Goal: Information Seeking & Learning: Check status

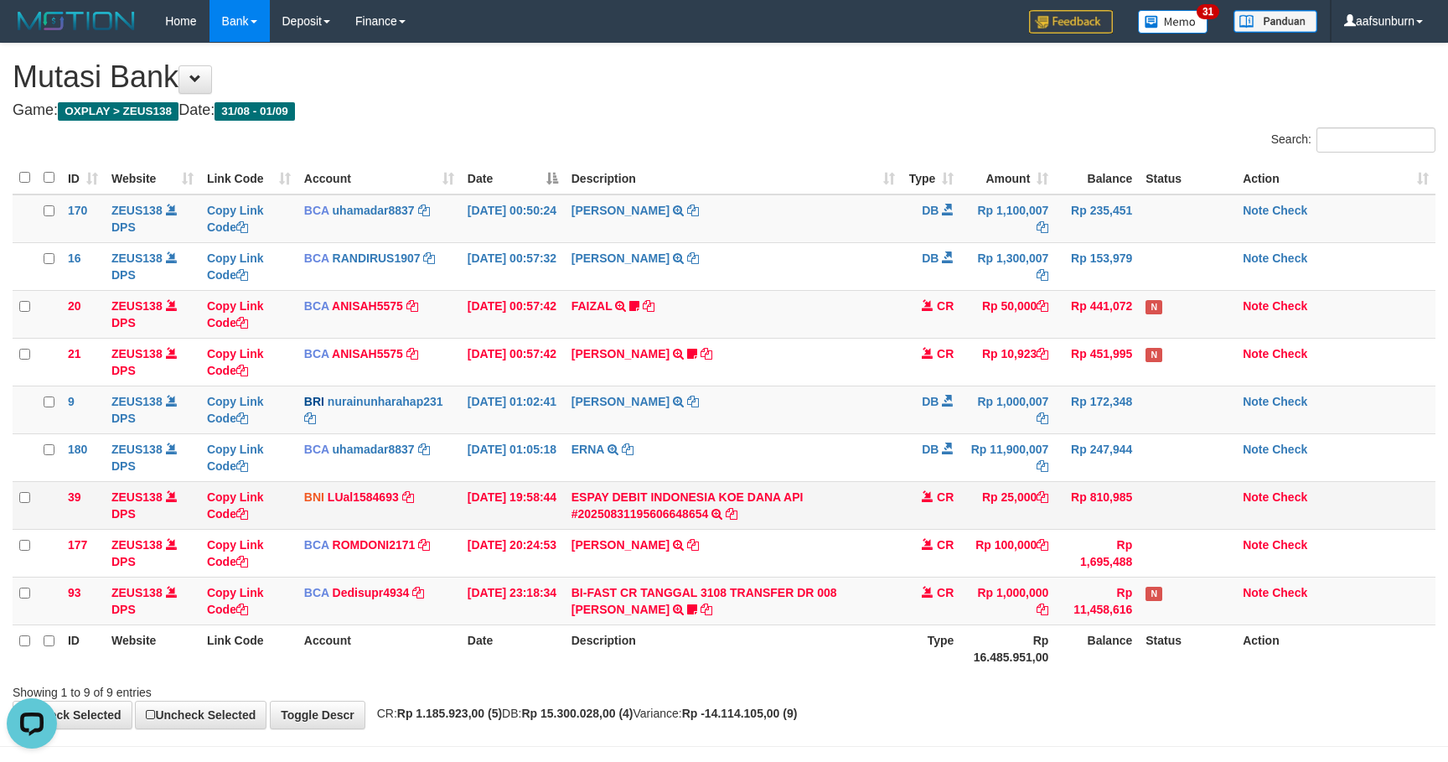
click at [1014, 508] on td "Rp 25,000" at bounding box center [1007, 505] width 95 height 48
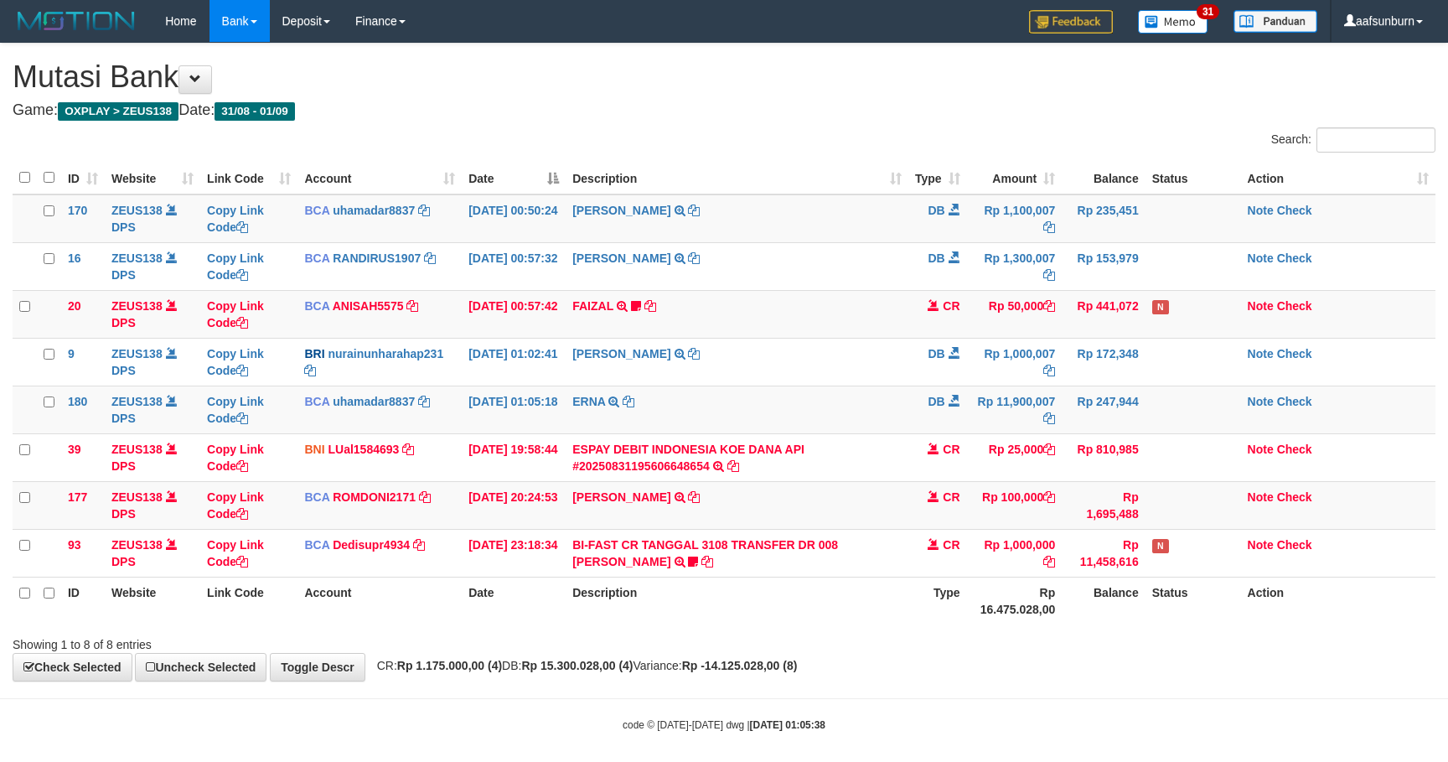
click at [1016, 599] on th "Rp 16.475.028,00" at bounding box center [1015, 600] width 96 height 48
drag, startPoint x: 1098, startPoint y: 352, endPoint x: 1184, endPoint y: 388, distance: 92.7
click at [1121, 364] on td "Rp 172,348" at bounding box center [1103, 362] width 83 height 48
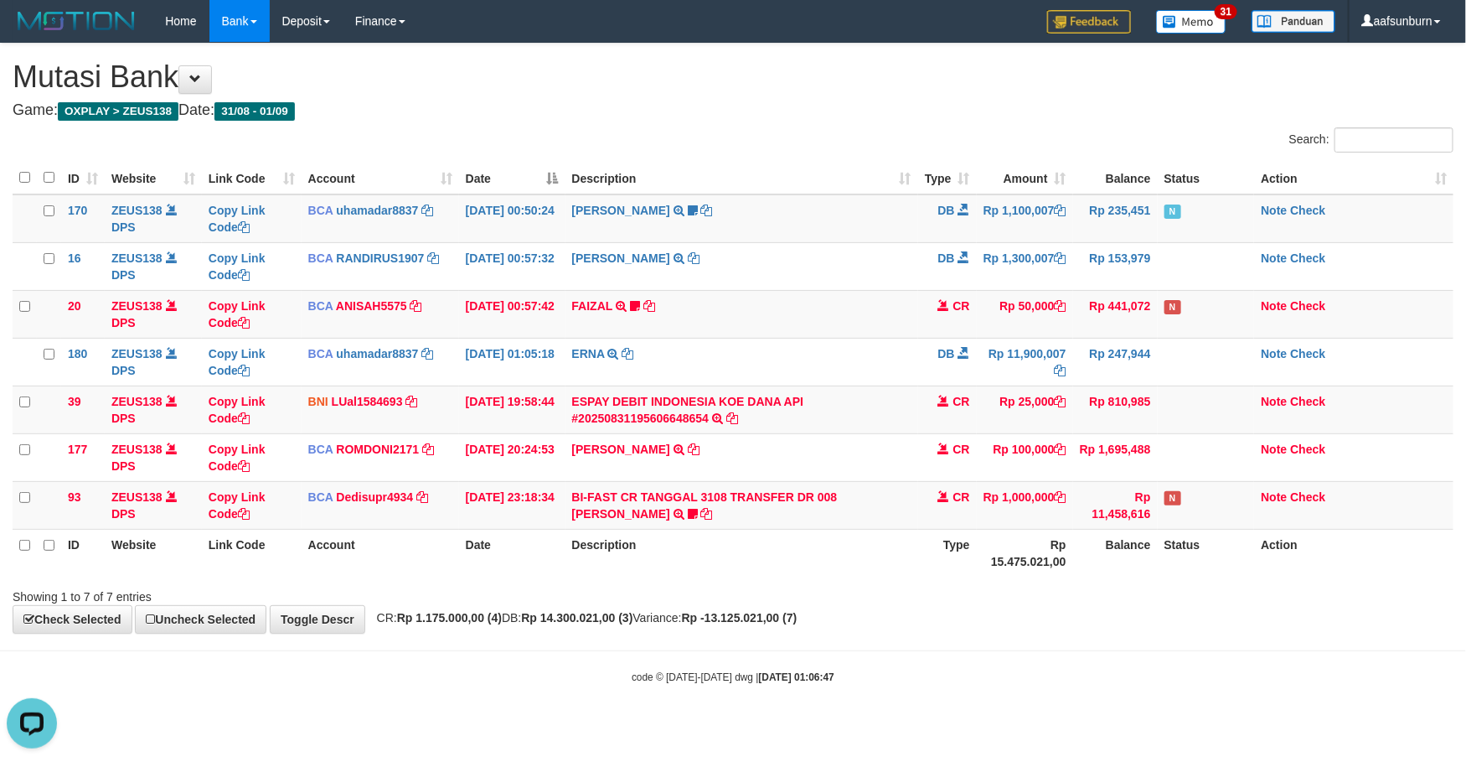
drag, startPoint x: 1093, startPoint y: 664, endPoint x: 1111, endPoint y: 662, distance: 17.8
click at [1093, 666] on body "Toggle navigation Home Bank Account List Load By Website Group [OXPLAY] ZEUS138…" at bounding box center [733, 363] width 1466 height 726
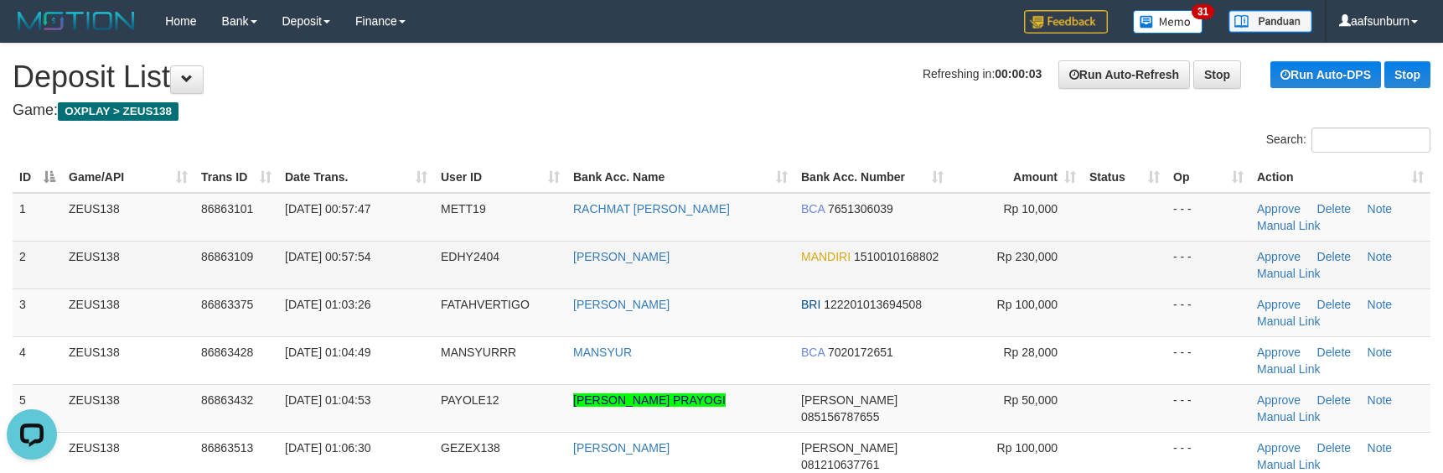
click at [1019, 259] on span "Rp 230,000" at bounding box center [1027, 256] width 60 height 13
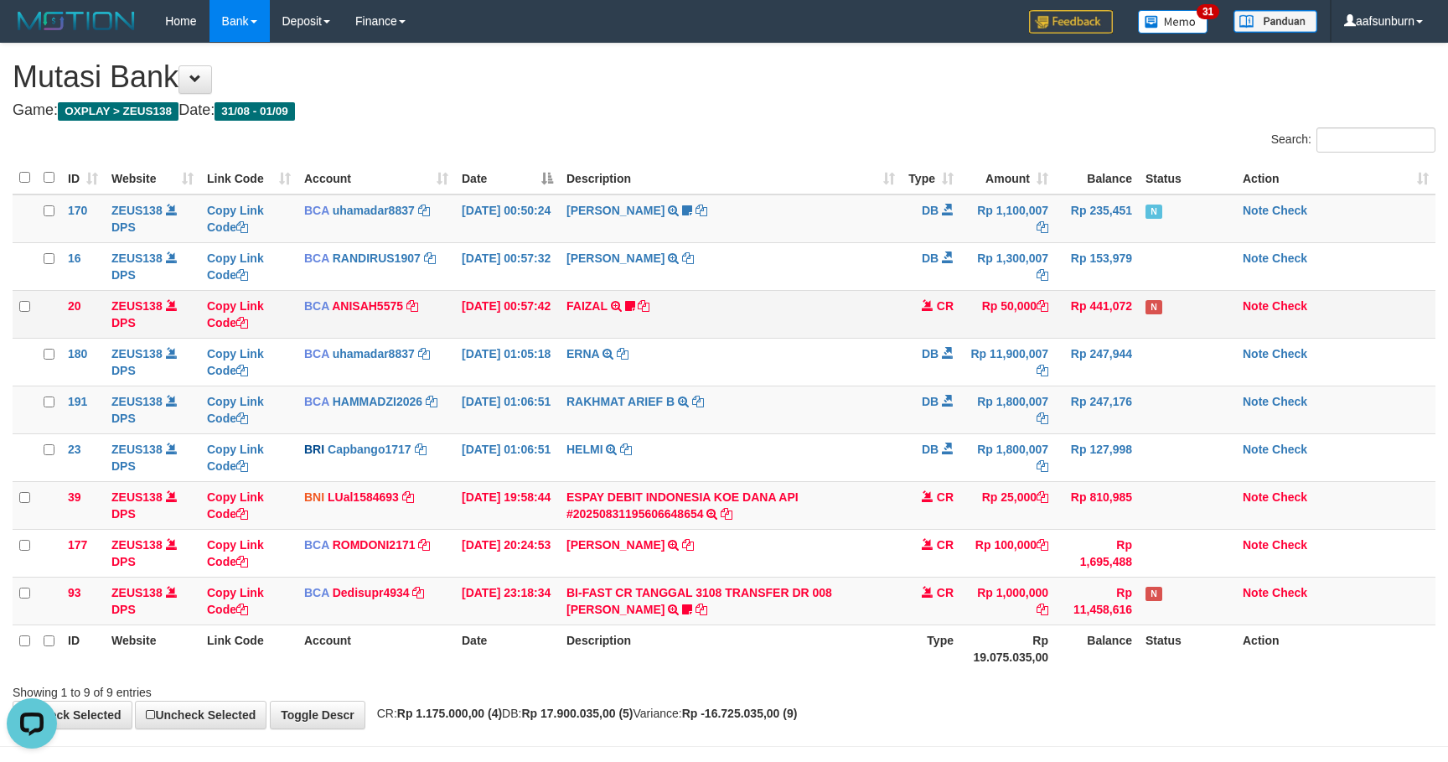
click at [1139, 302] on td "N" at bounding box center [1187, 314] width 97 height 48
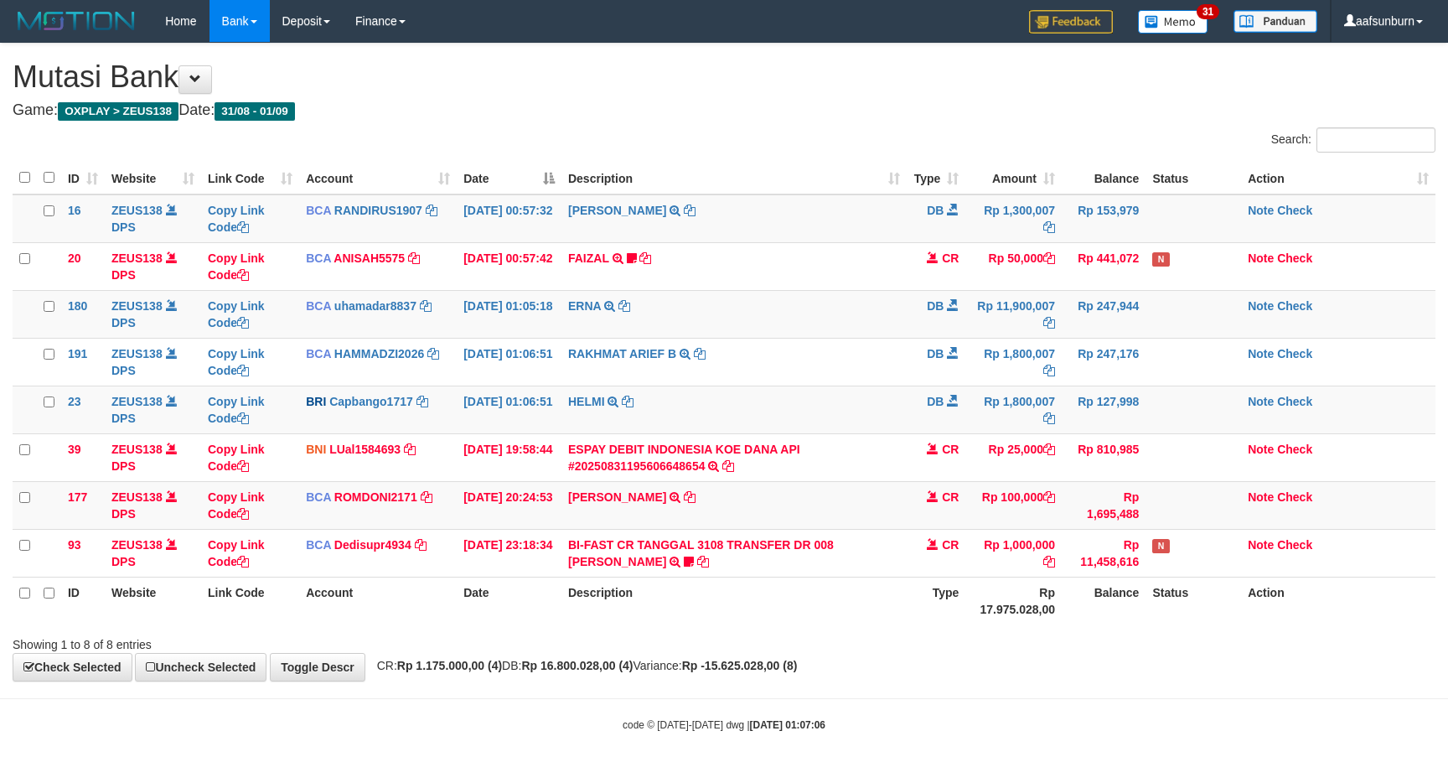
click at [911, 457] on td "CR" at bounding box center [936, 457] width 59 height 48
click at [1238, 540] on tr "93 ZEUS138 DPS Copy Link Code BCA Dedisupr4934 DPS [PERSON_NAME] mutasi_2025083…" at bounding box center [724, 553] width 1423 height 48
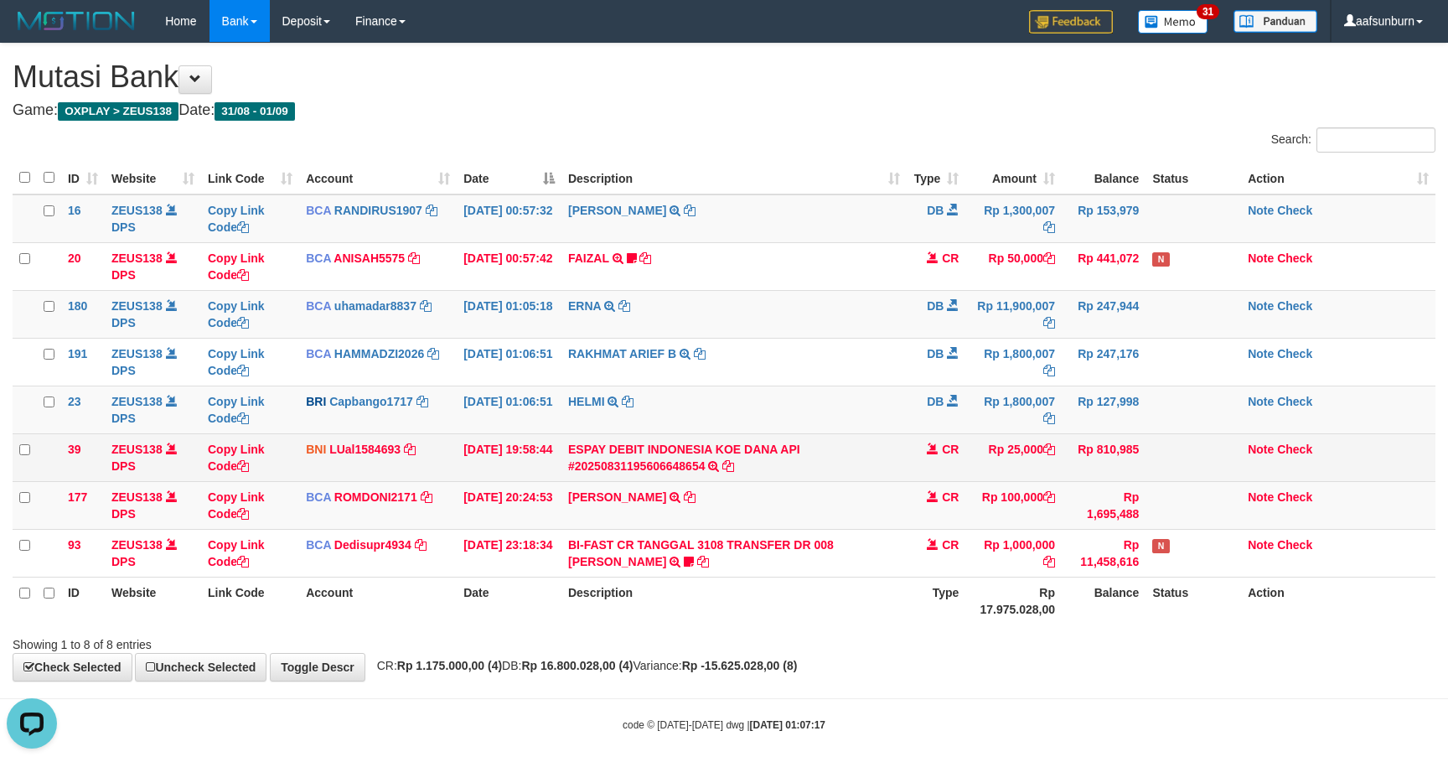
click at [799, 471] on td "ESPAY DEBIT INDONESIA KOE DANA API #20250831195606648654 TRANSFER DARI ESPAY DE…" at bounding box center [733, 457] width 345 height 48
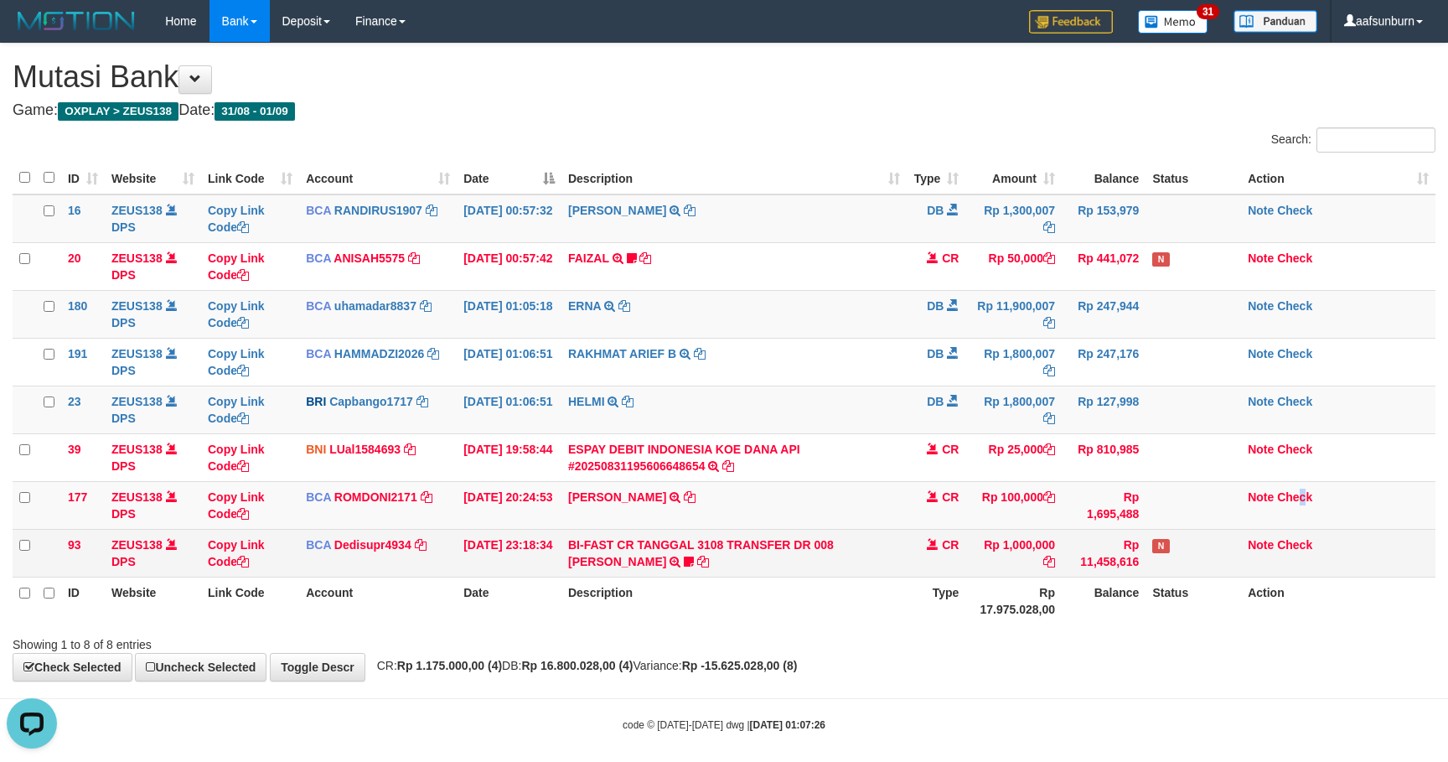
drag, startPoint x: 1305, startPoint y: 518, endPoint x: 1305, endPoint y: 534, distance: 15.9
click at [1308, 526] on td "Note Check" at bounding box center [1338, 505] width 194 height 48
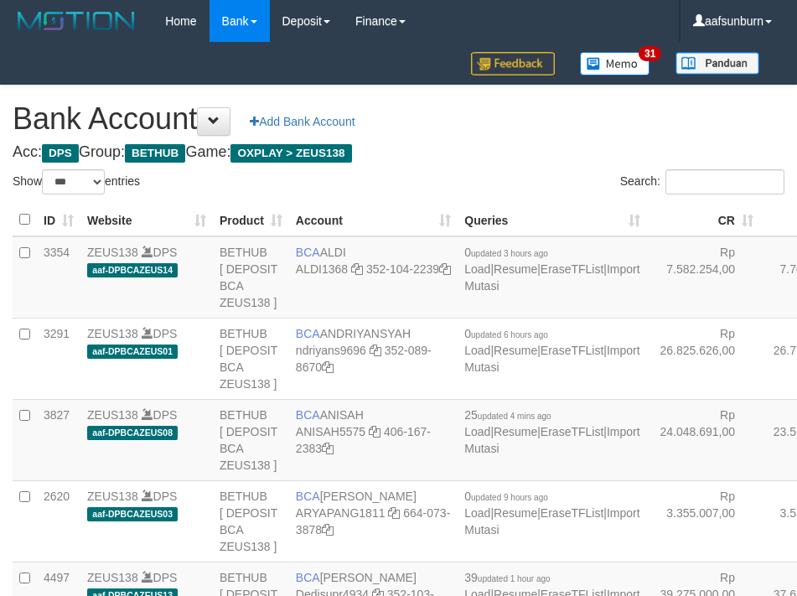
select select "***"
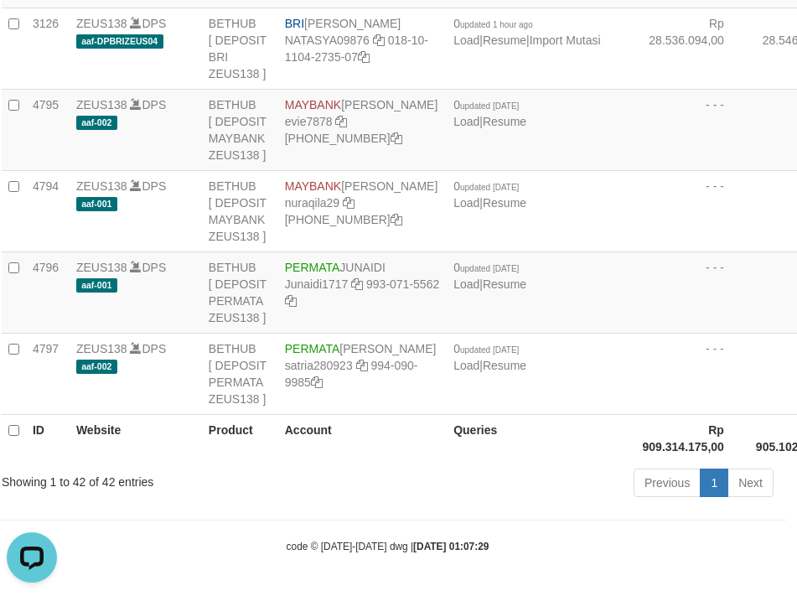
drag, startPoint x: 669, startPoint y: 183, endPoint x: 629, endPoint y: 209, distance: 47.9
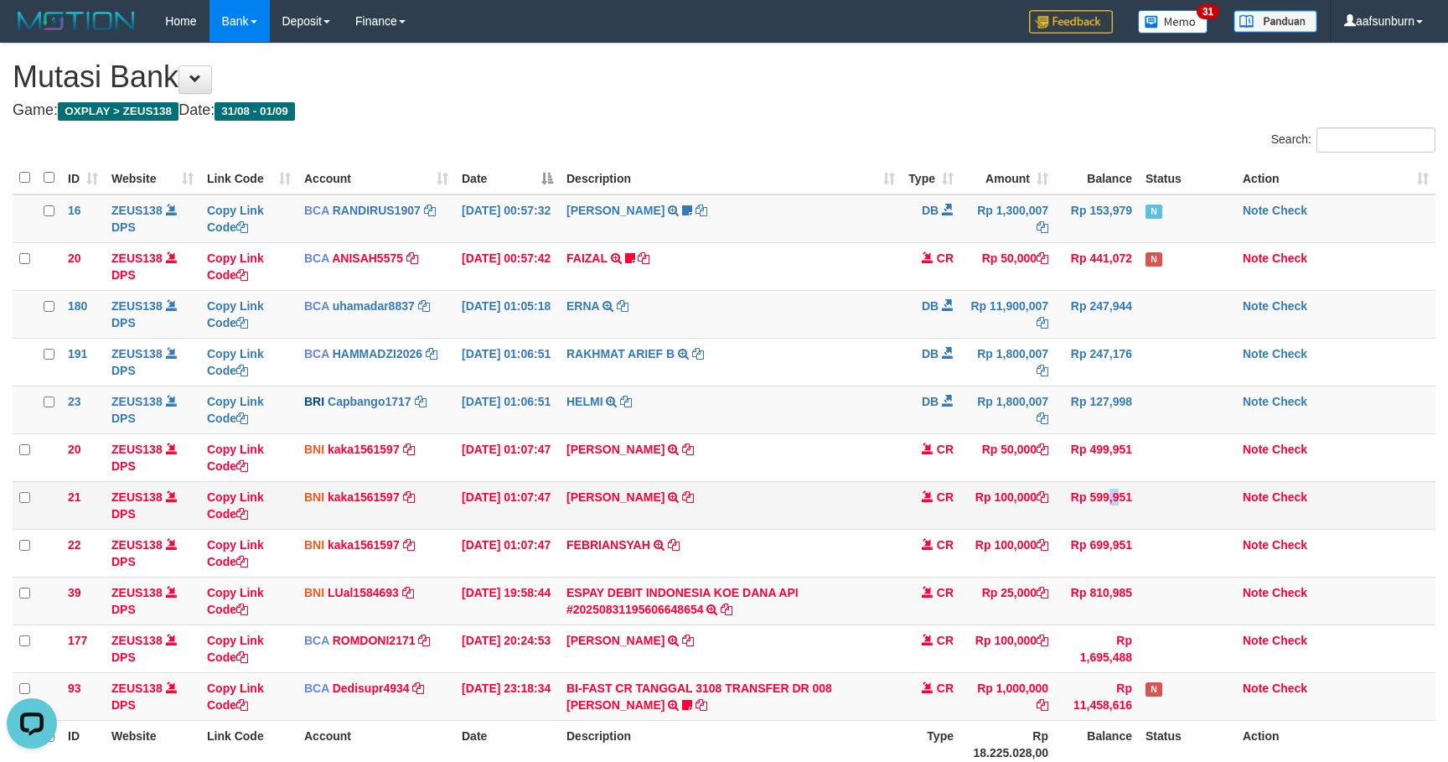
drag, startPoint x: 1081, startPoint y: 495, endPoint x: 1068, endPoint y: 511, distance: 20.3
click at [1069, 511] on td "Rp 599,951" at bounding box center [1097, 505] width 84 height 48
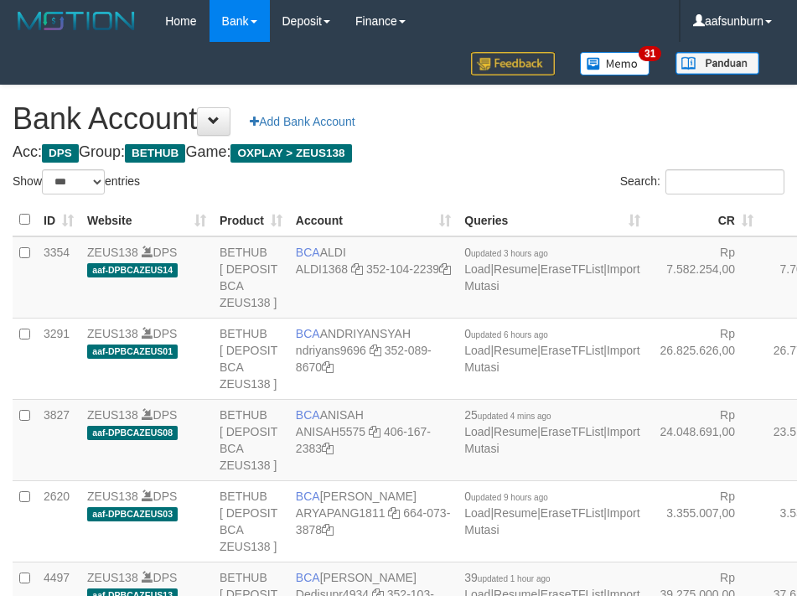
select select "***"
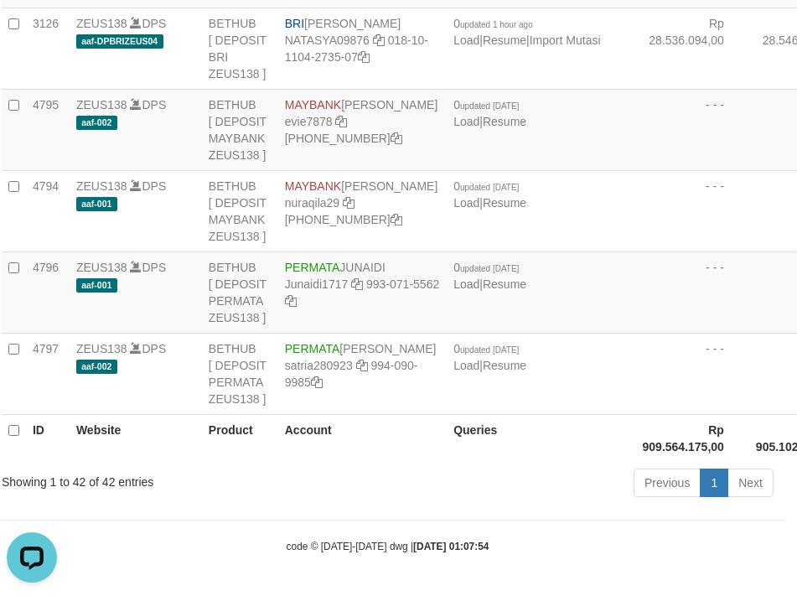
drag, startPoint x: 548, startPoint y: 222, endPoint x: 538, endPoint y: 227, distance: 11.2
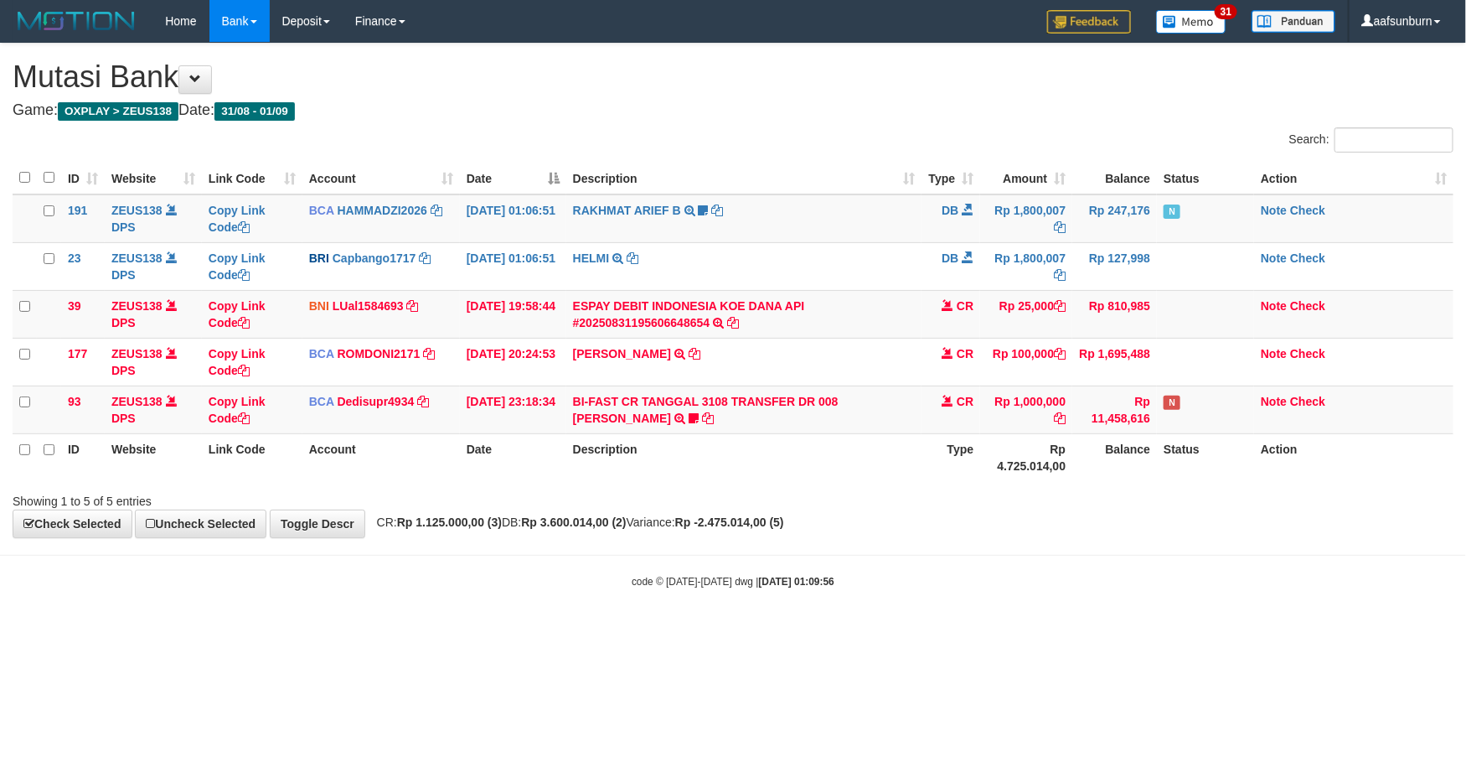
click at [1109, 601] on body "Toggle navigation Home Bank Account List Load By Website Group [OXPLAY] ZEUS138…" at bounding box center [733, 315] width 1466 height 631
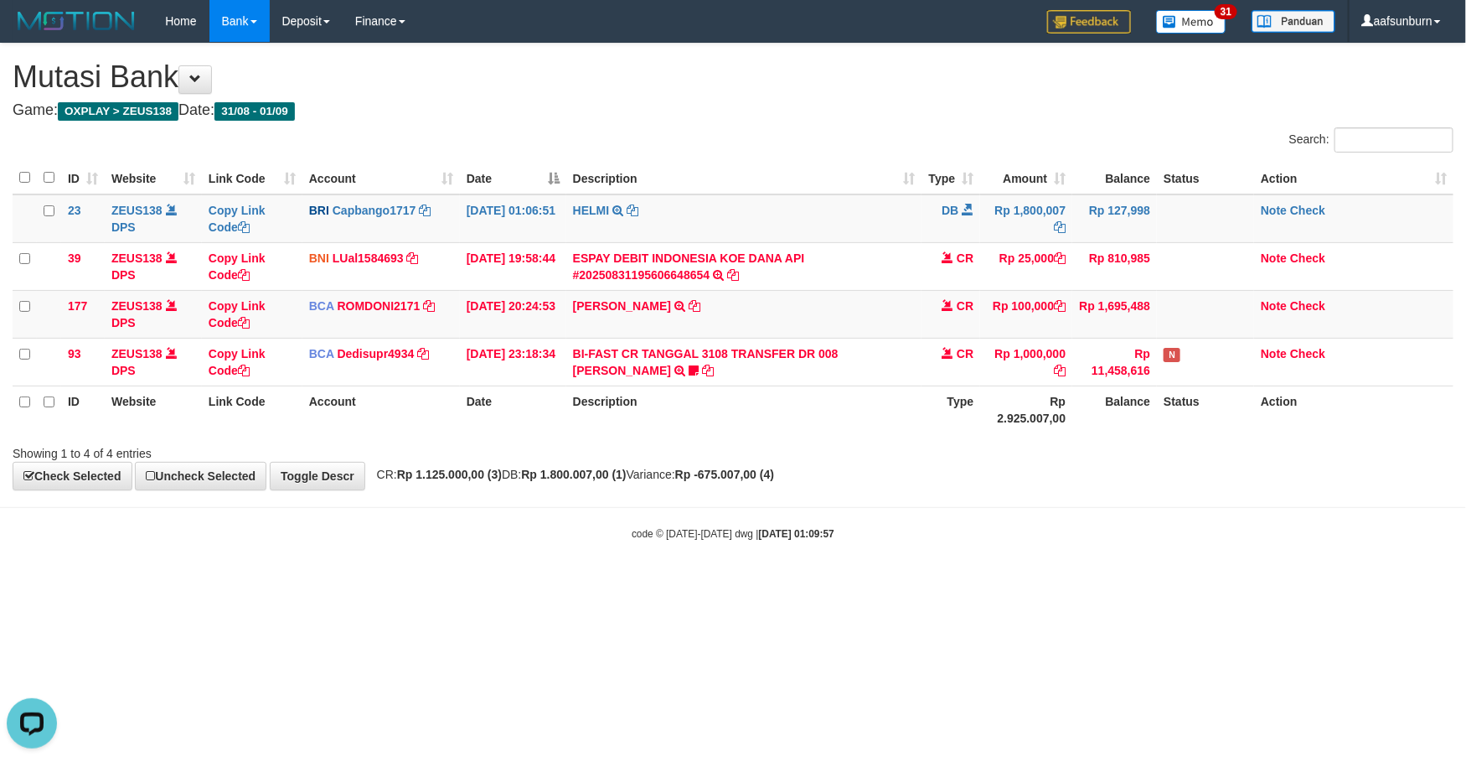
click at [1087, 455] on div "Showing 1 to 4 of 4 entries" at bounding box center [733, 449] width 1466 height 23
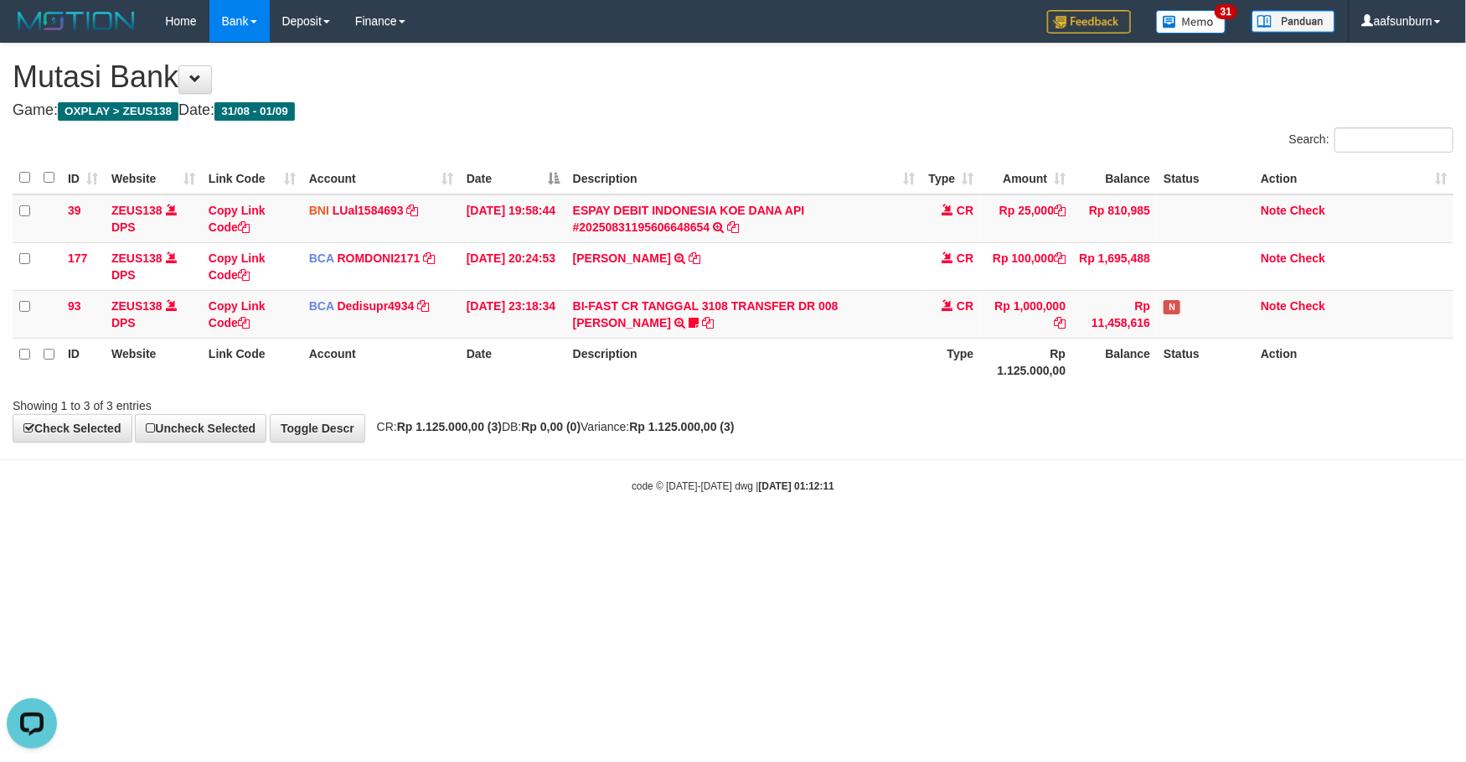
click at [1089, 476] on body "Toggle navigation Home Bank Account List Load By Website Group [OXPLAY] ZEUS138…" at bounding box center [733, 267] width 1466 height 535
drag, startPoint x: 0, startPoint y: 0, endPoint x: 1094, endPoint y: 491, distance: 1199.4
click at [1094, 491] on body "Toggle navigation Home Bank Account List Load By Website Group [OXPLAY] ZEUS138…" at bounding box center [733, 267] width 1466 height 535
click at [1094, 491] on div "code © [DATE]-[DATE] dwg | [DATE] 01:12:18" at bounding box center [733, 485] width 1466 height 17
click at [1094, 491] on div "code © 2012-2018 dwg | 2025/09/01 01:12:18" at bounding box center [733, 485] width 1466 height 17
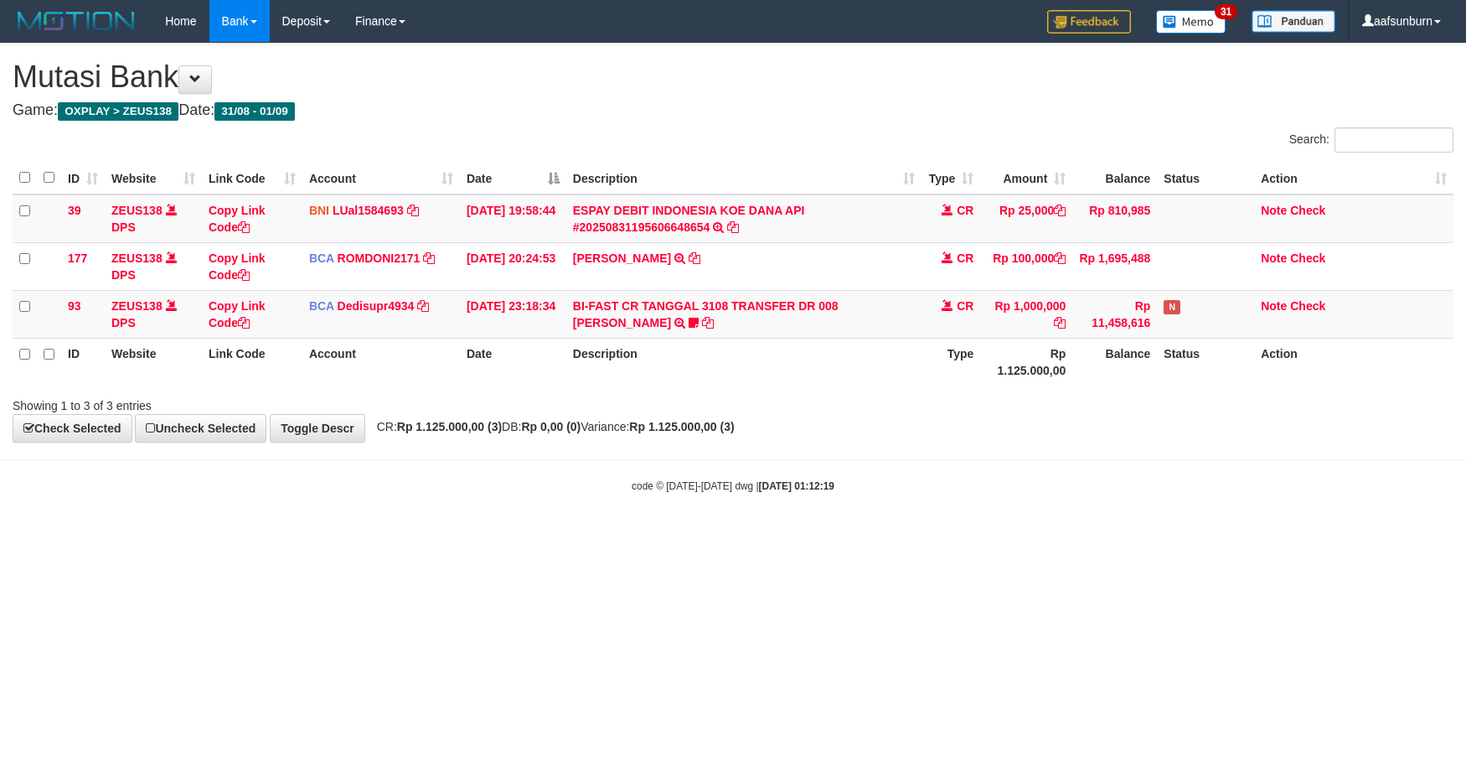
click at [1093, 491] on div "code © 2012-2018 dwg | 2025/09/01 01:12:19" at bounding box center [733, 485] width 1466 height 17
click at [1028, 485] on div "code © 2012-2018 dwg | 2025/09/01 01:12:21" at bounding box center [733, 485] width 1466 height 17
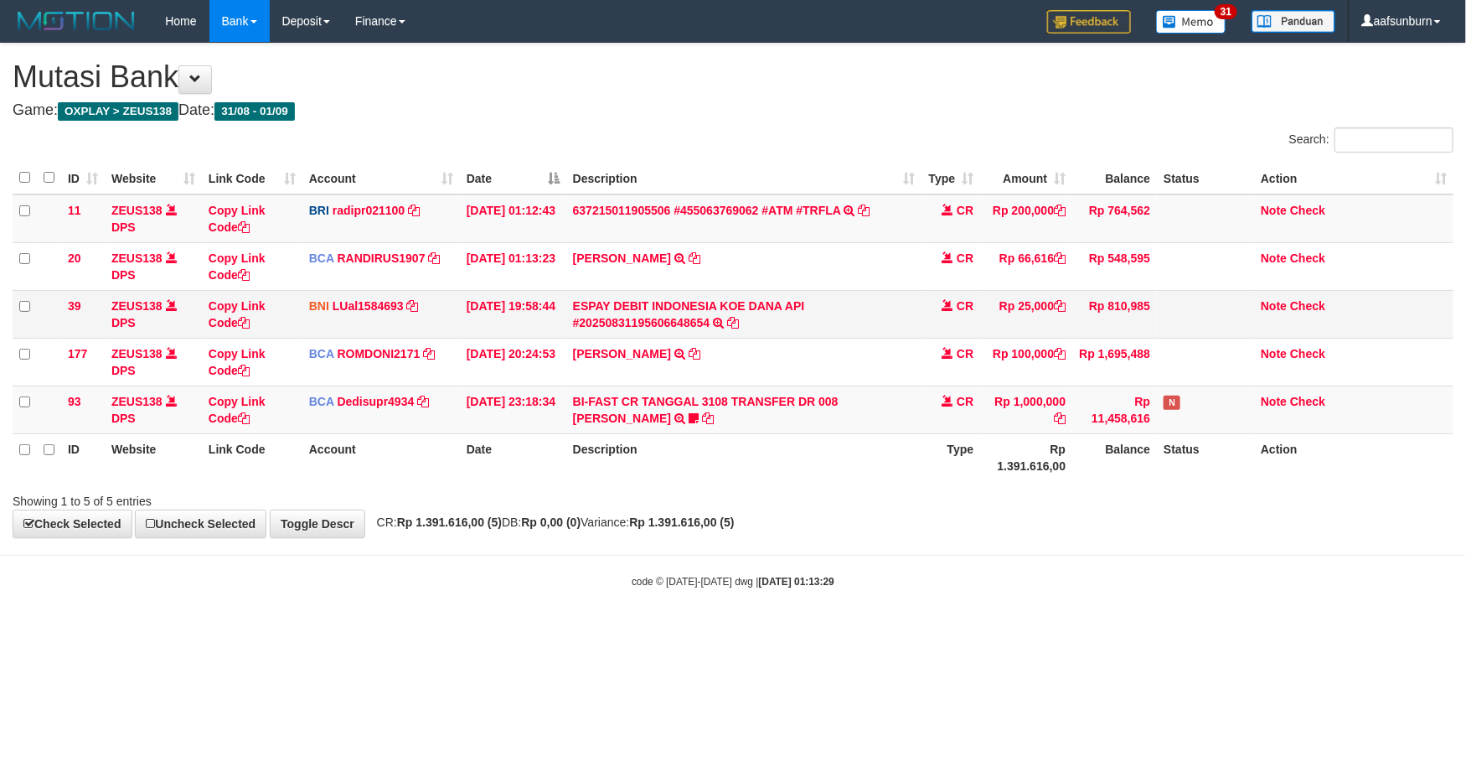
drag, startPoint x: 1003, startPoint y: 324, endPoint x: 1200, endPoint y: 359, distance: 200.0
click at [1004, 324] on td "Rp 25,000" at bounding box center [1026, 314] width 92 height 48
click at [973, 415] on td "CR" at bounding box center [951, 409] width 59 height 48
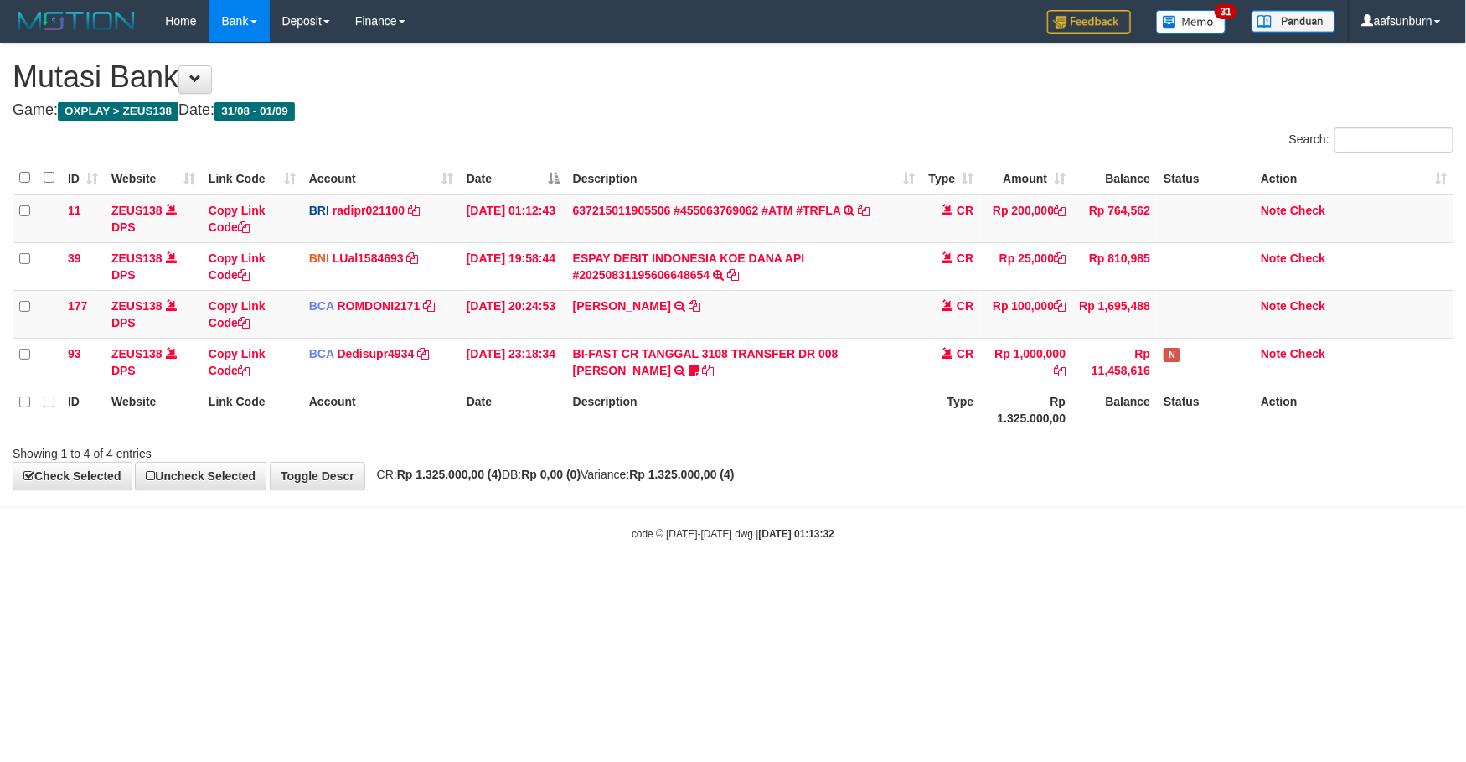
click at [634, 485] on div "**********" at bounding box center [733, 267] width 1466 height 446
click at [1131, 583] on html "Toggle navigation Home Bank Account List Load By Website Group [OXPLAY] ZEUS138…" at bounding box center [733, 291] width 1466 height 583
click at [1058, 461] on div "Showing 1 to 4 of 4 entries" at bounding box center [733, 449] width 1466 height 23
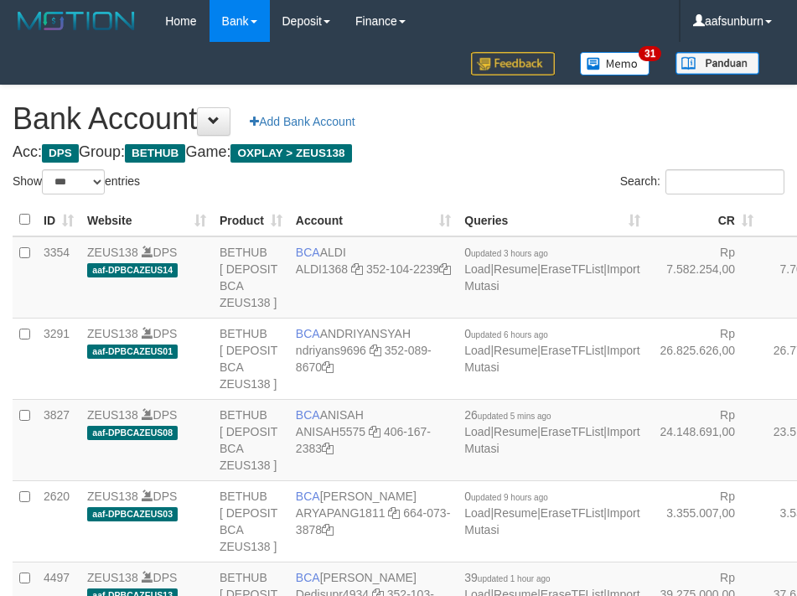
select select "***"
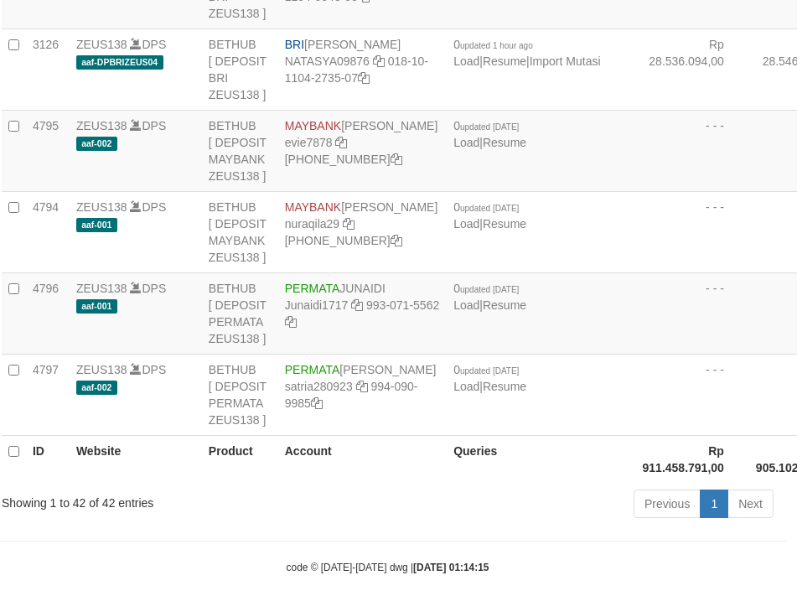
drag, startPoint x: 707, startPoint y: 159, endPoint x: 694, endPoint y: 171, distance: 17.8
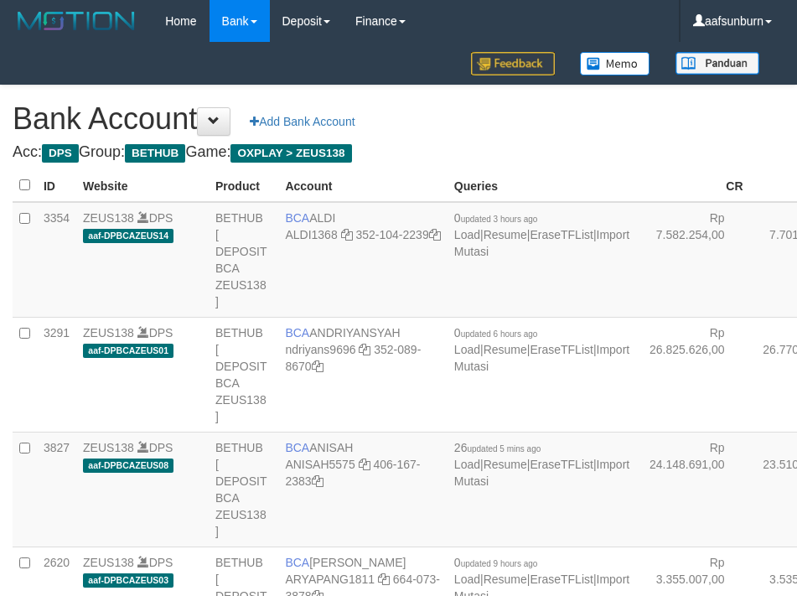
scroll to position [1509, 11]
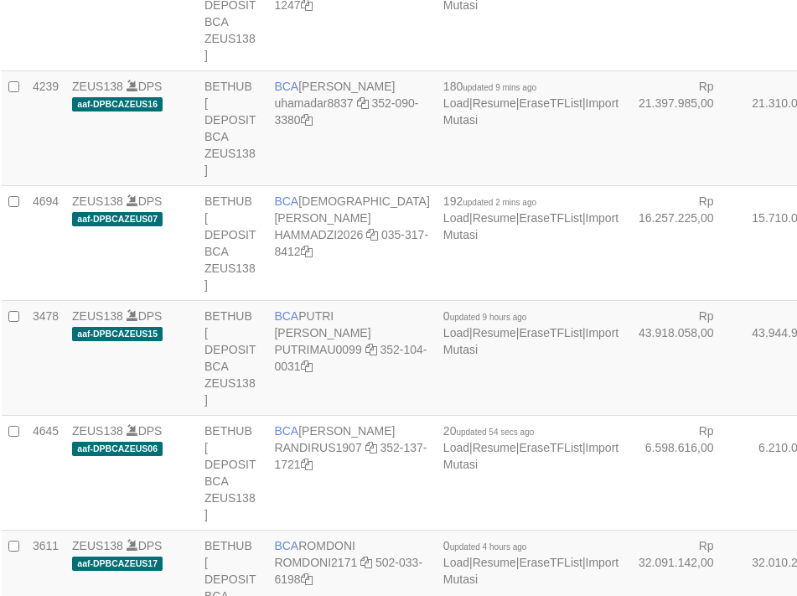
select select "***"
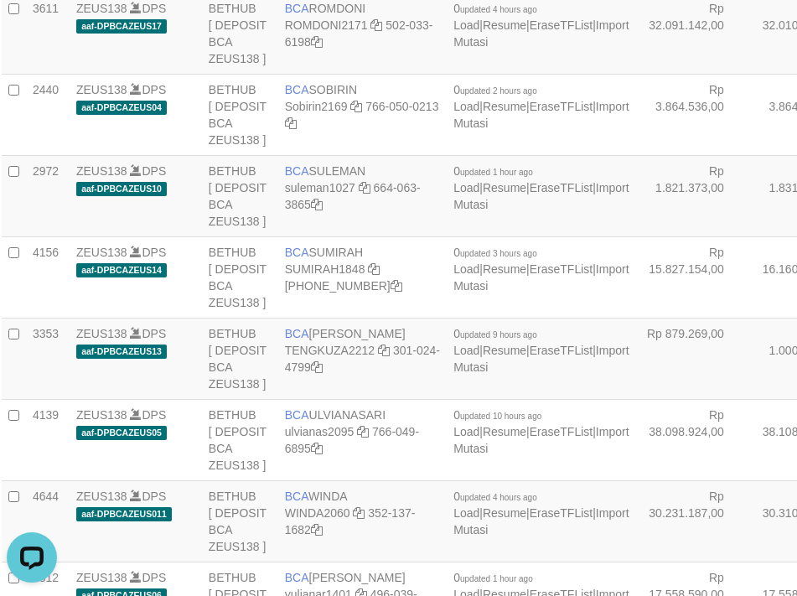
scroll to position [0, 0]
drag, startPoint x: 671, startPoint y: 178, endPoint x: 656, endPoint y: 196, distance: 23.2
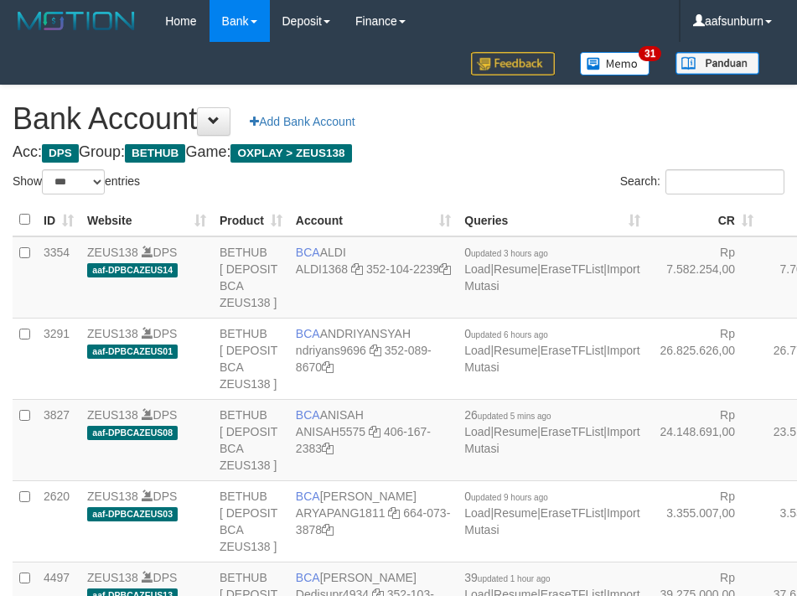
select select "***"
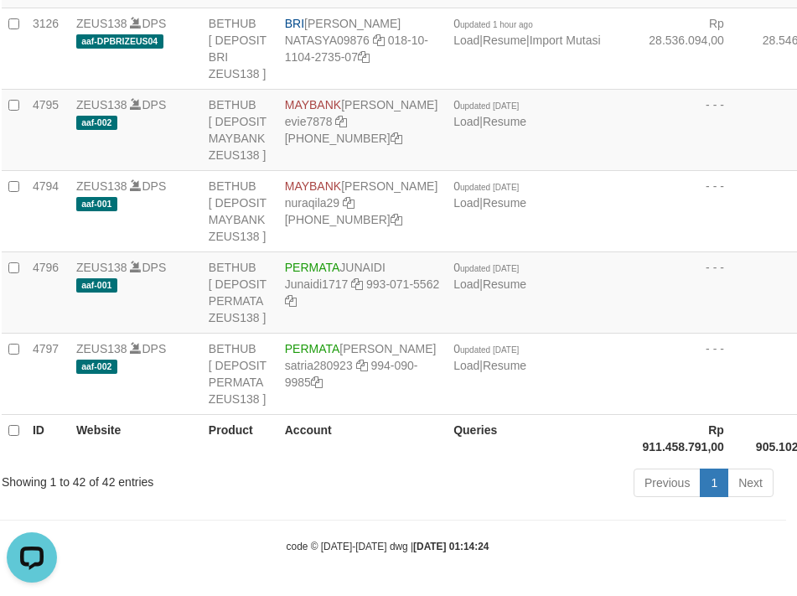
drag, startPoint x: 720, startPoint y: 254, endPoint x: 706, endPoint y: 262, distance: 15.8
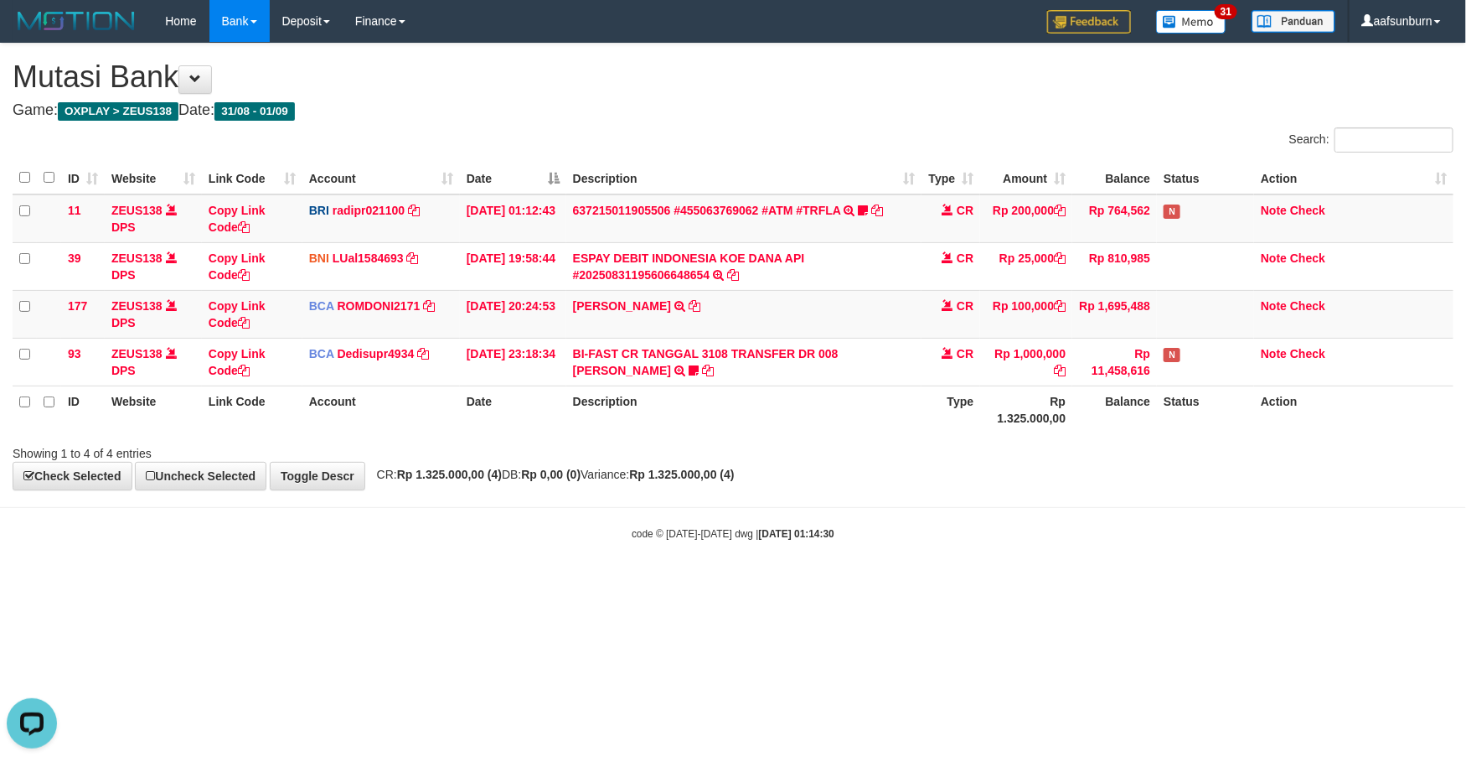
click at [1066, 408] on th "Rp 1.325.000,00" at bounding box center [1026, 409] width 92 height 48
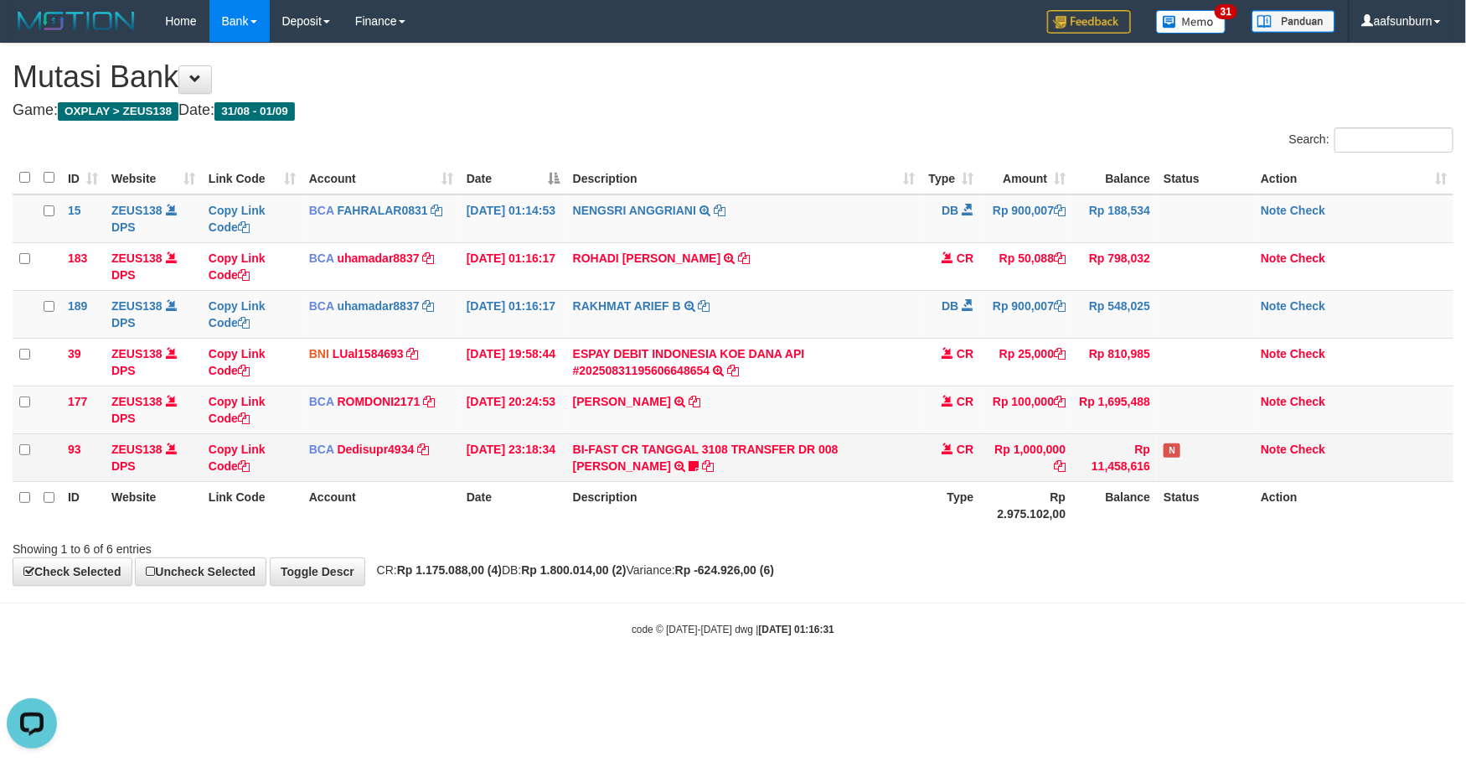
click at [1237, 465] on td "N" at bounding box center [1205, 457] width 97 height 48
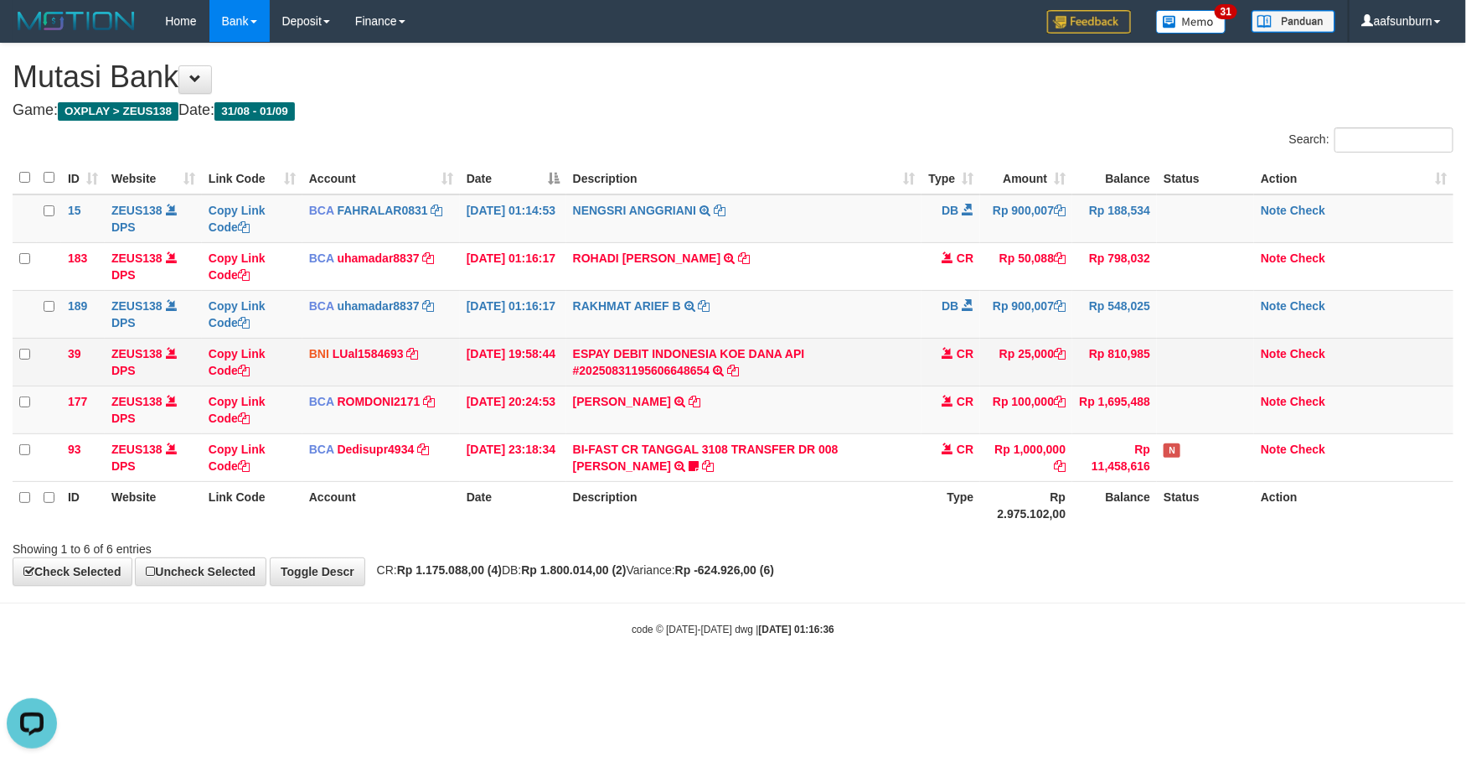
click at [804, 345] on td "ESPAY DEBIT INDONESIA KOE DANA API #20250831195606648654 TRANSFER DARI ESPAY DE…" at bounding box center [744, 362] width 356 height 48
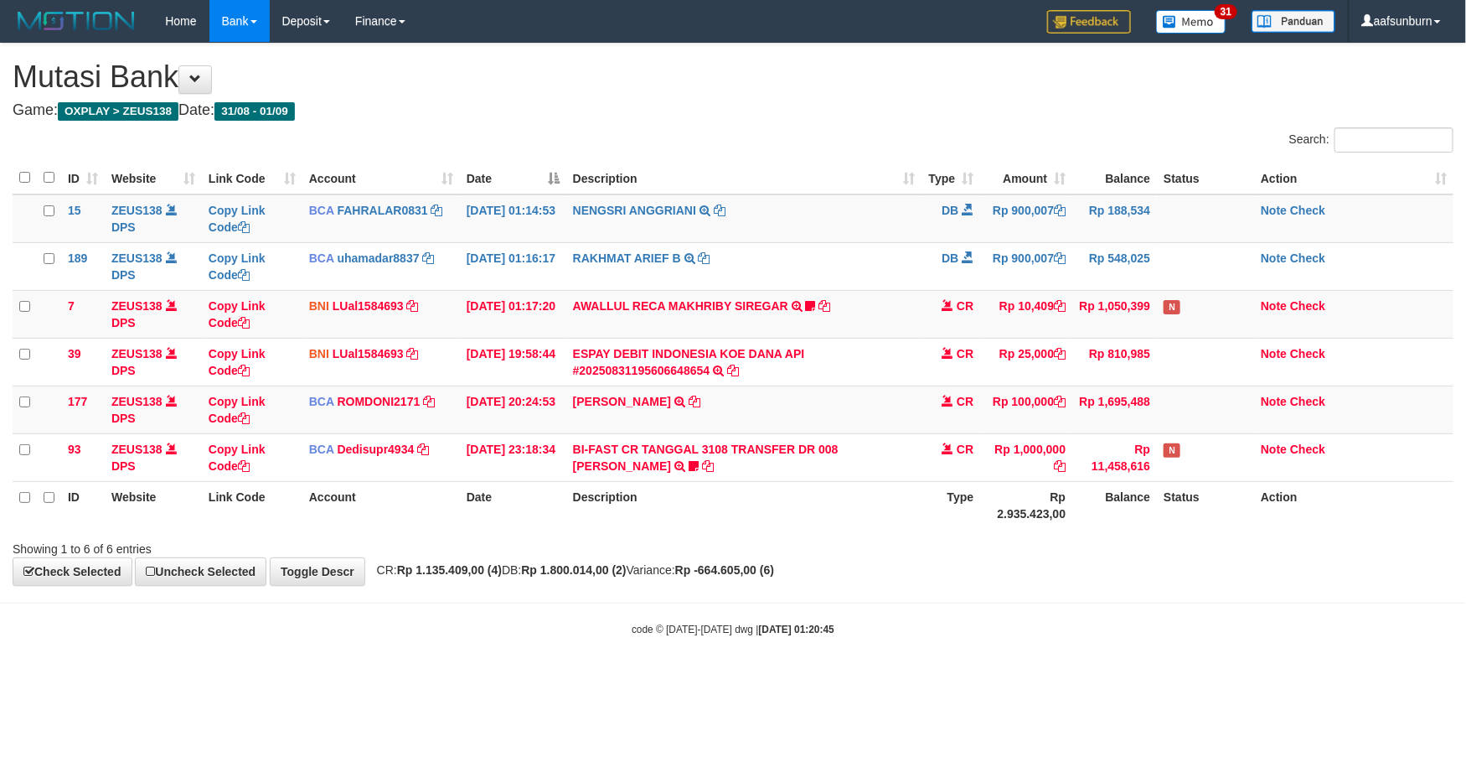
click at [802, 488] on th "Description" at bounding box center [744, 505] width 356 height 48
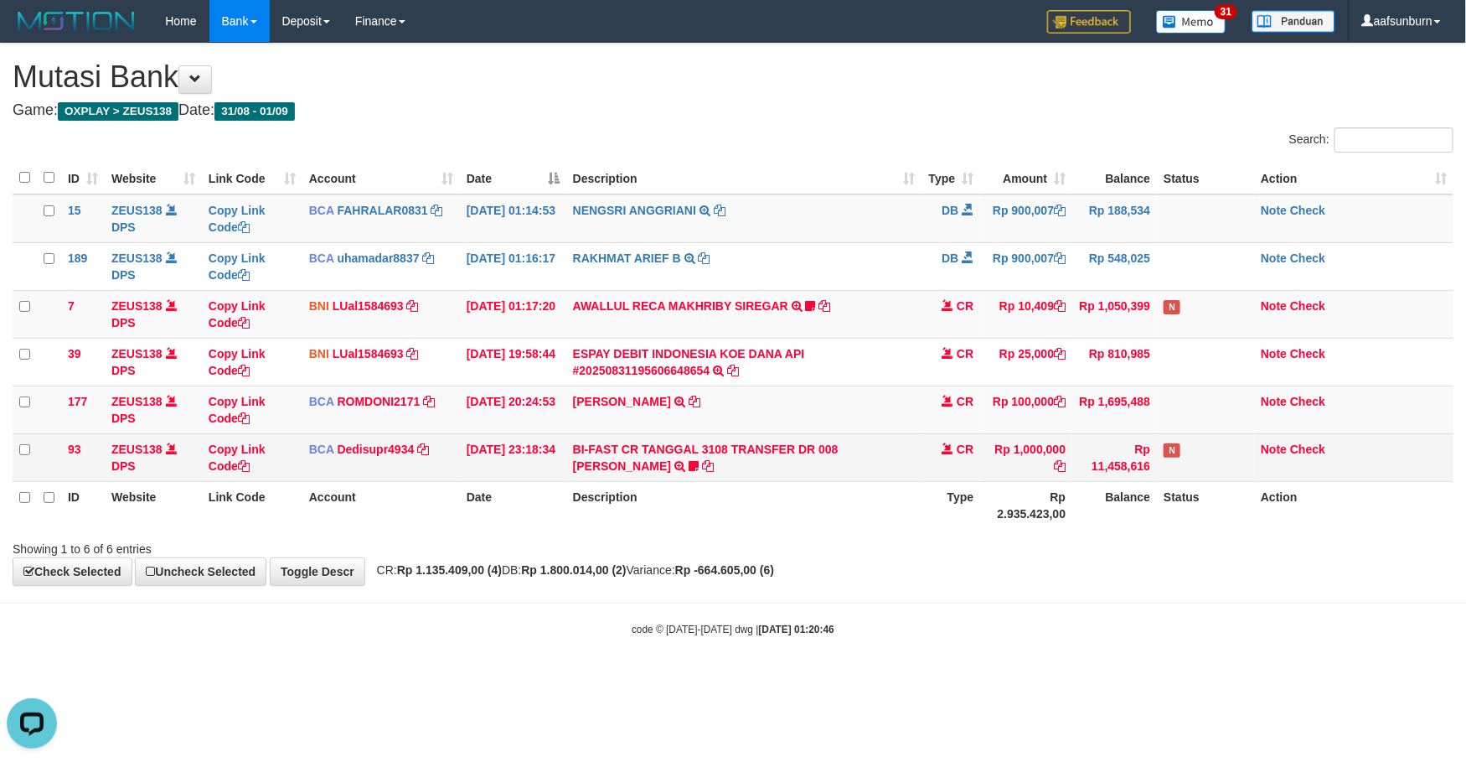
click at [1088, 463] on td "Rp 11,458,616" at bounding box center [1114, 457] width 85 height 48
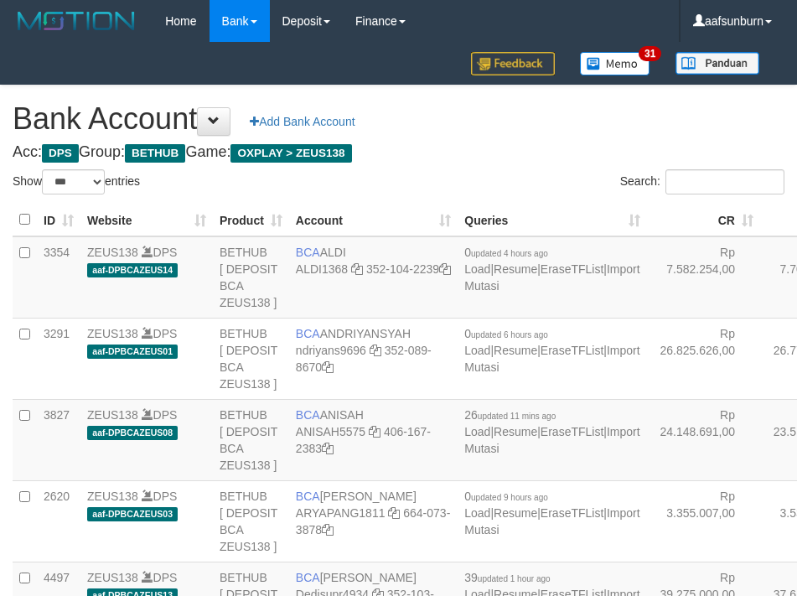
select select "***"
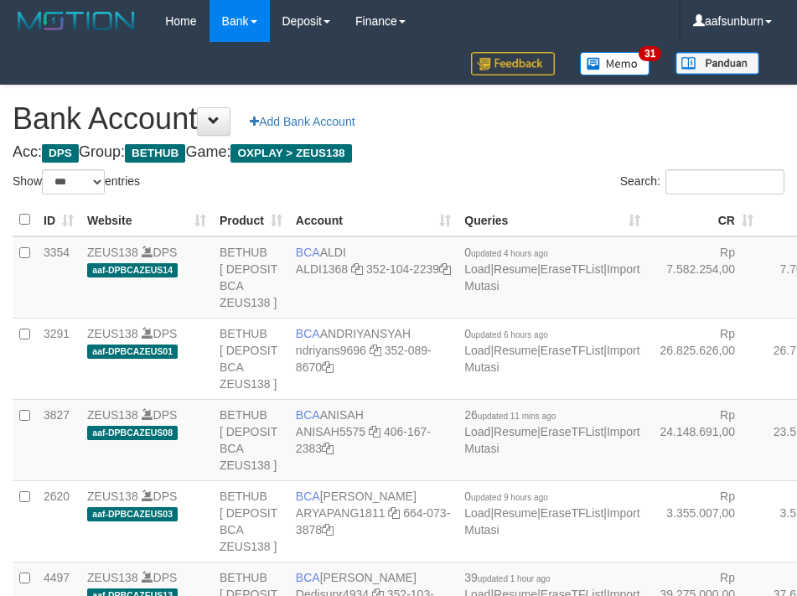
select select "***"
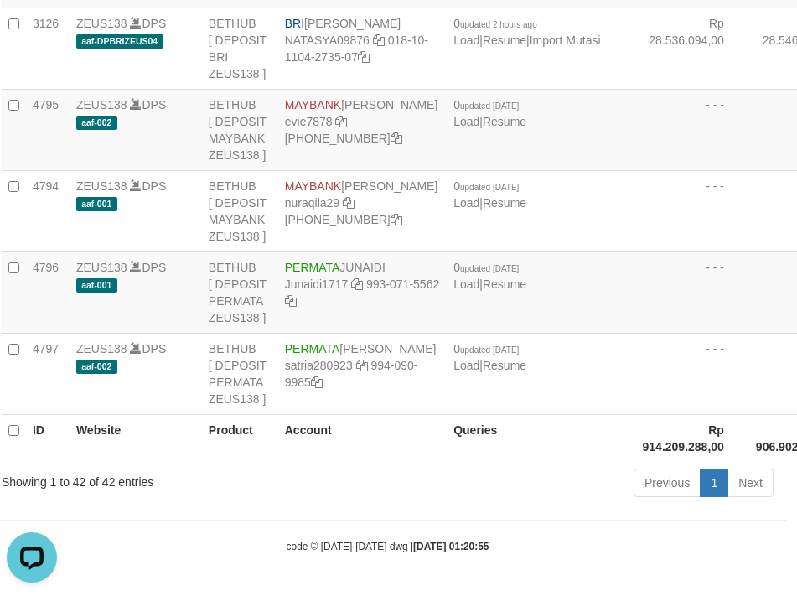
drag, startPoint x: 740, startPoint y: 186, endPoint x: 727, endPoint y: 186, distance: 12.6
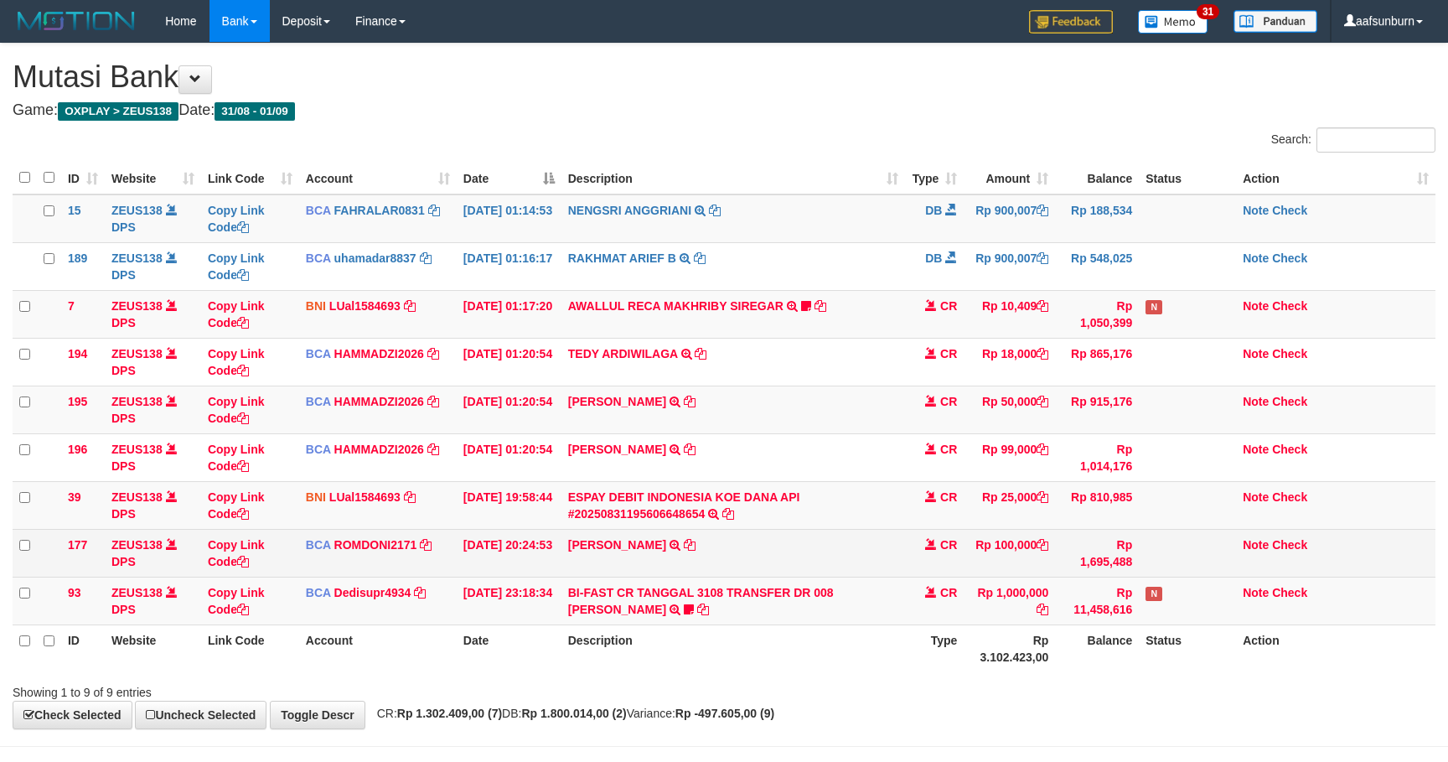
click at [1026, 544] on td "Rp 100,000" at bounding box center [1009, 553] width 91 height 48
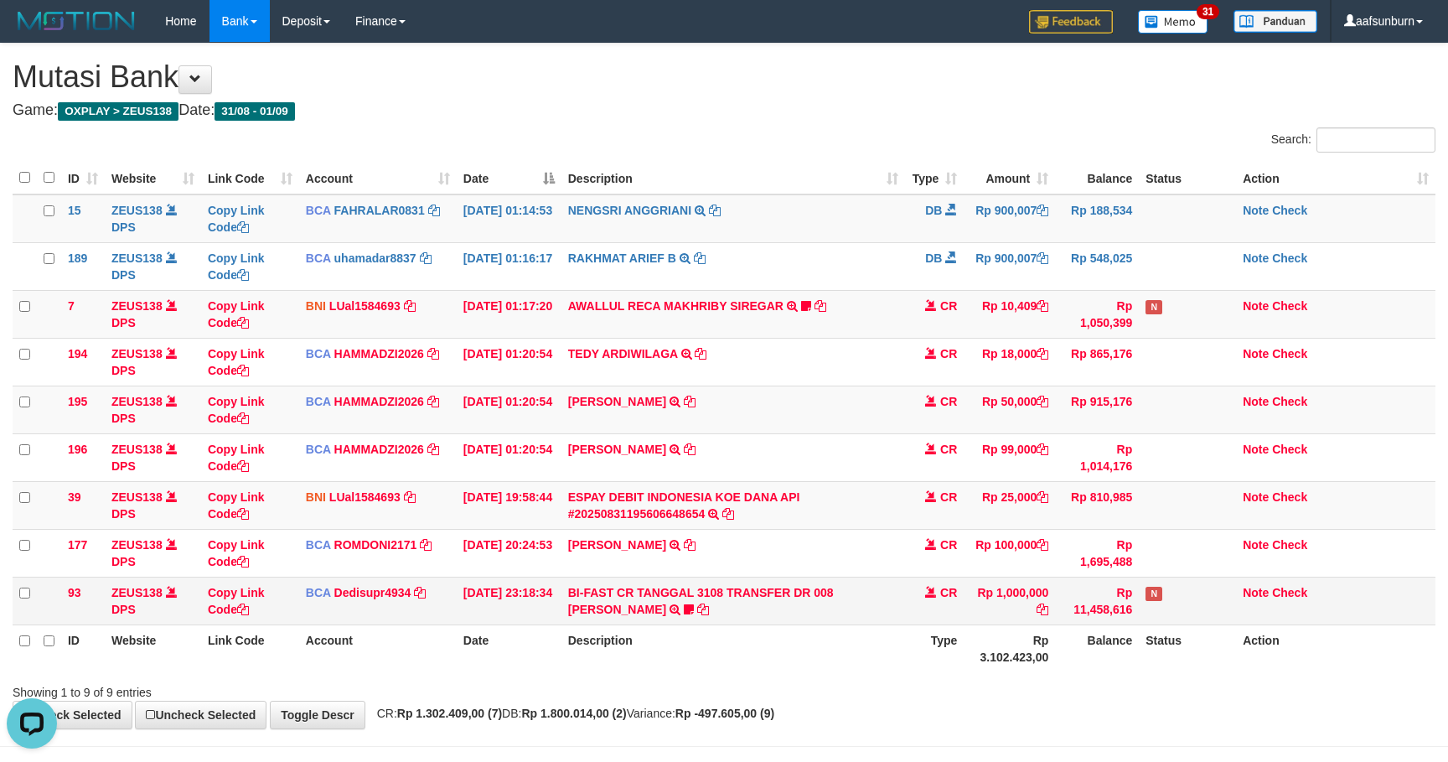
click at [1063, 591] on td "Rp 11,458,616" at bounding box center [1097, 600] width 84 height 48
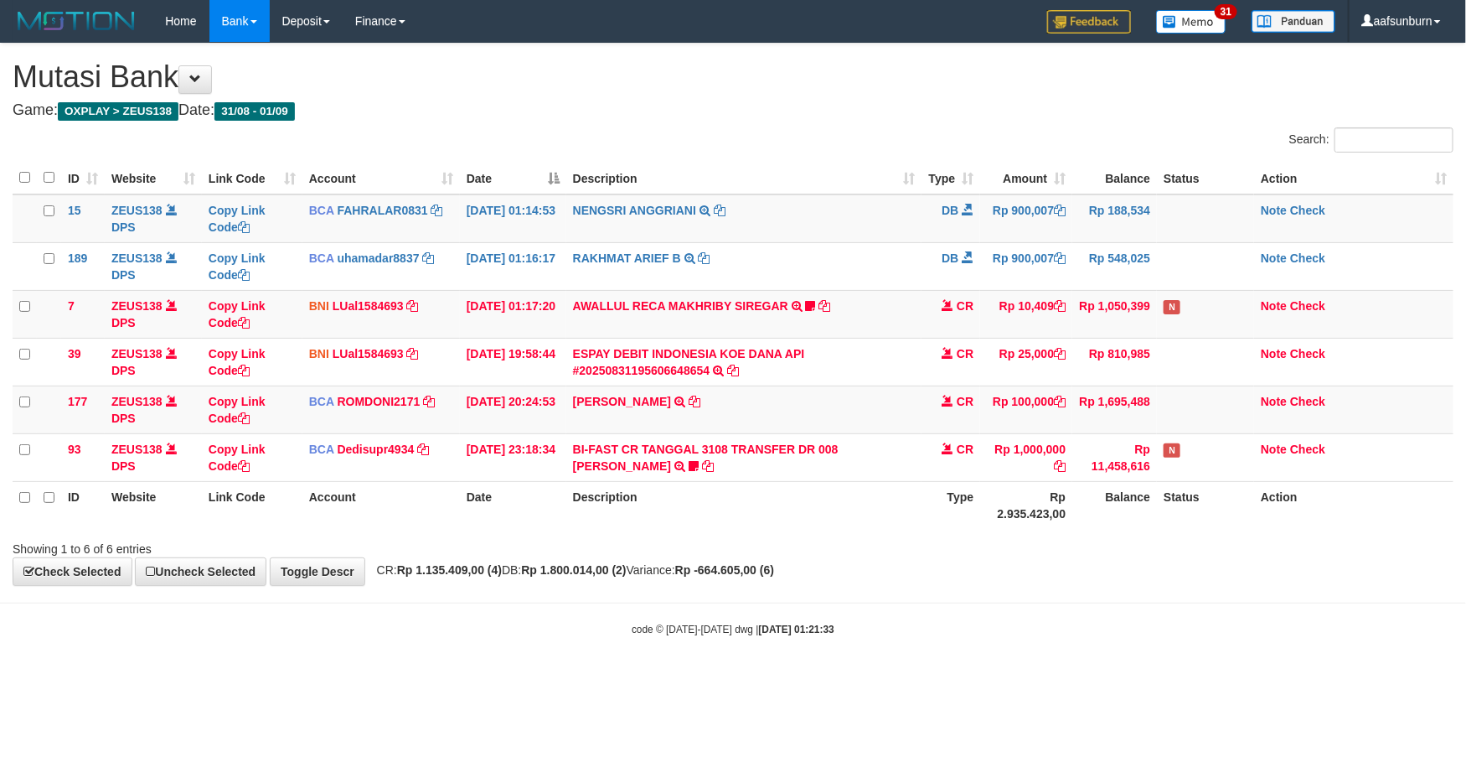
click at [1031, 573] on div "**********" at bounding box center [733, 314] width 1466 height 541
click at [1039, 559] on div "**********" at bounding box center [733, 314] width 1466 height 541
drag, startPoint x: 1034, startPoint y: 561, endPoint x: 1114, endPoint y: 643, distance: 115.5
click at [1031, 561] on div "**********" at bounding box center [733, 314] width 1466 height 541
click at [1093, 608] on body "Toggle navigation Home Bank Account List Load By Website Group [OXPLAY] ZEUS138…" at bounding box center [733, 339] width 1466 height 679
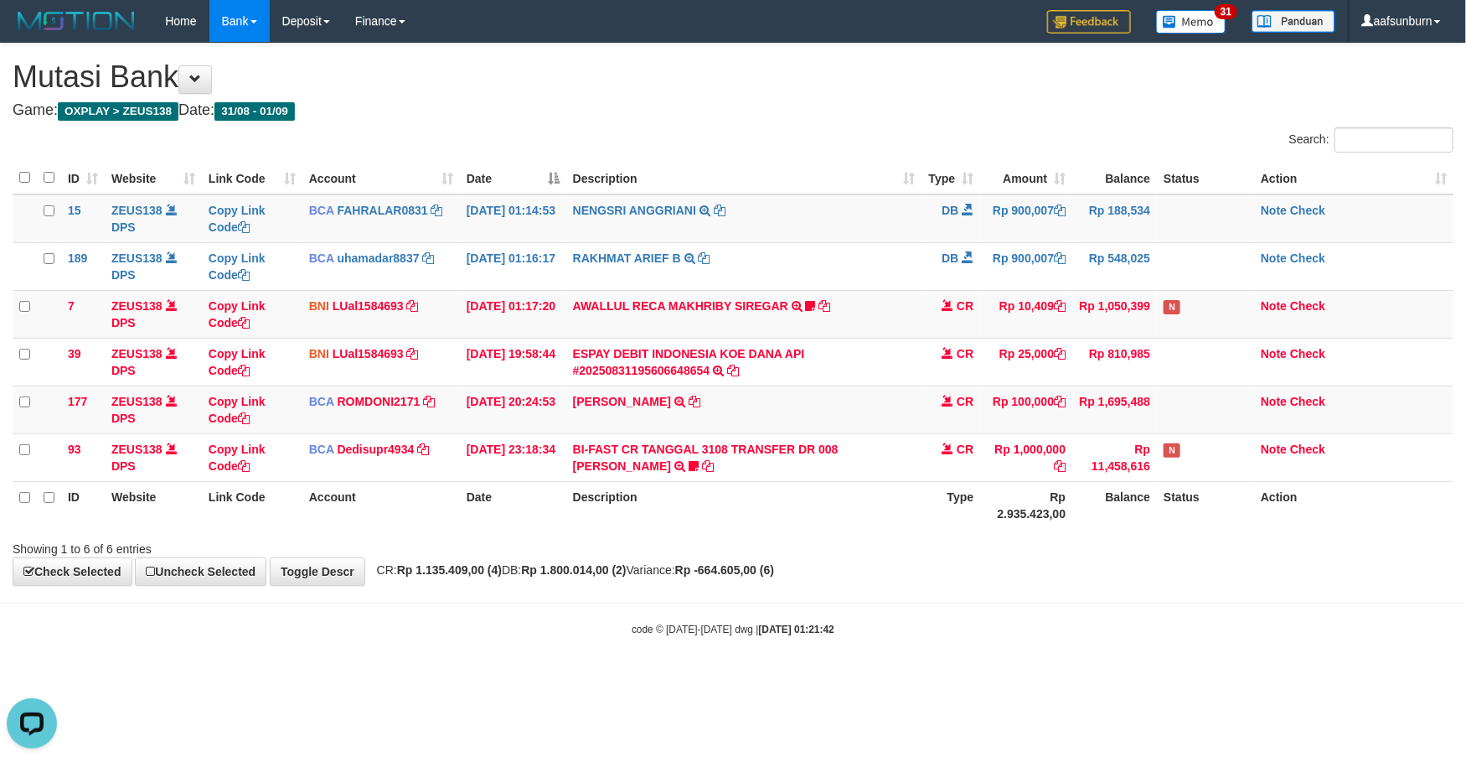
drag, startPoint x: 1071, startPoint y: 586, endPoint x: 1460, endPoint y: 641, distance: 393.5
click at [1098, 596] on body "Toggle navigation Home Bank Account List Load By Website Group [OXPLAY] ZEUS138…" at bounding box center [733, 339] width 1466 height 679
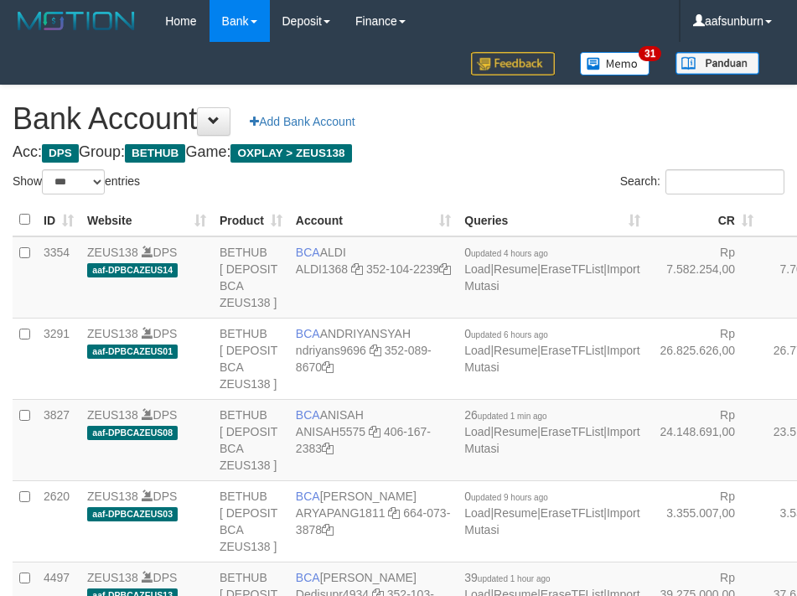
select select "***"
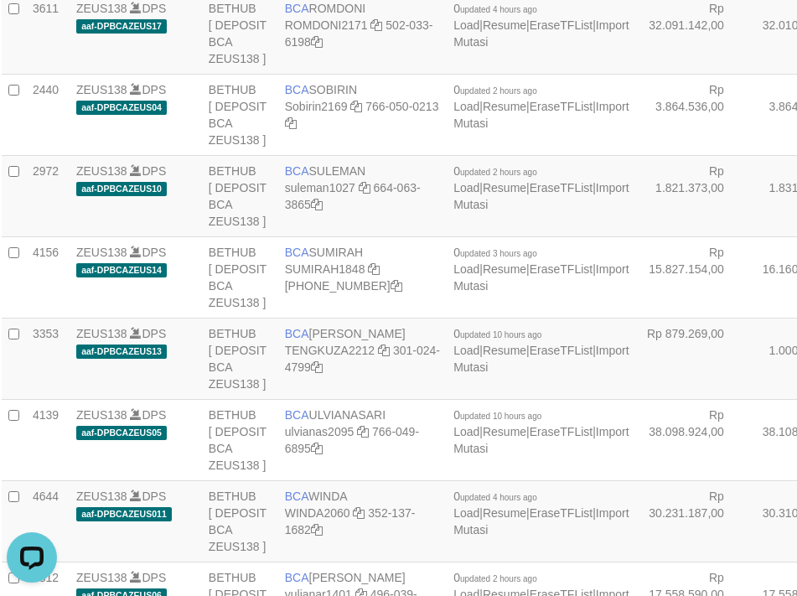
drag, startPoint x: 685, startPoint y: 352, endPoint x: 641, endPoint y: 370, distance: 47.0
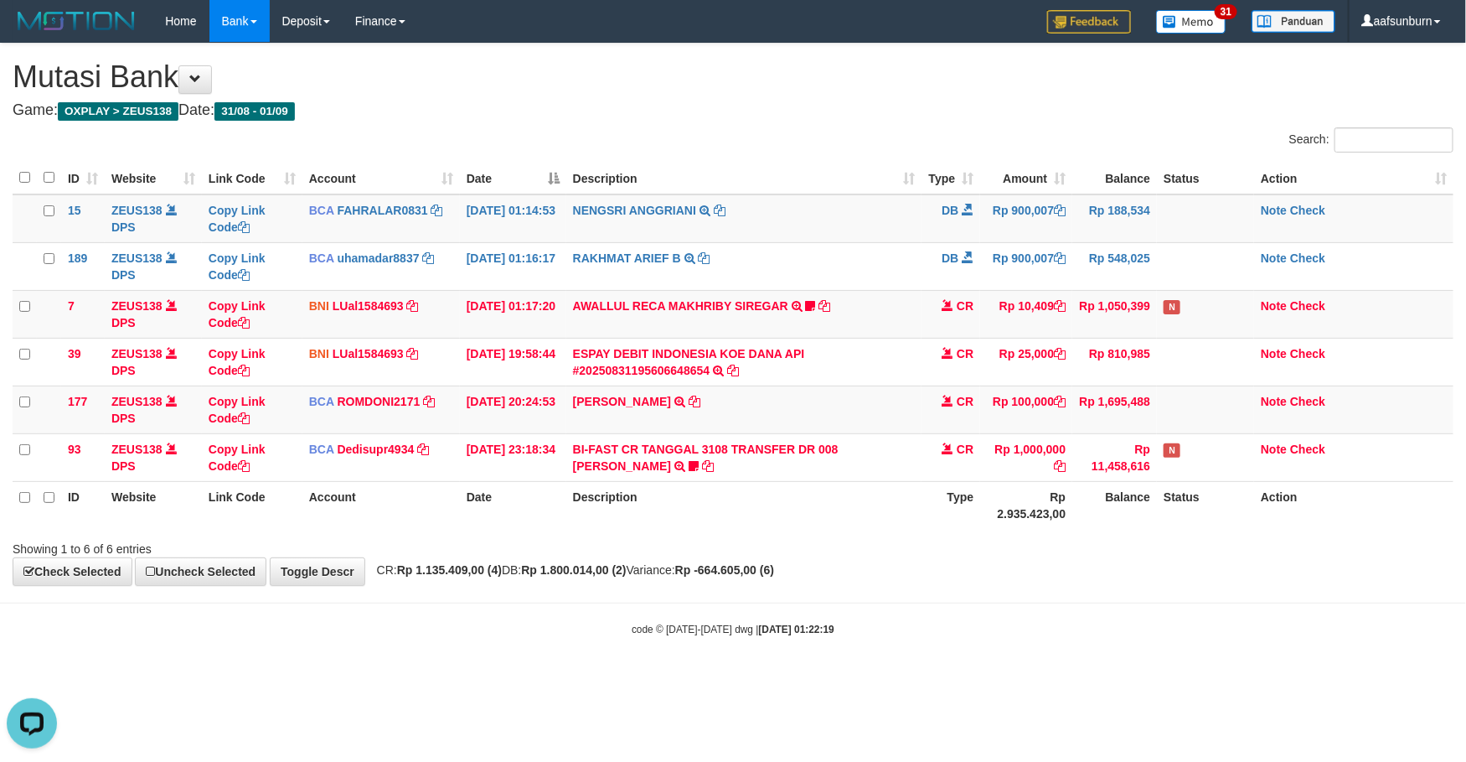
click at [933, 556] on div "Showing 1 to 6 of 6 entries" at bounding box center [733, 545] width 1466 height 23
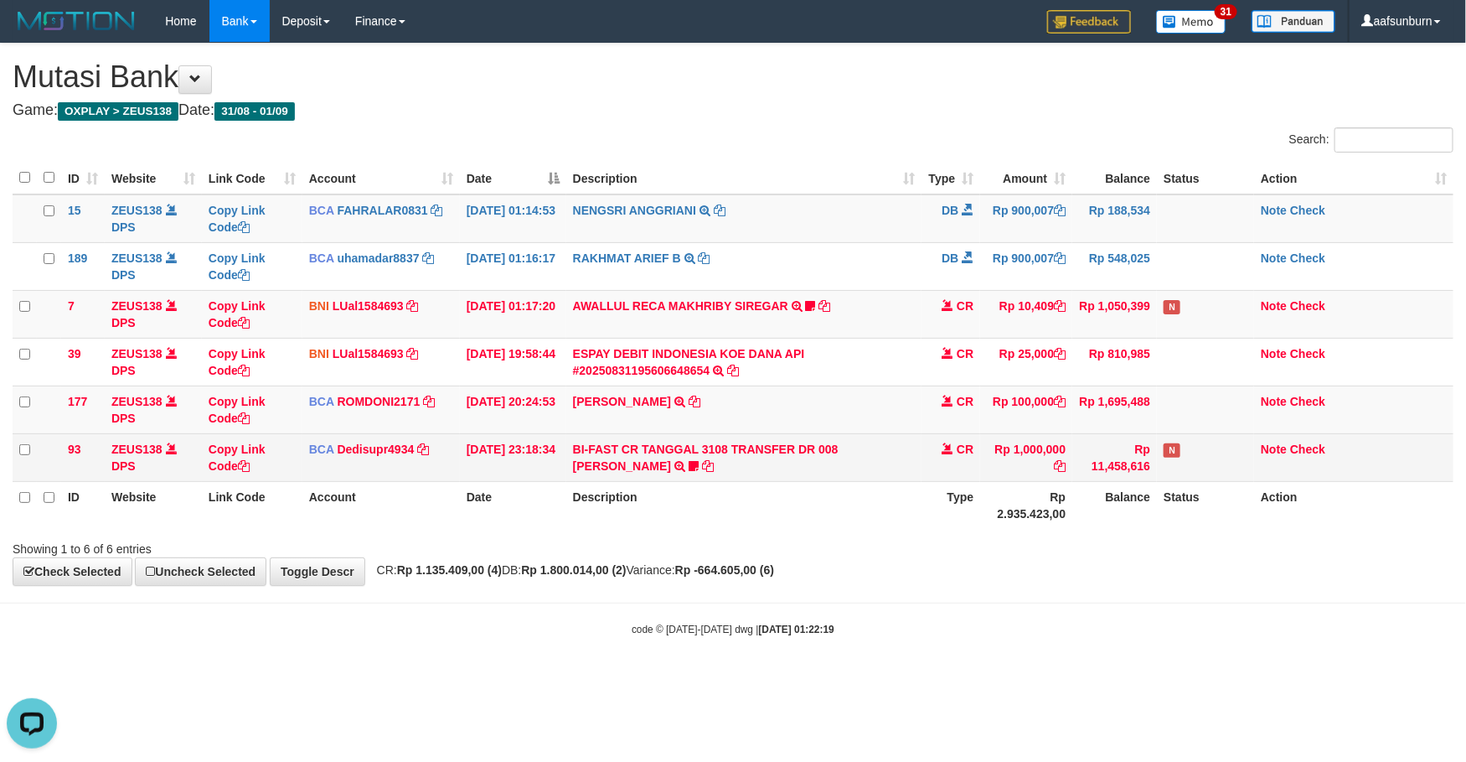
click at [1077, 455] on td "Rp 11,458,616" at bounding box center [1114, 457] width 85 height 48
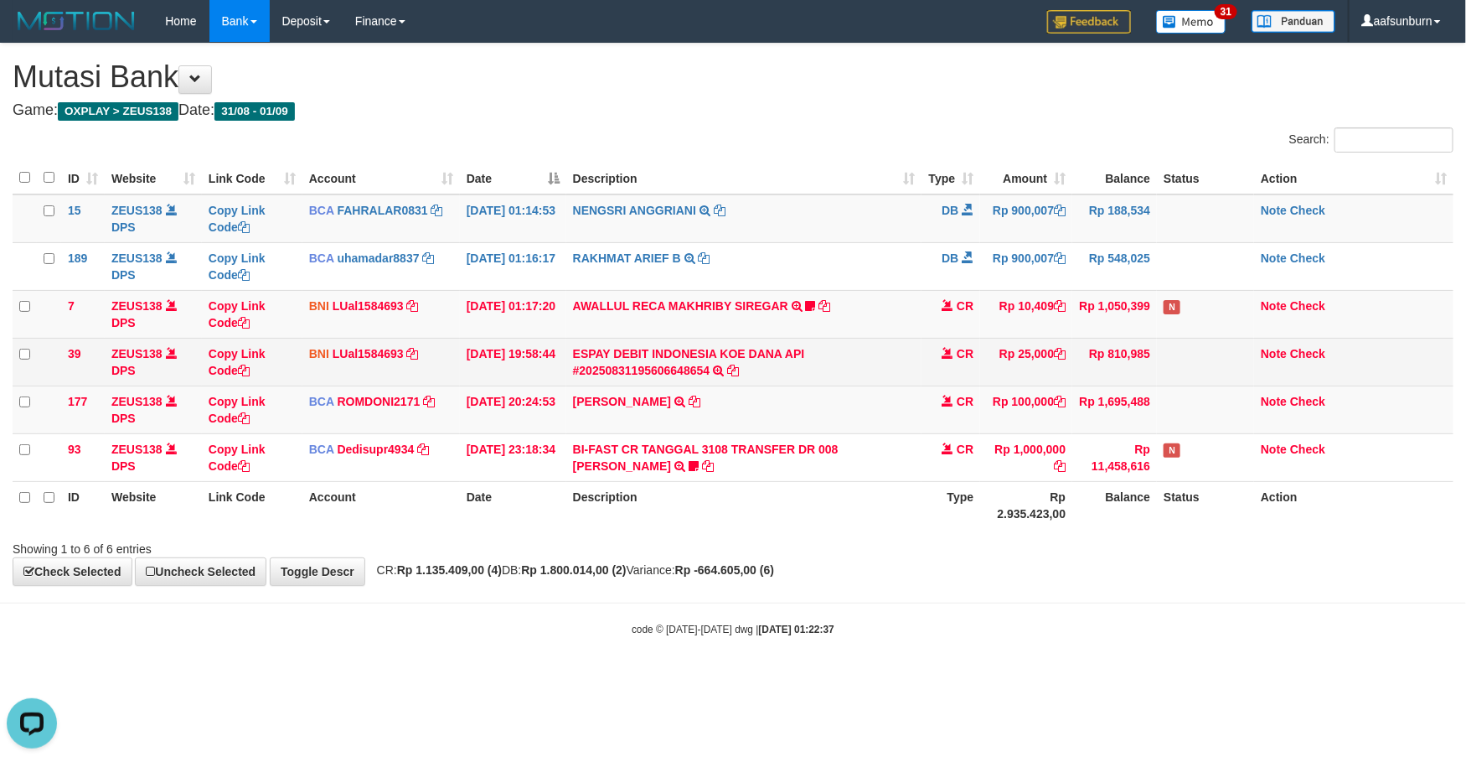
click at [868, 380] on td "ESPAY DEBIT INDONESIA KOE DANA API #20250831195606648654 TRANSFER DARI ESPAY DE…" at bounding box center [744, 362] width 356 height 48
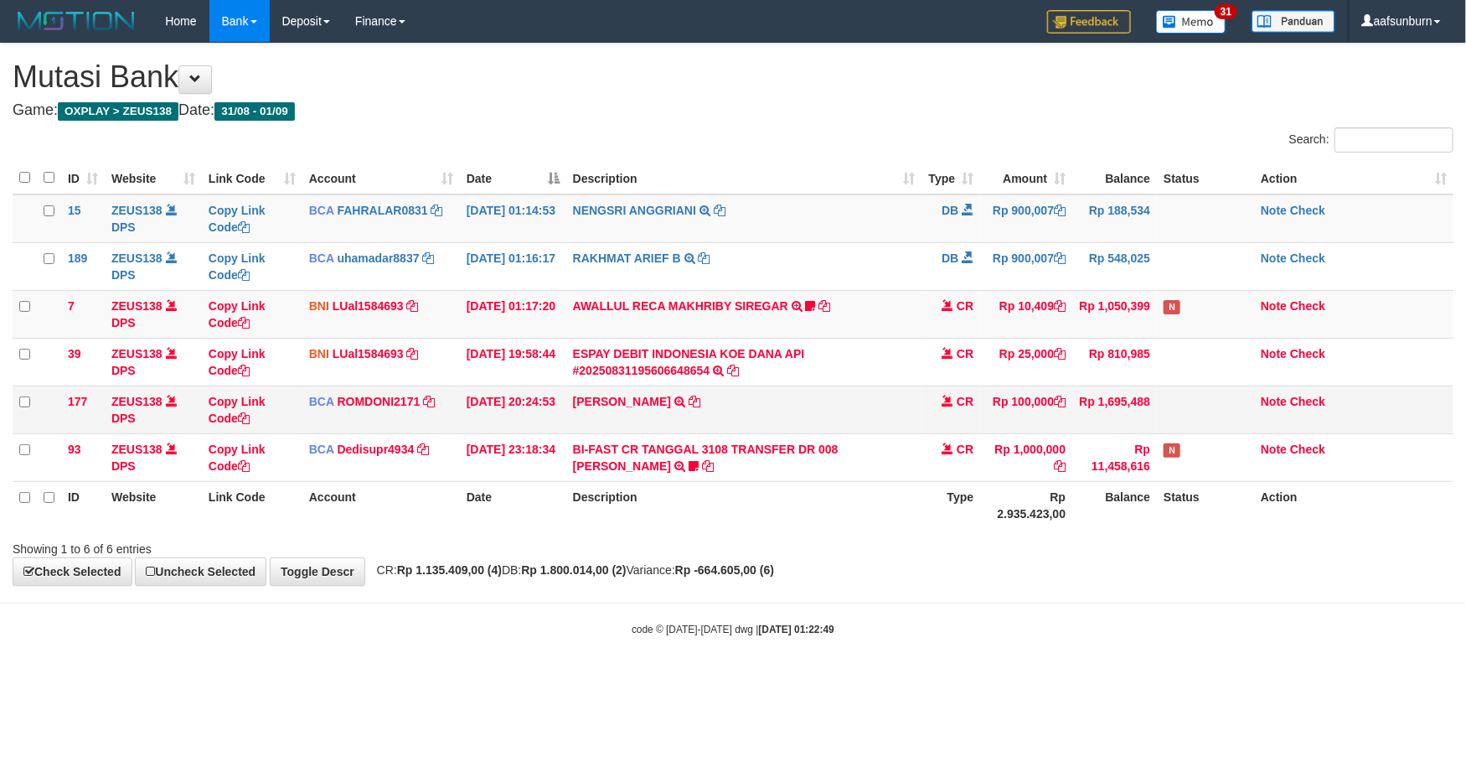
click at [882, 418] on td "ABDUL GAFUR SETORAN VIA CDM TANGGAL :31/08 31/08 WSID:Z3QA1 ABDUL GAFUR" at bounding box center [744, 409] width 356 height 48
click at [866, 496] on th "Description" at bounding box center [744, 505] width 356 height 48
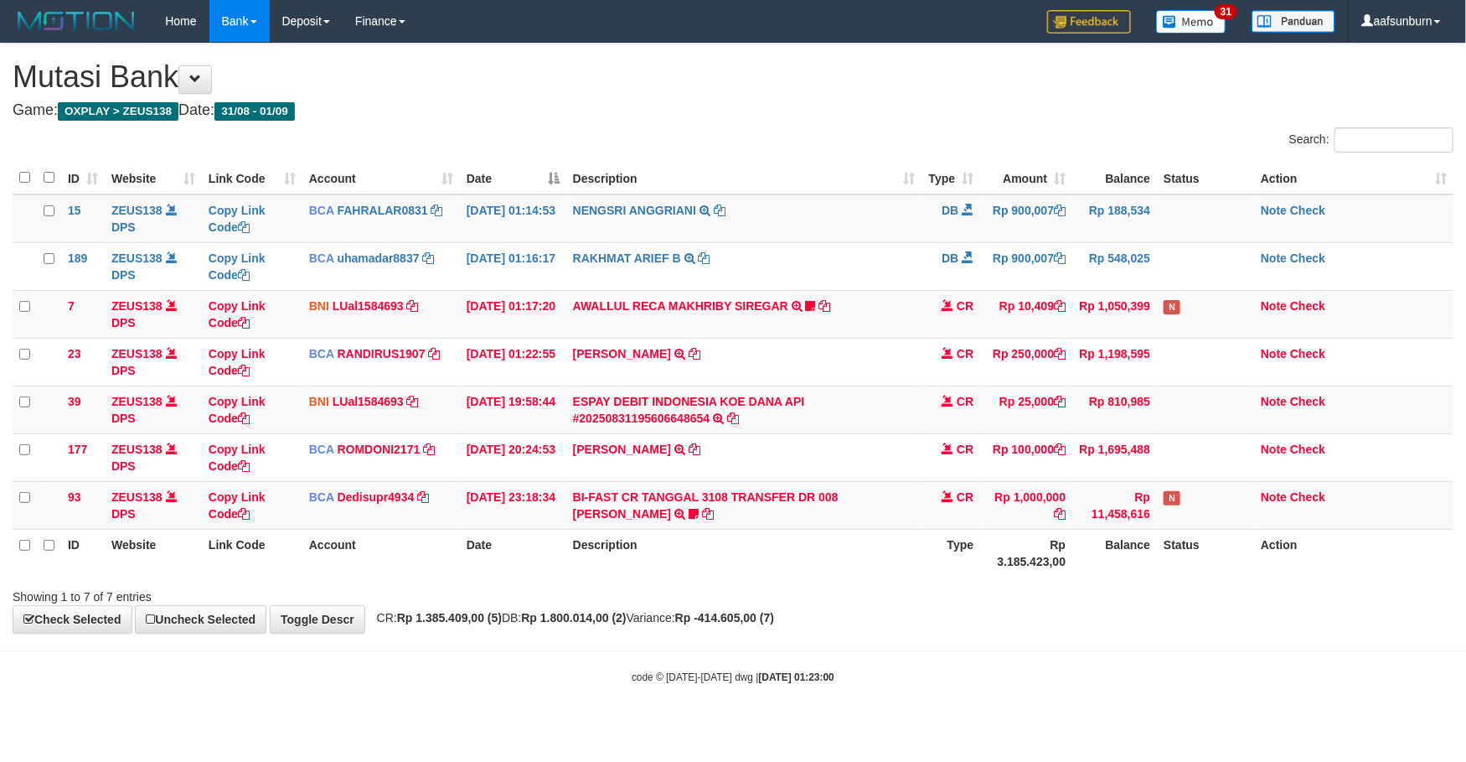
click at [920, 533] on th "Description" at bounding box center [744, 553] width 356 height 48
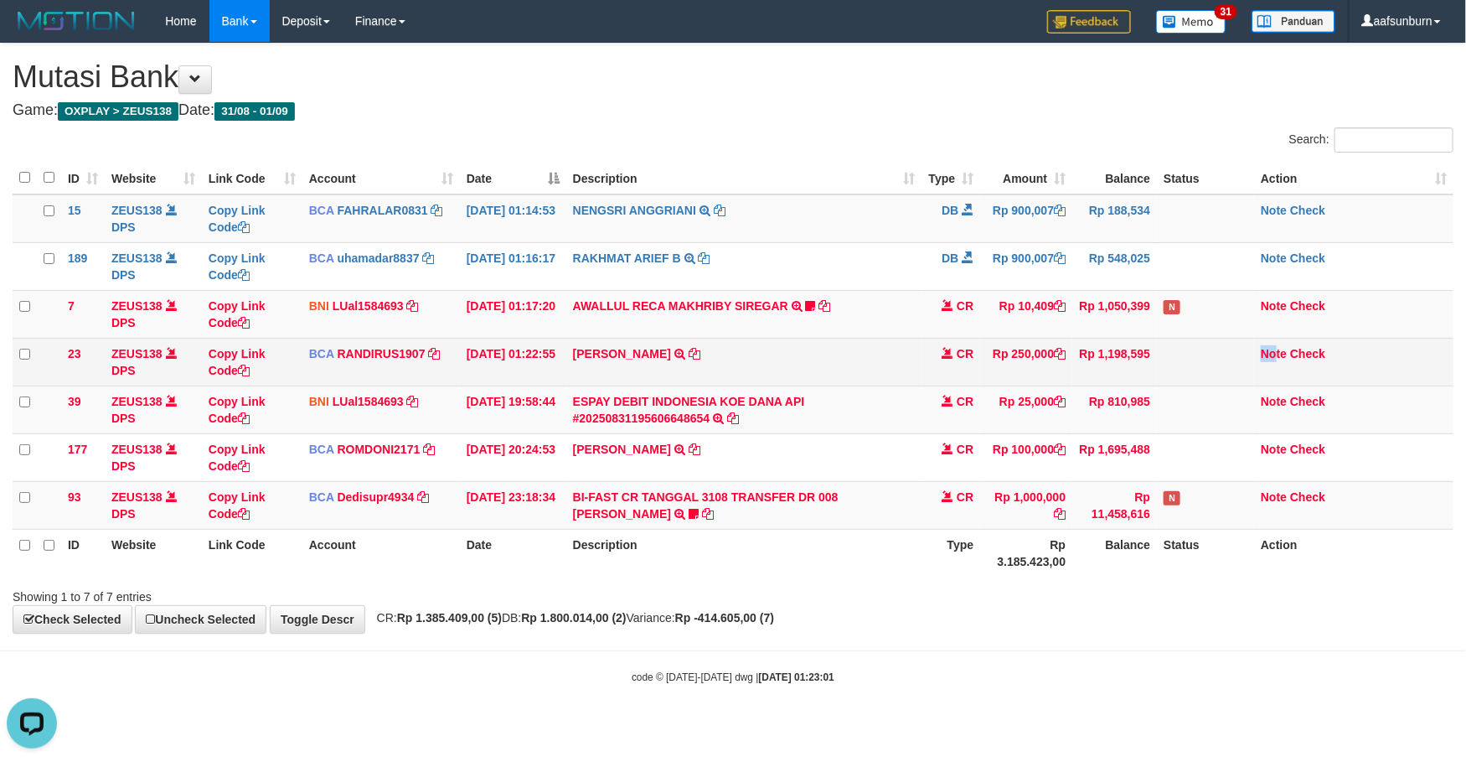
click at [1315, 368] on tr "23 ZEUS138 DPS Copy Link Code BCA RANDIRUS1907 DPS RANDI RUSTANDI mutasi_202509…" at bounding box center [733, 362] width 1441 height 48
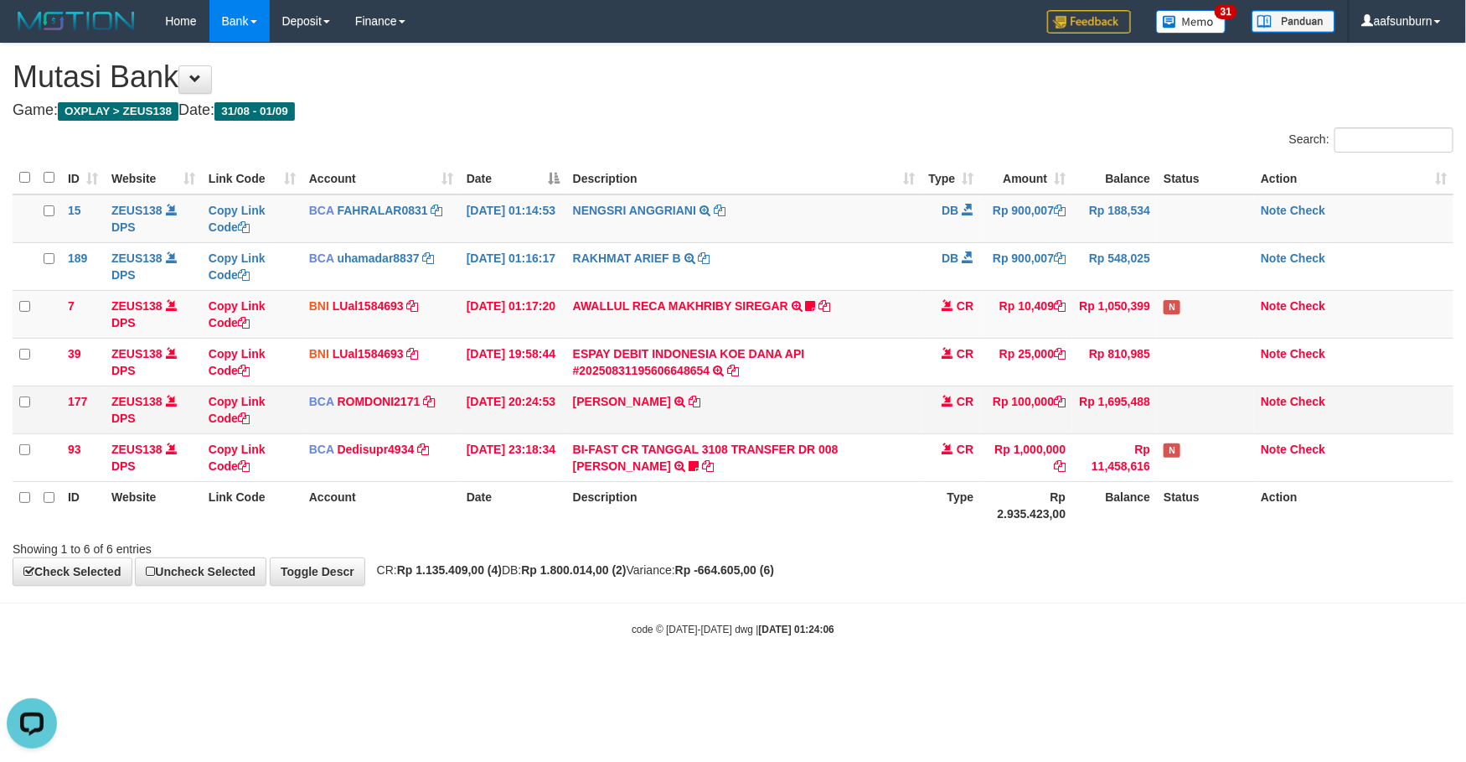
drag, startPoint x: 835, startPoint y: 370, endPoint x: 1033, endPoint y: 413, distance: 202.3
click at [901, 383] on td "ESPAY DEBIT INDONESIA KOE DANA API #20250831195606648654 TRANSFER DARI ESPAY DE…" at bounding box center [744, 362] width 356 height 48
drag, startPoint x: 980, startPoint y: 473, endPoint x: 1179, endPoint y: 511, distance: 202.1
click at [1013, 481] on td "Rp 1,000,000" at bounding box center [1026, 457] width 92 height 48
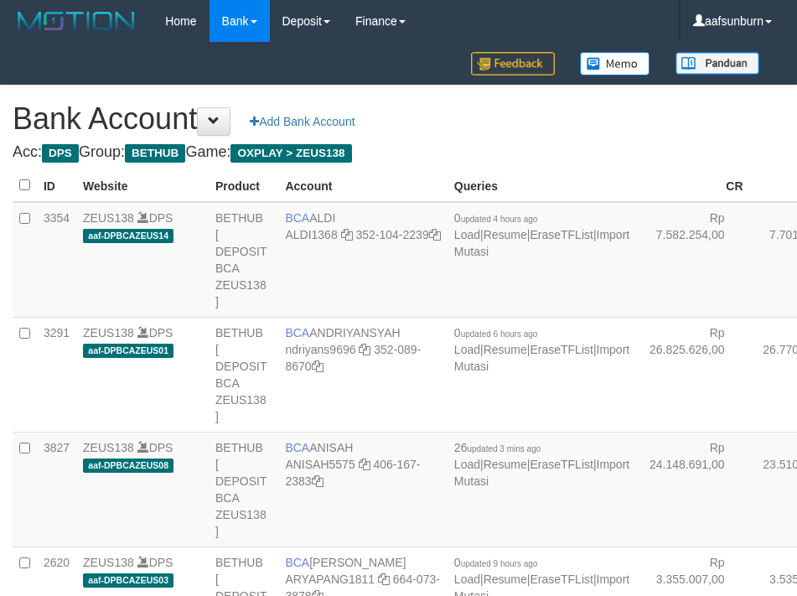
scroll to position [1509, 11]
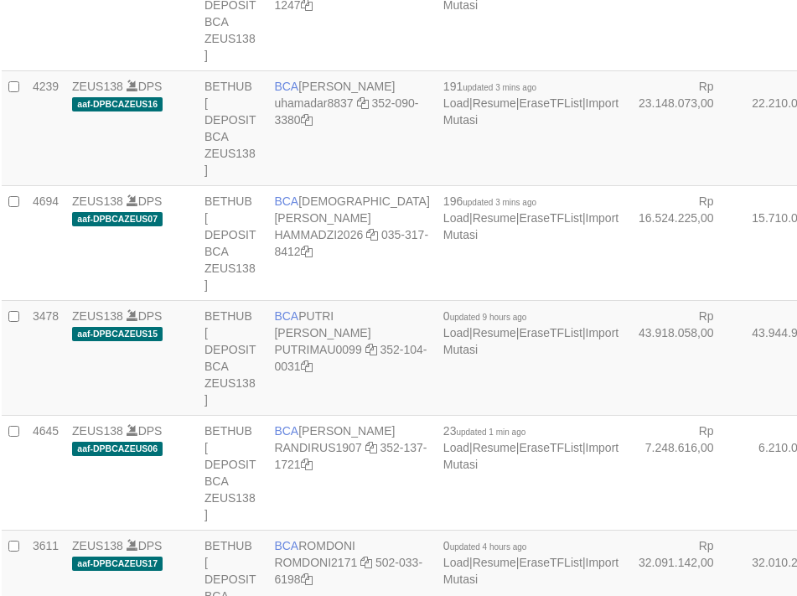
select select "***"
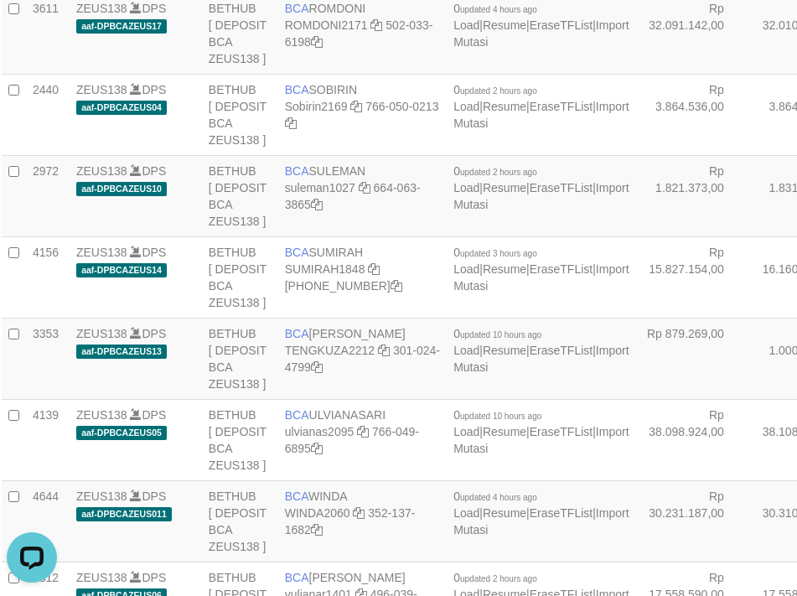
scroll to position [0, 0]
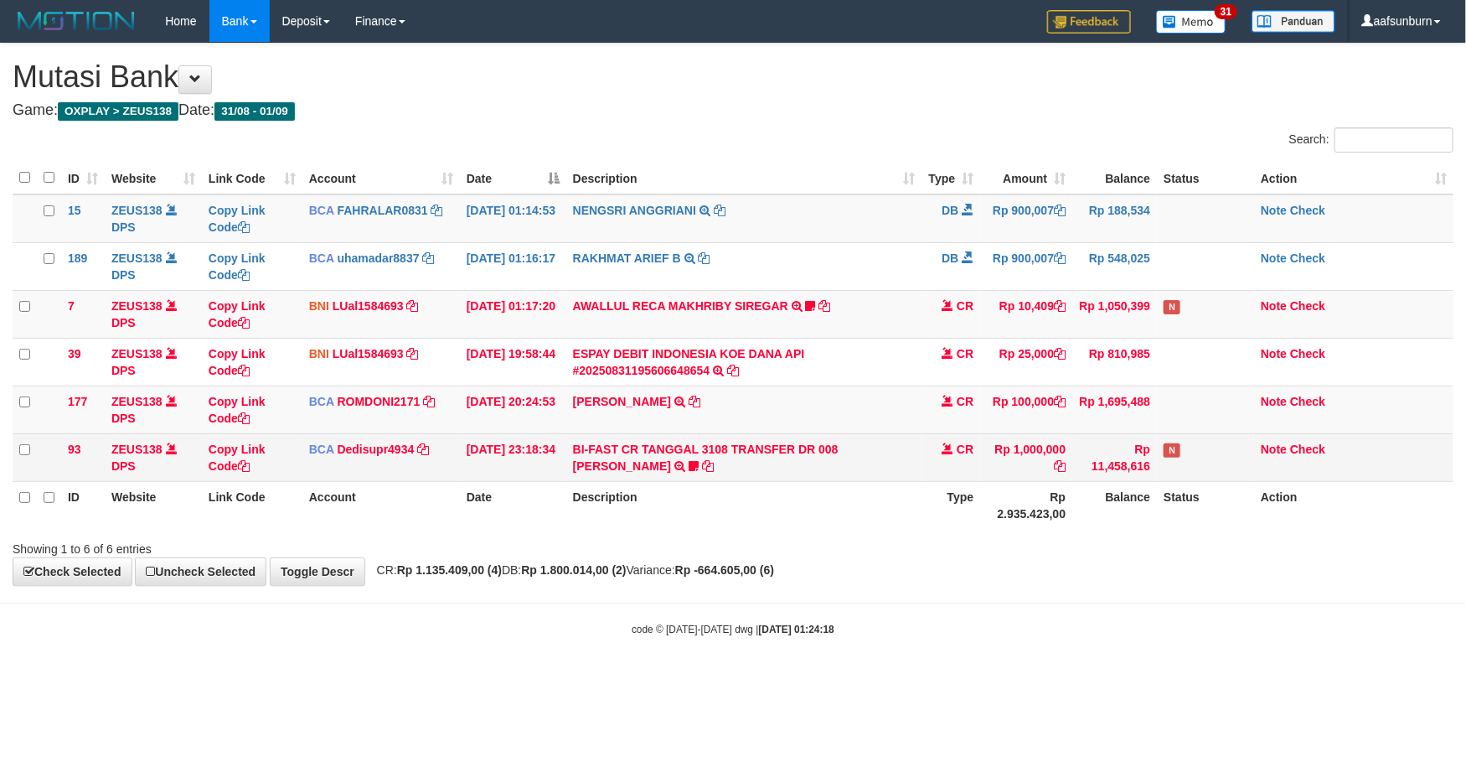
click at [1004, 473] on td "Rp 1,000,000" at bounding box center [1026, 457] width 92 height 48
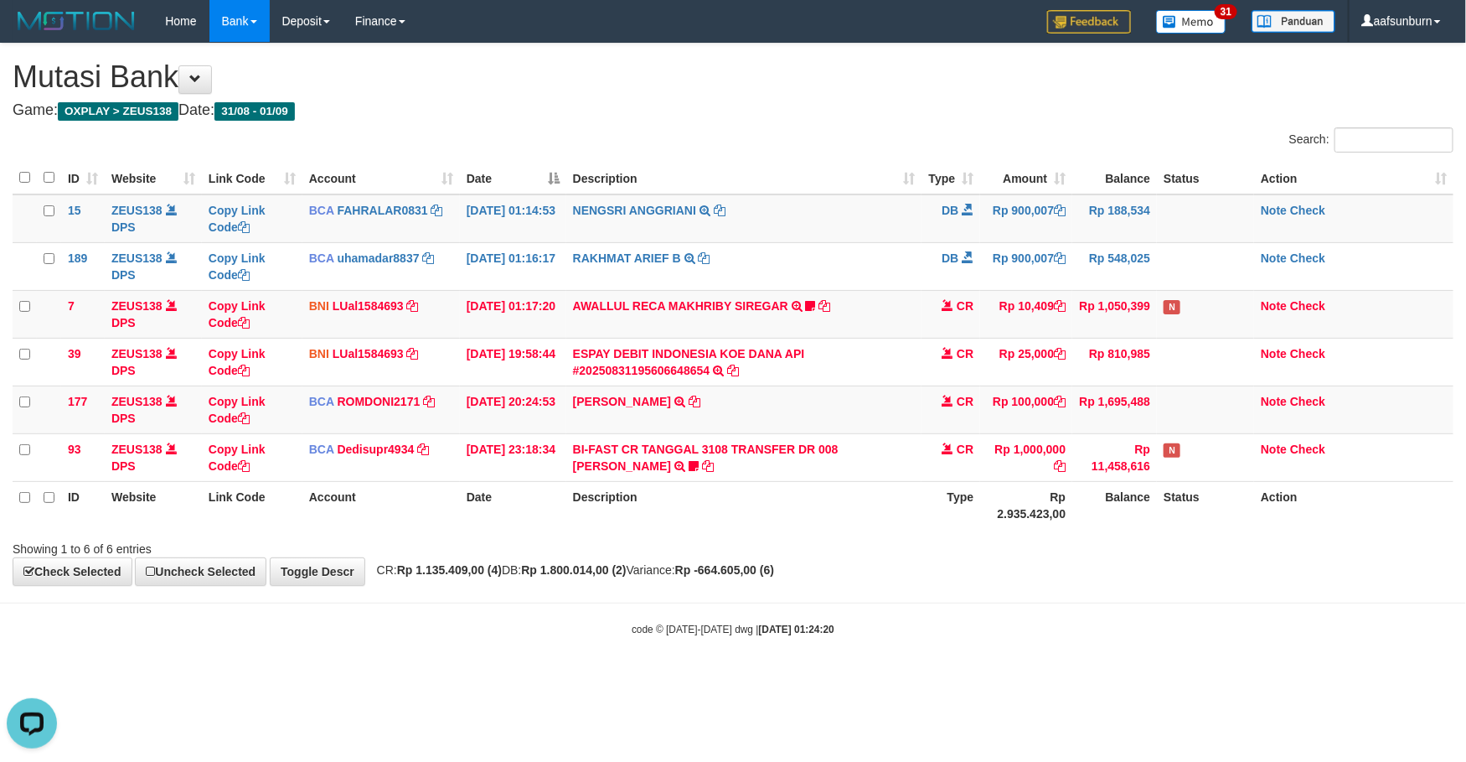
click at [1093, 540] on div "Showing 1 to 6 of 6 entries" at bounding box center [733, 545] width 1466 height 23
click at [1043, 401] on td "Rp 100,000" at bounding box center [1026, 409] width 92 height 48
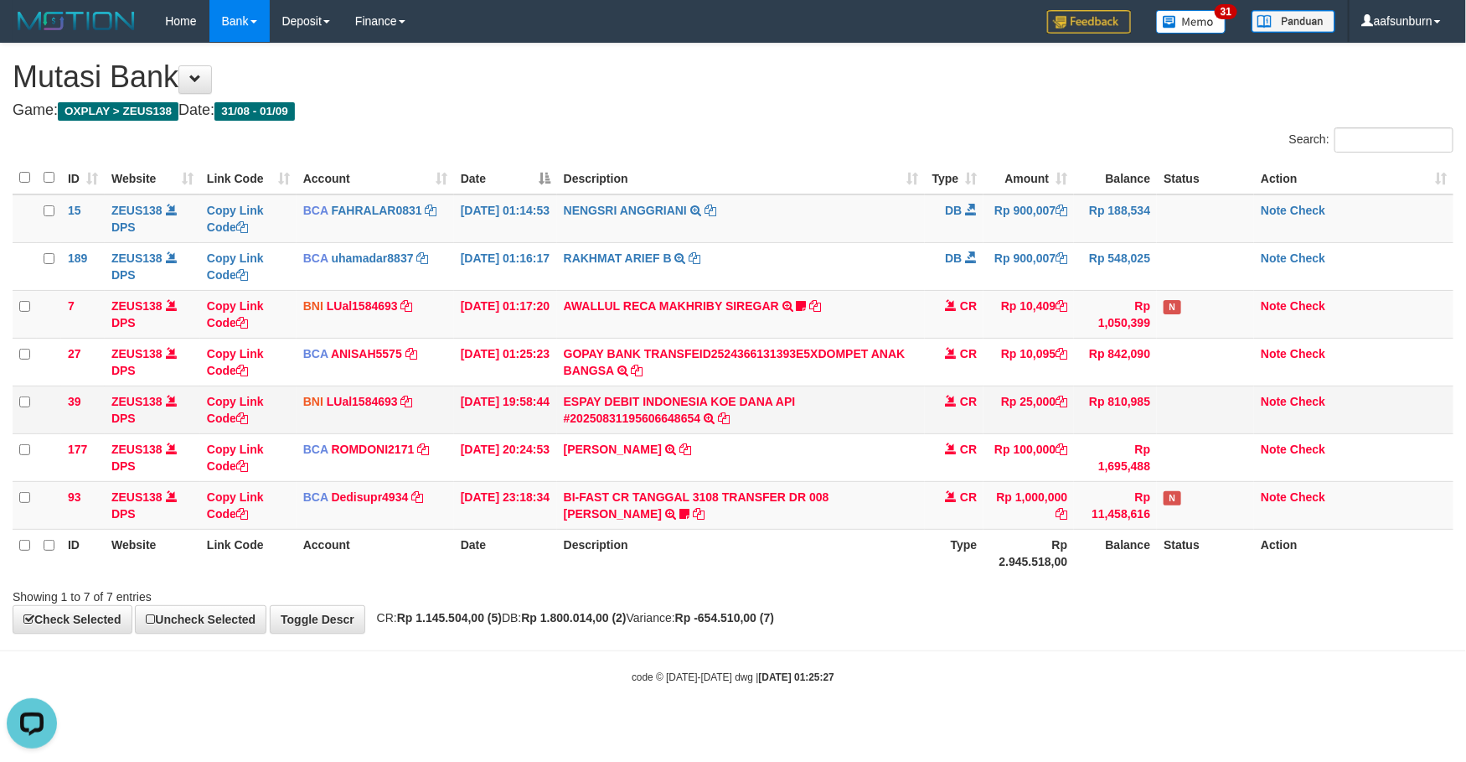
click at [994, 410] on td "Rp 25,000" at bounding box center [1029, 409] width 90 height 48
click at [999, 410] on td "Rp 25,000" at bounding box center [1029, 409] width 90 height 48
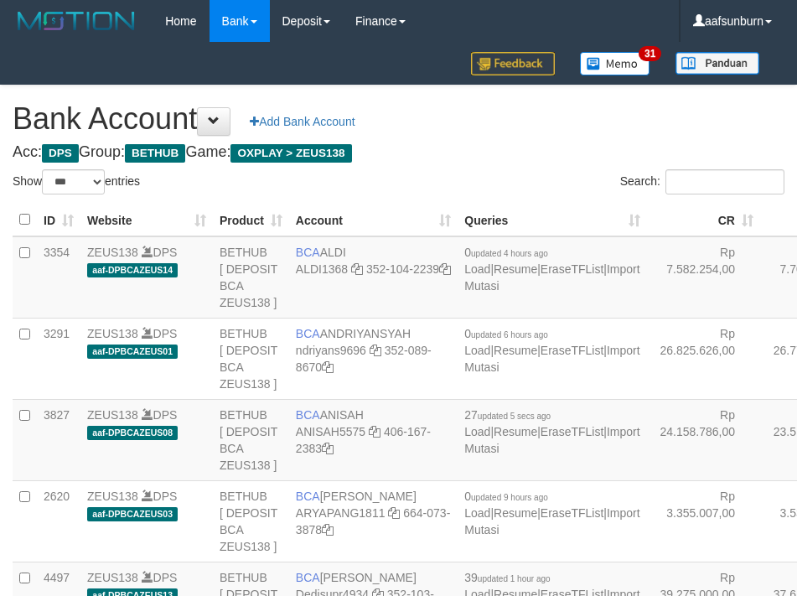
select select "***"
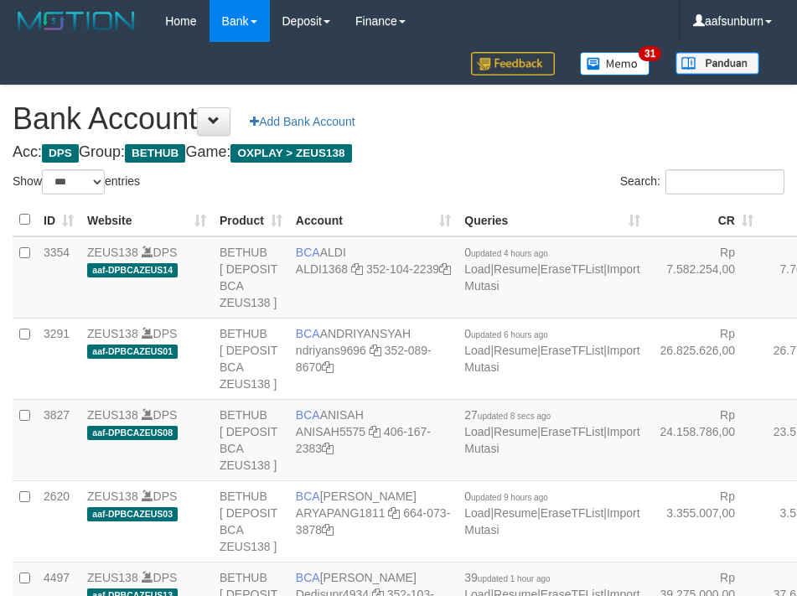
select select "***"
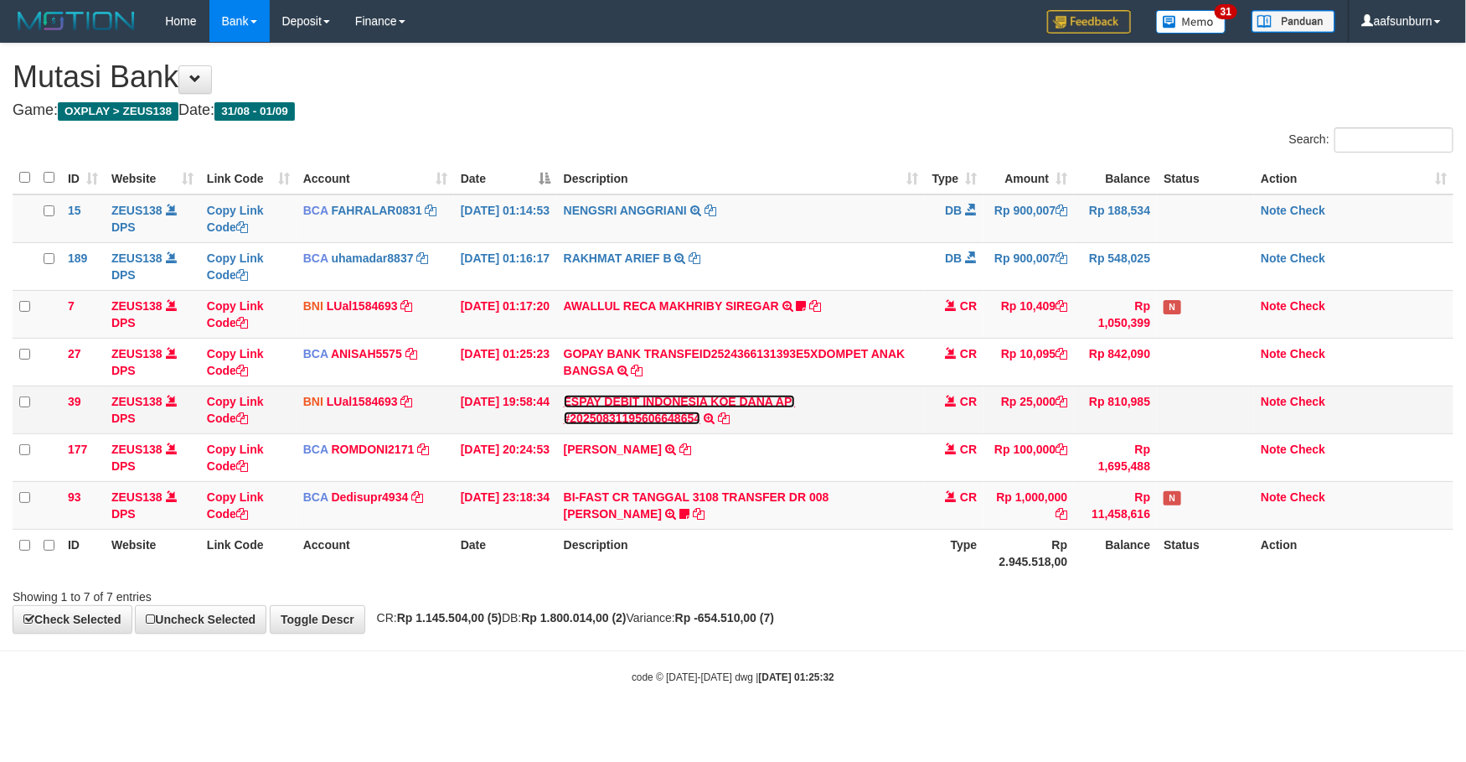
click at [773, 402] on link "ESPAY DEBIT INDONESIA KOE DANA API #20250831195606648654" at bounding box center [680, 410] width 232 height 30
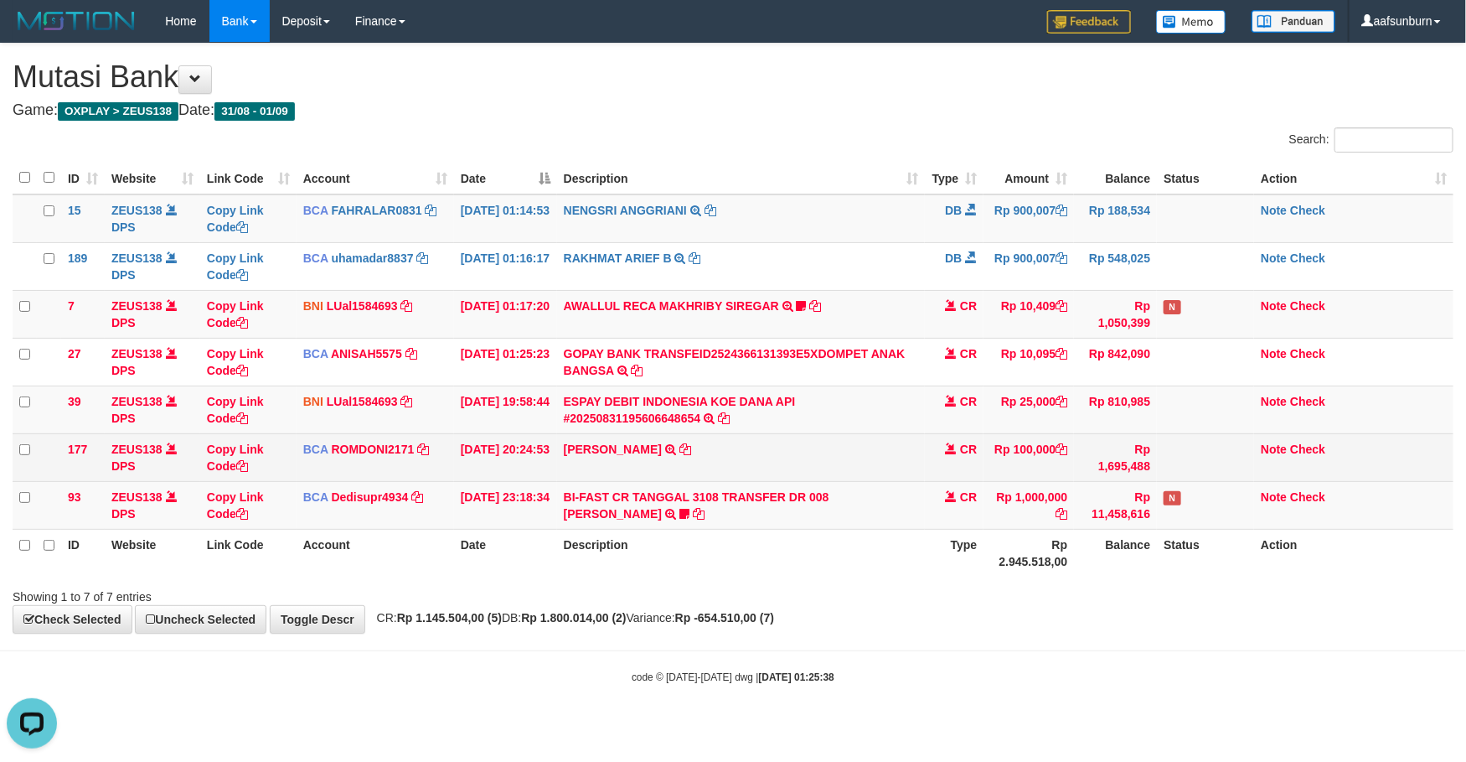
click at [830, 436] on td "ABDUL GAFUR SETORAN VIA CDM TANGGAL :31/08 31/08 WSID:Z3QA1 ABDUL GAFUR" at bounding box center [741, 457] width 369 height 48
drag, startPoint x: 0, startPoint y: 0, endPoint x: 887, endPoint y: 437, distance: 989.3
click at [828, 436] on td "ABDUL GAFUR SETORAN VIA CDM TANGGAL :31/08 31/08 WSID:Z3QA1 ABDUL GAFUR" at bounding box center [741, 457] width 369 height 48
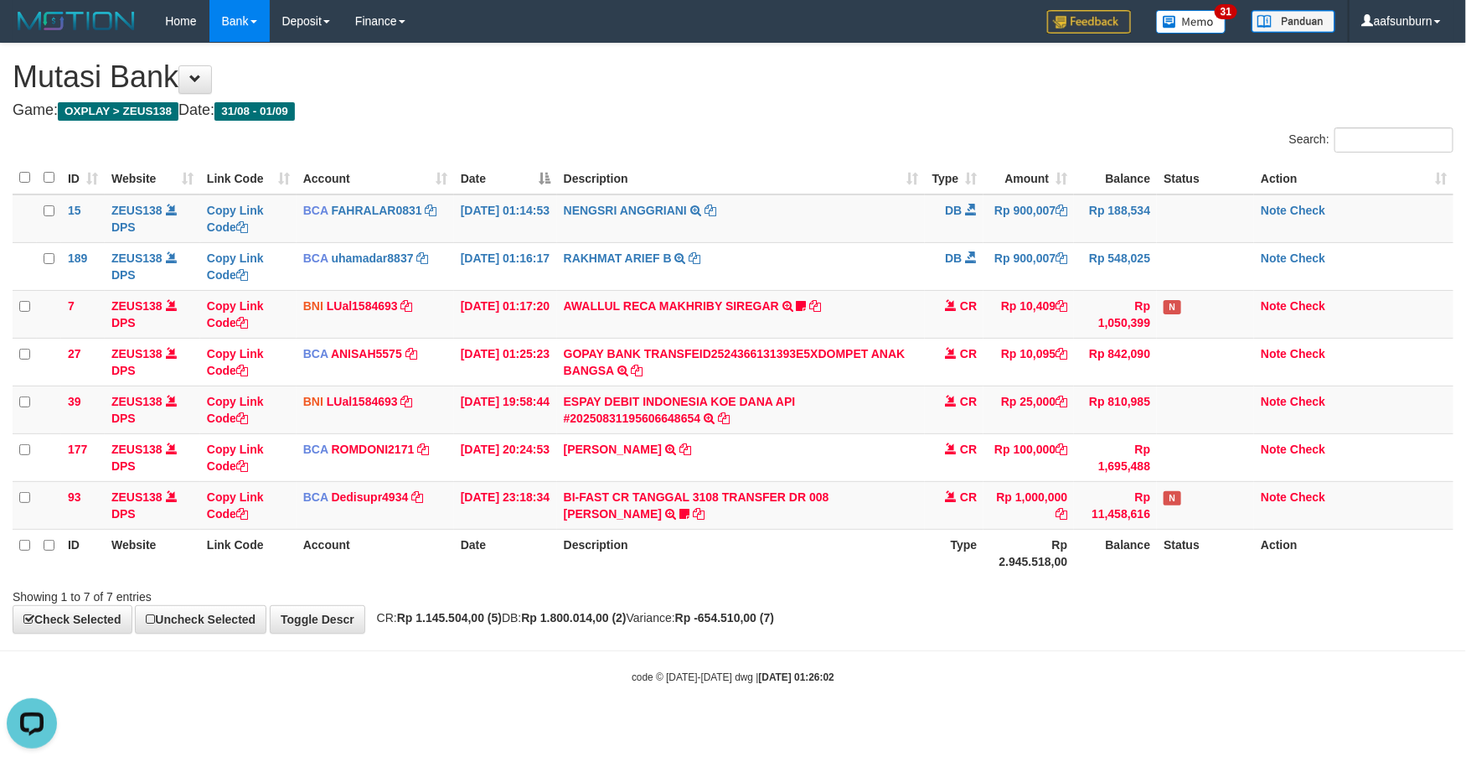
click at [1099, 561] on th "Balance" at bounding box center [1115, 553] width 83 height 48
drag, startPoint x: 1052, startPoint y: 576, endPoint x: 1052, endPoint y: 586, distance: 9.2
click at [1052, 586] on div "Search: ID Website Link Code Account Date Description Type Amount Balance Statu…" at bounding box center [733, 366] width 1441 height 478
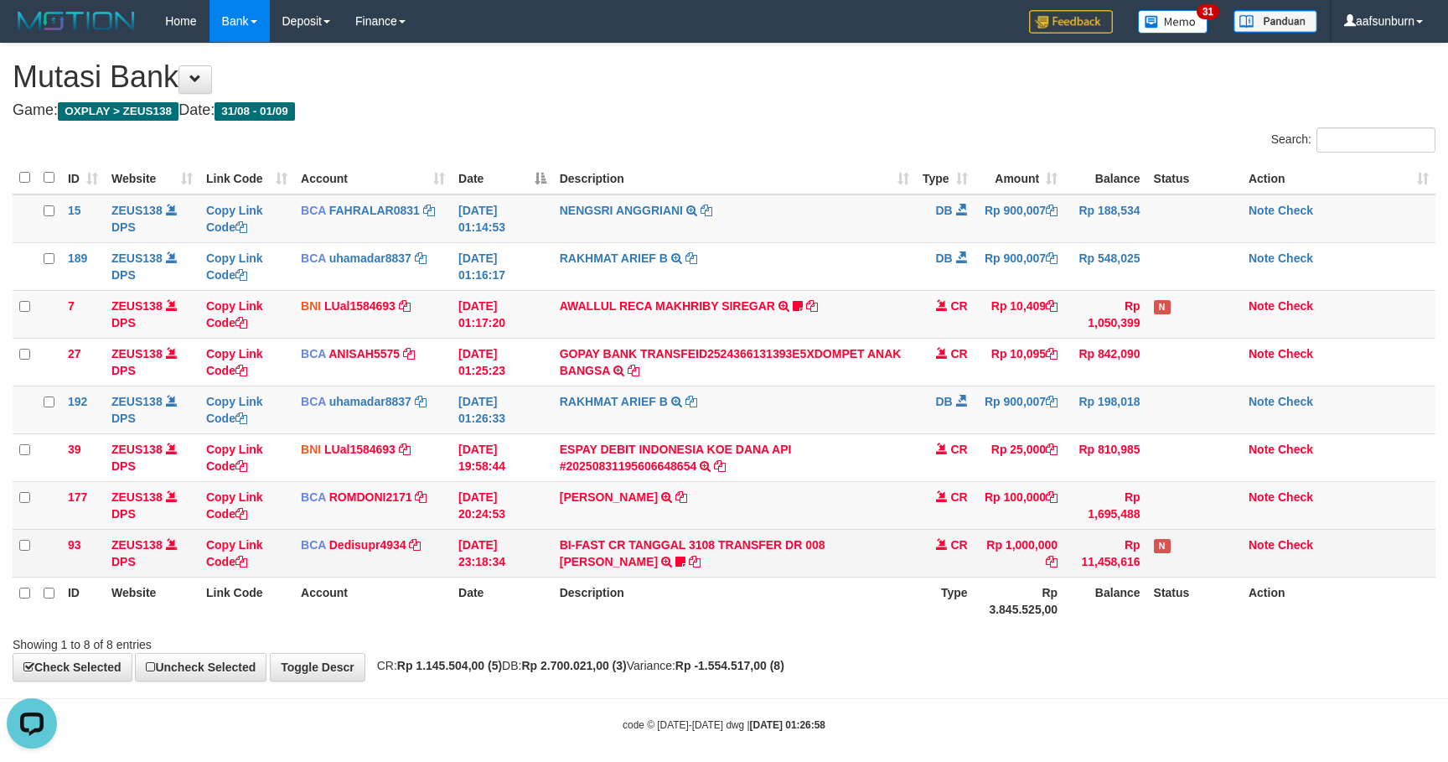
click at [818, 564] on td "BI-FAST CR TANGGAL 3108 TRANSFER DR 008 [PERSON_NAME] BI-FAST CR TANGGAL :31/08…" at bounding box center [734, 553] width 363 height 48
click at [798, 576] on td "BI-FAST CR TANGGAL 3108 TRANSFER DR 008 TOTO TAUFIK HIDAYA BI-FAST CR TANGGAL :…" at bounding box center [734, 553] width 363 height 48
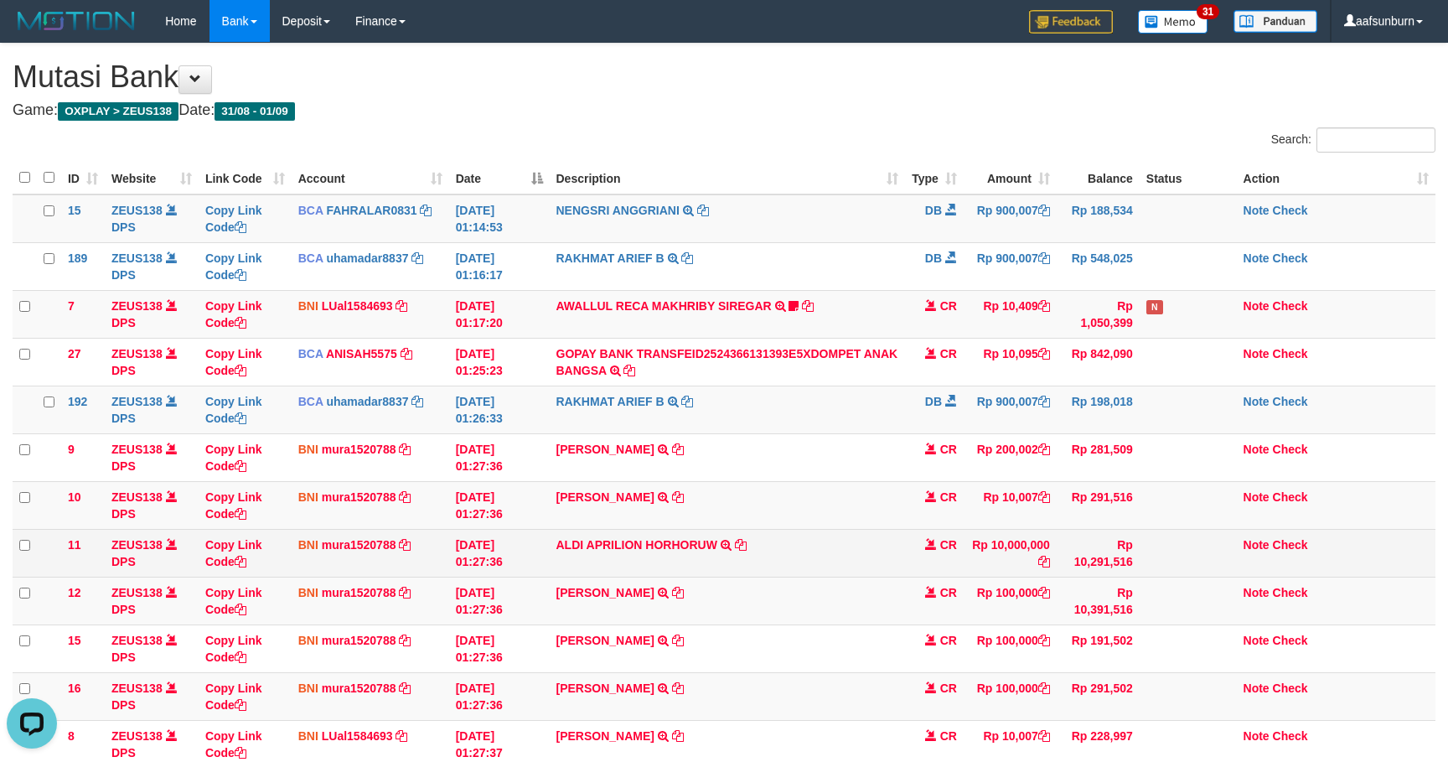
click at [988, 564] on td "Rp 10,000,000" at bounding box center [1010, 553] width 93 height 48
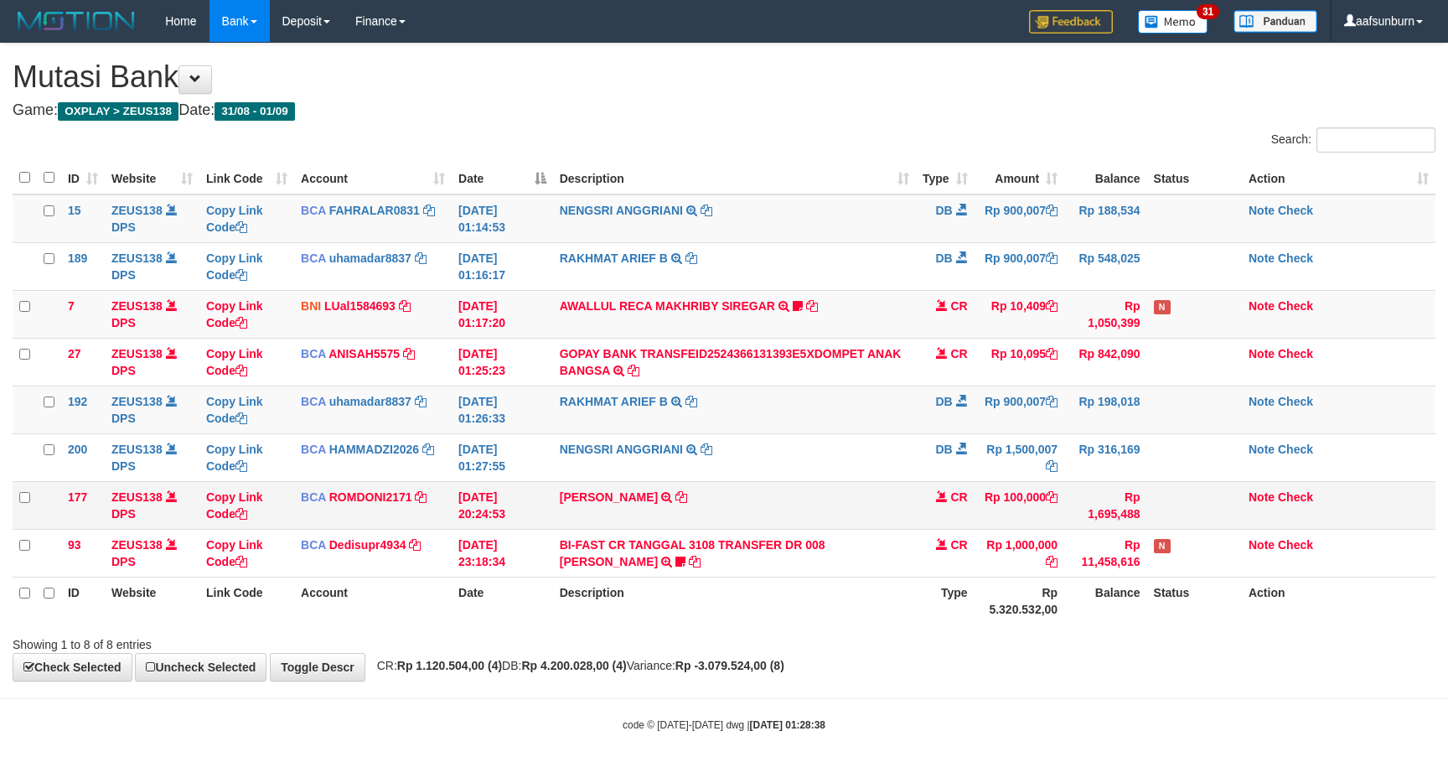
scroll to position [18, 0]
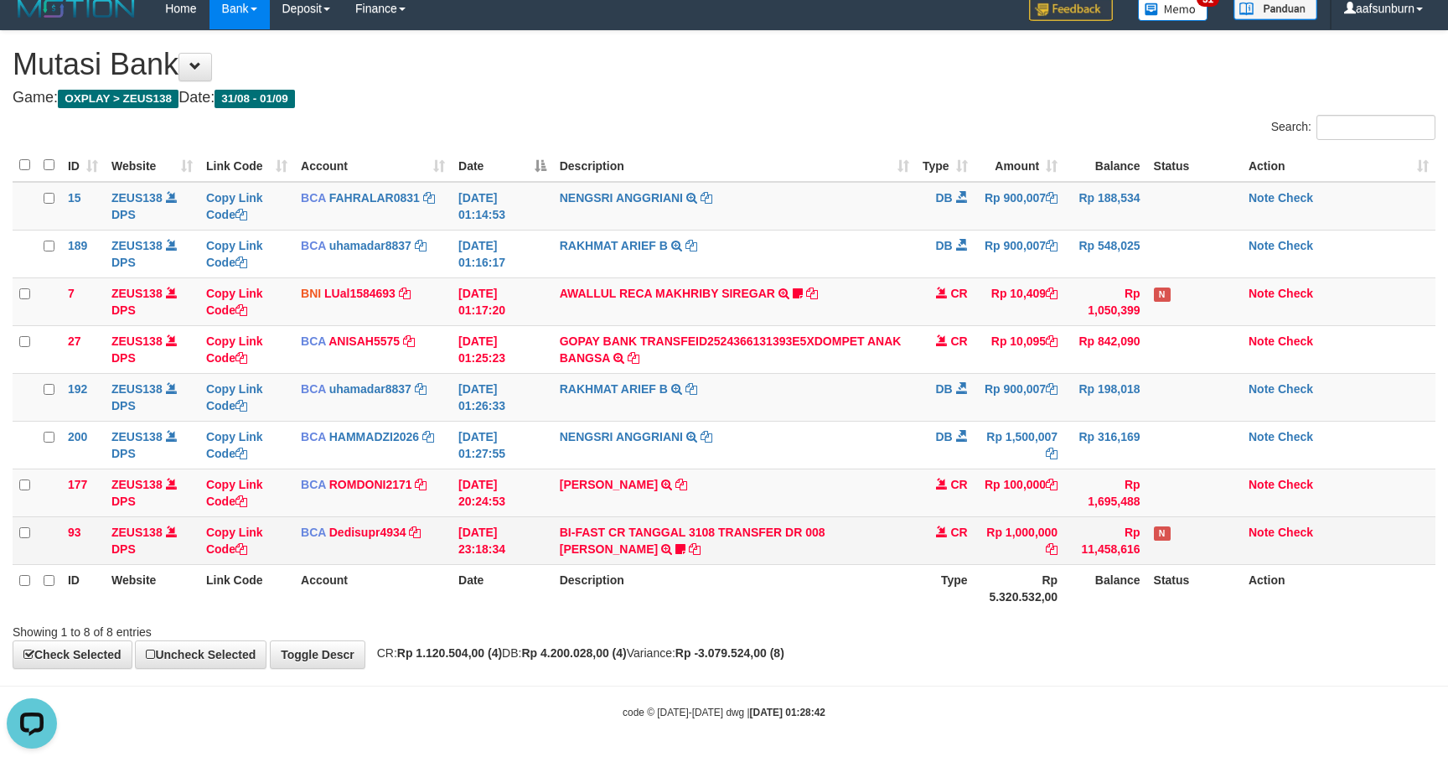
click at [1141, 556] on td "Rp 11,458,616" at bounding box center [1105, 540] width 82 height 48
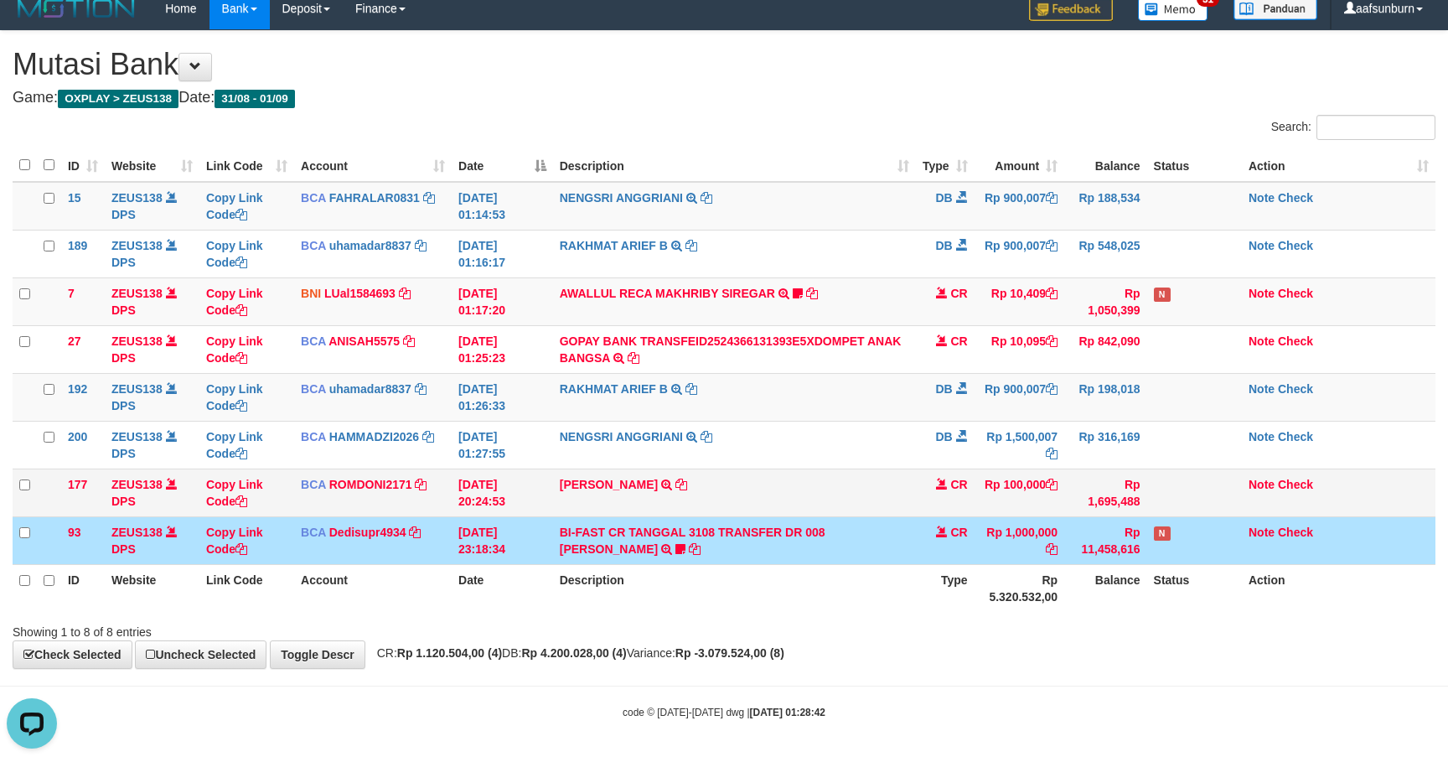
click at [1023, 463] on td "Rp 1,500,007" at bounding box center [1019, 445] width 90 height 48
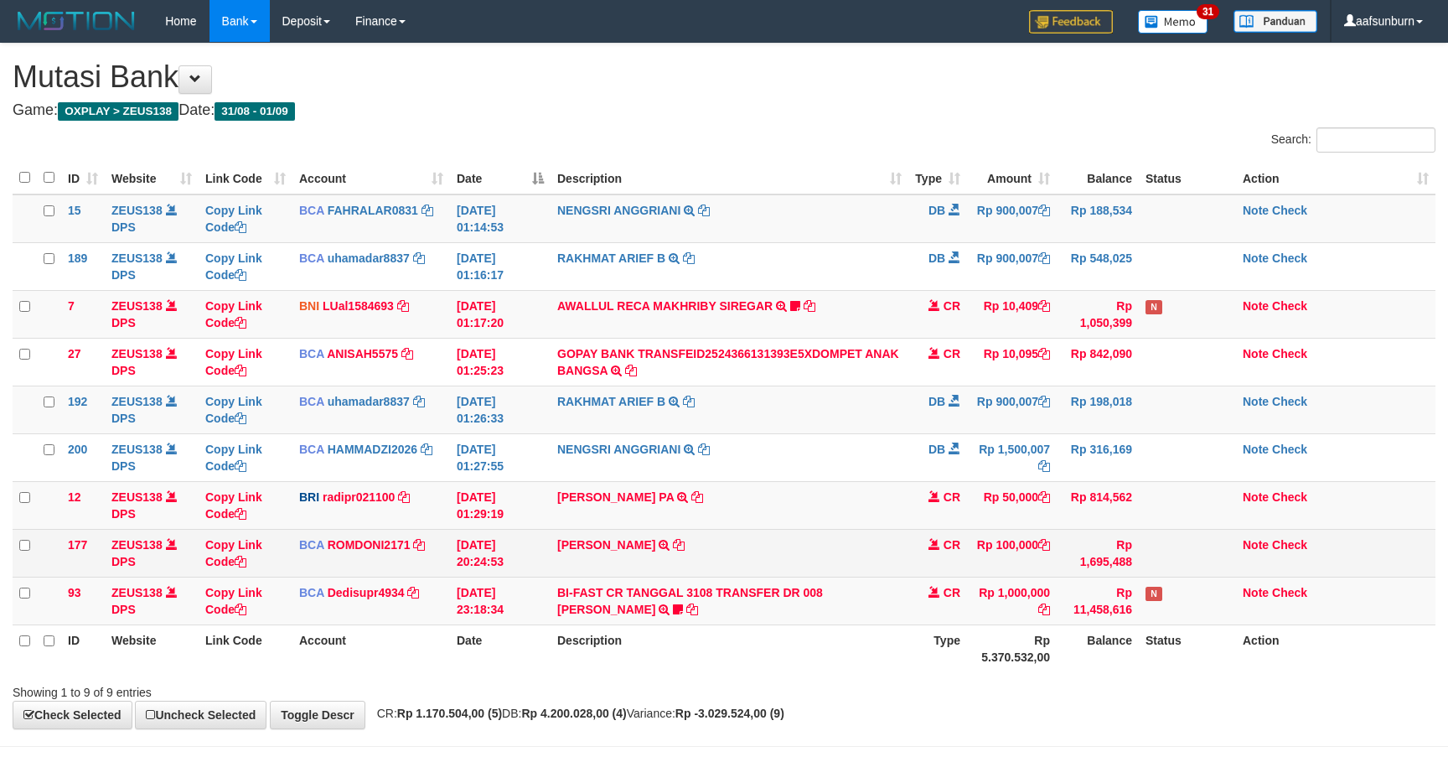
scroll to position [18, 0]
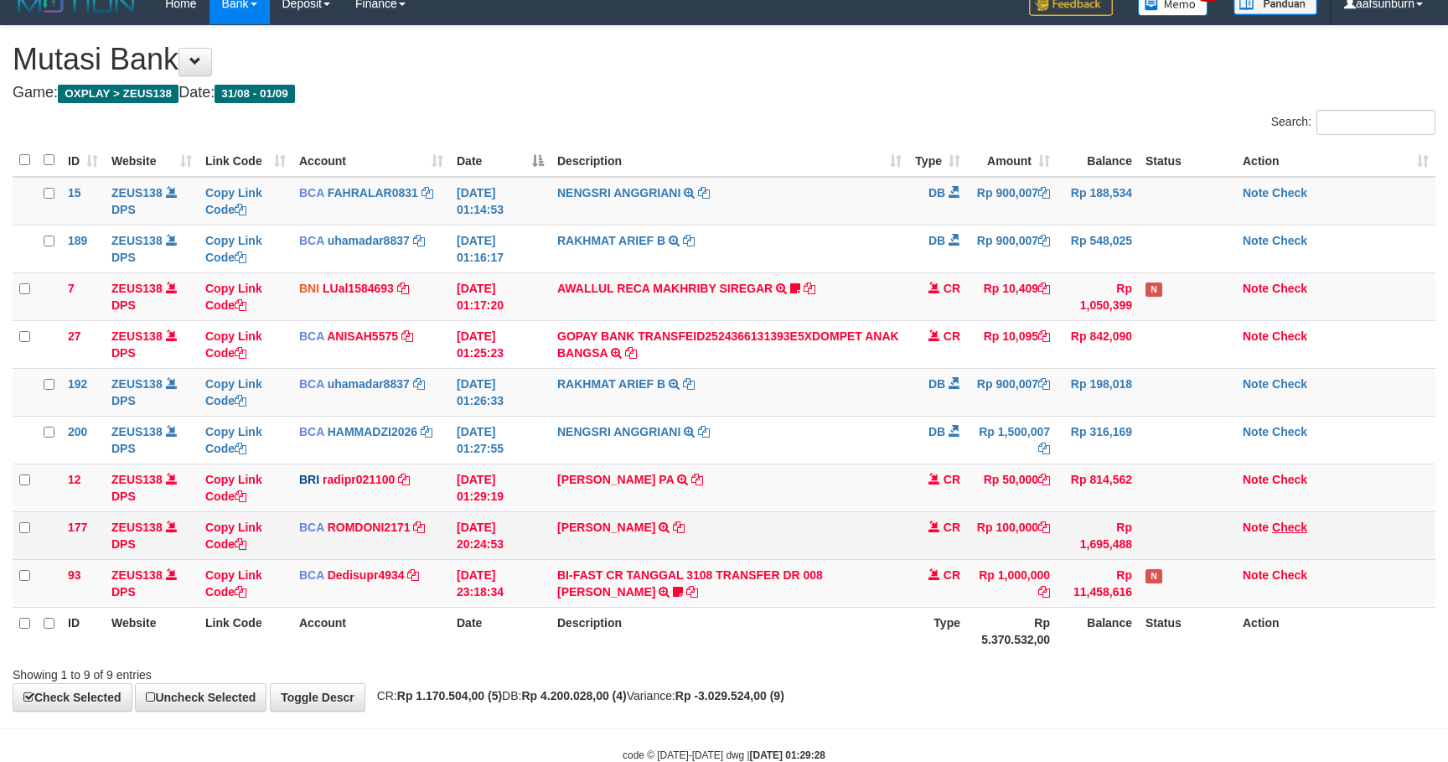
drag, startPoint x: 968, startPoint y: 521, endPoint x: 1284, endPoint y: 535, distance: 317.0
click at [971, 521] on tr "177 ZEUS138 DPS Copy Link Code BCA ROMDONI2171 DPS ROMDONI mutasi_20250831_3611…" at bounding box center [724, 535] width 1423 height 48
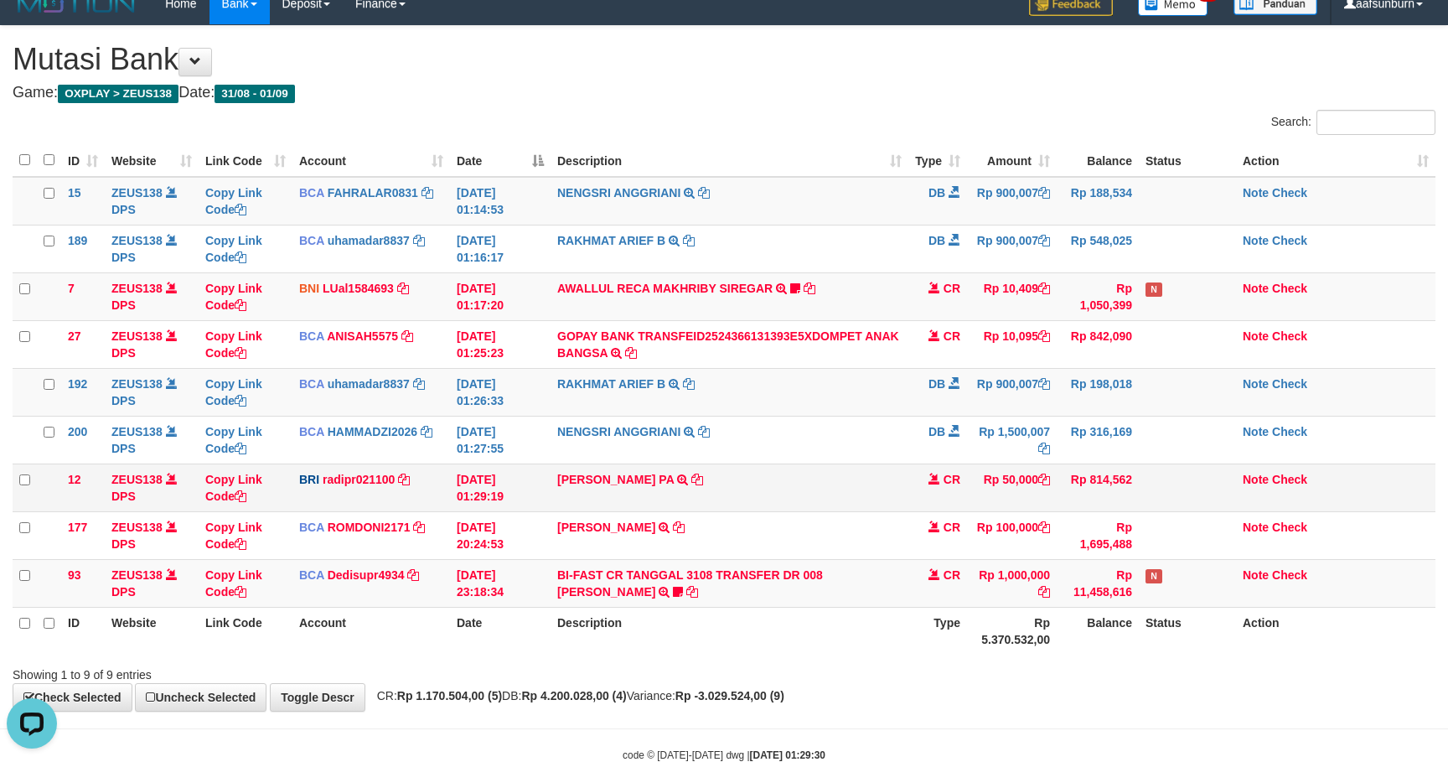
click at [843, 478] on td "AHMAD FAUJI PA TRANSFER NBMB AHMAD FAUJI PA TO REYNALDI ADI PRATAMA" at bounding box center [729, 487] width 358 height 48
click at [823, 483] on td "NOVAL MUHAMA TRSF E-BANKING CR 0109/FTSCY/WS95051 100000.002025090162849856 TRF…" at bounding box center [729, 487] width 358 height 48
click at [868, 488] on td "NOVAL MUHAMA TRSF E-BANKING CR 0109/FTSCY/WS95051 100000.002025090162849856 TRF…" at bounding box center [729, 487] width 358 height 48
click at [868, 486] on td "NOVAL MUHAMA TRSF E-BANKING CR 0109/FTSCY/WS95051 100000.002025090162849856 TRF…" at bounding box center [729, 487] width 358 height 48
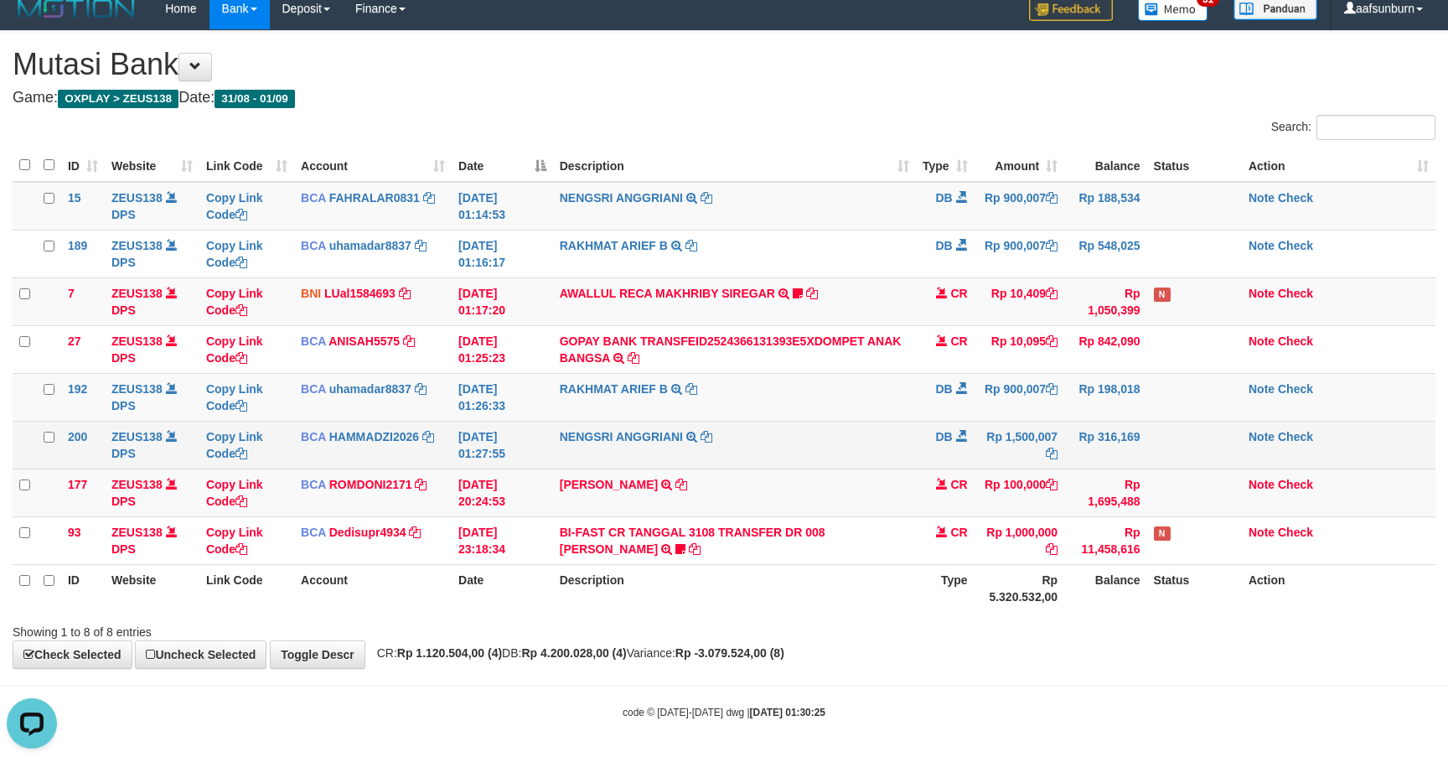
click at [764, 436] on td "NENGSRI ANGGRIANI TRSF E-BANKING DB 0109/FTSCY/WS95031 1500007.00NENGSRI ANGGRI…" at bounding box center [734, 445] width 363 height 48
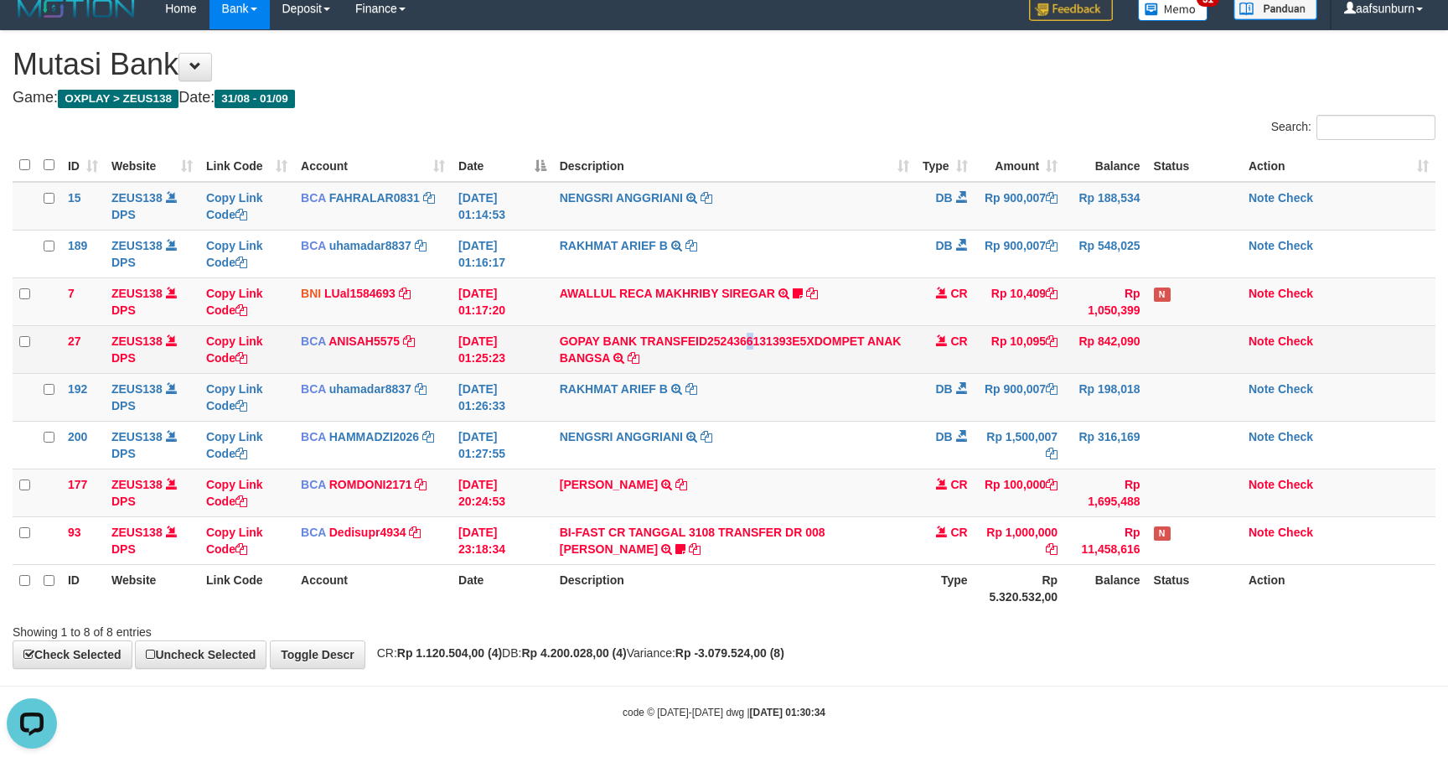
click at [752, 327] on td "GOPAY BANK TRANSFEID2524366131393E5XDOMPET ANAK BANGSA TRSF E-BANKING CR 0109/F…" at bounding box center [734, 349] width 363 height 48
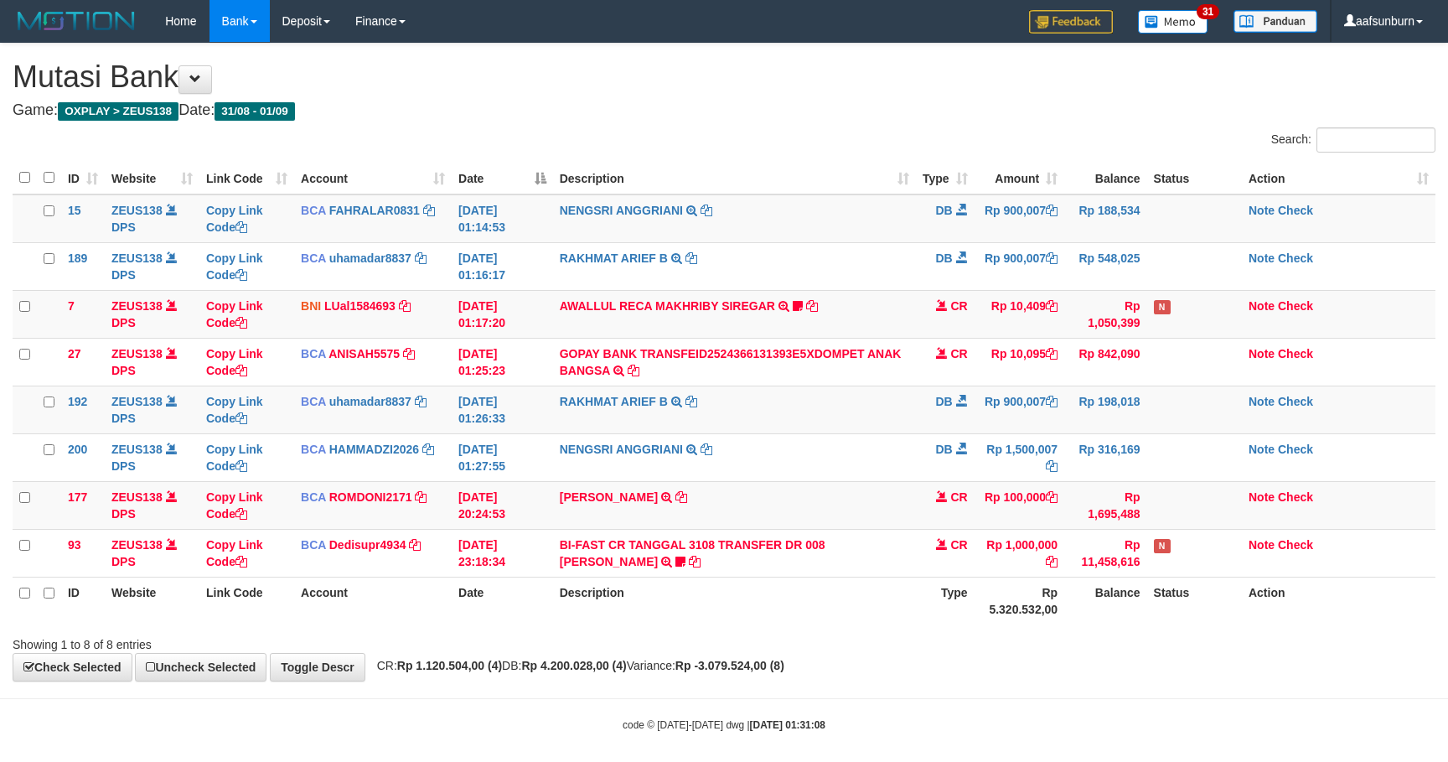
scroll to position [18, 0]
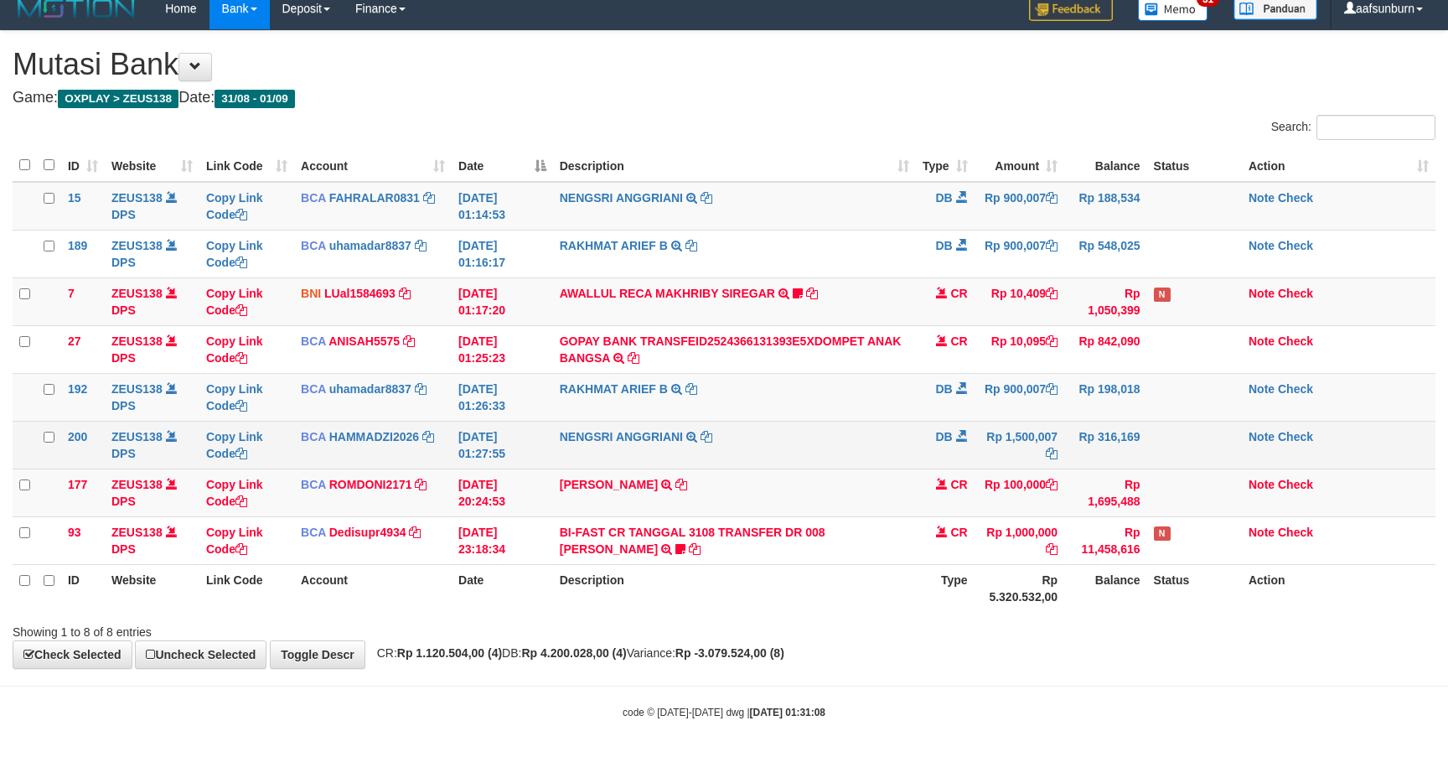
click at [961, 441] on td "DB" at bounding box center [945, 445] width 59 height 48
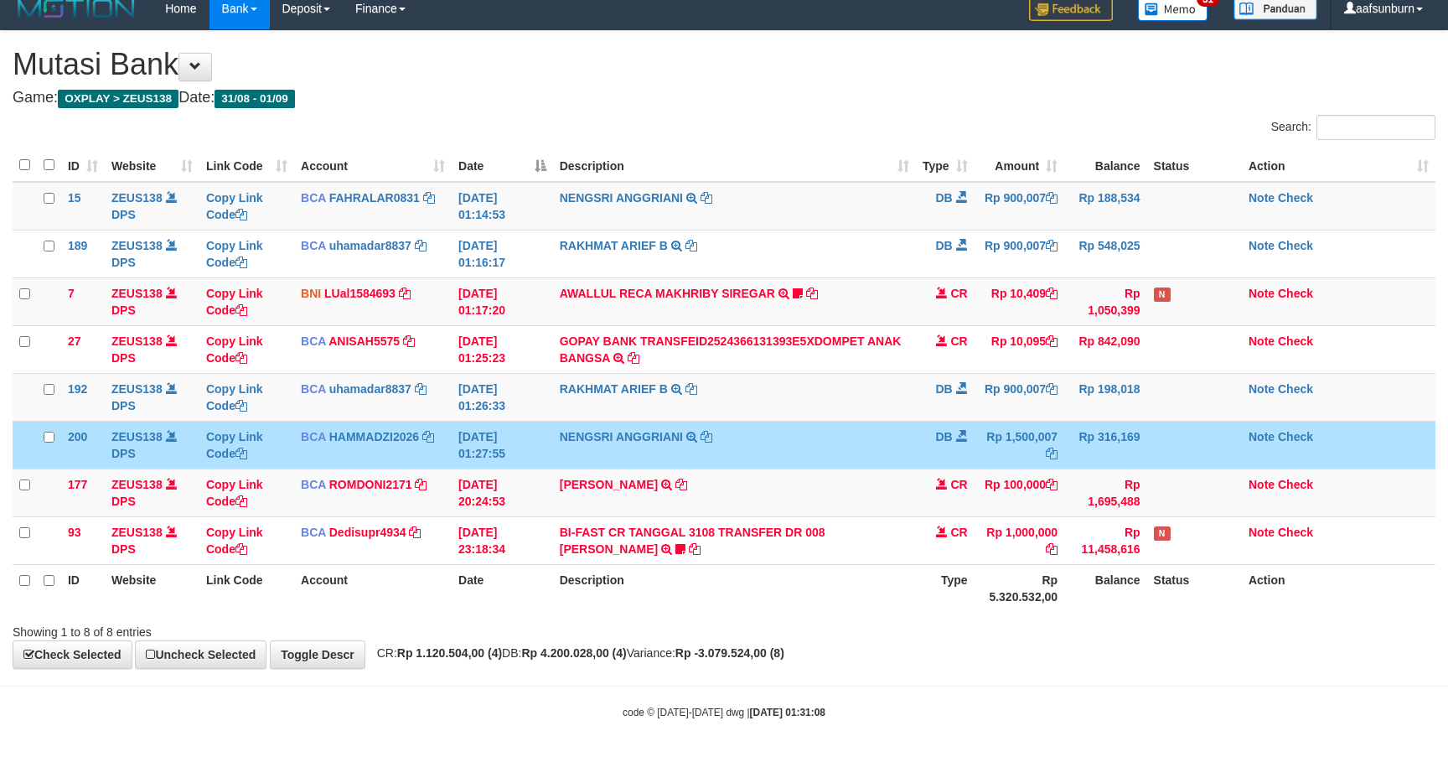
click at [961, 441] on td "DB" at bounding box center [945, 445] width 59 height 48
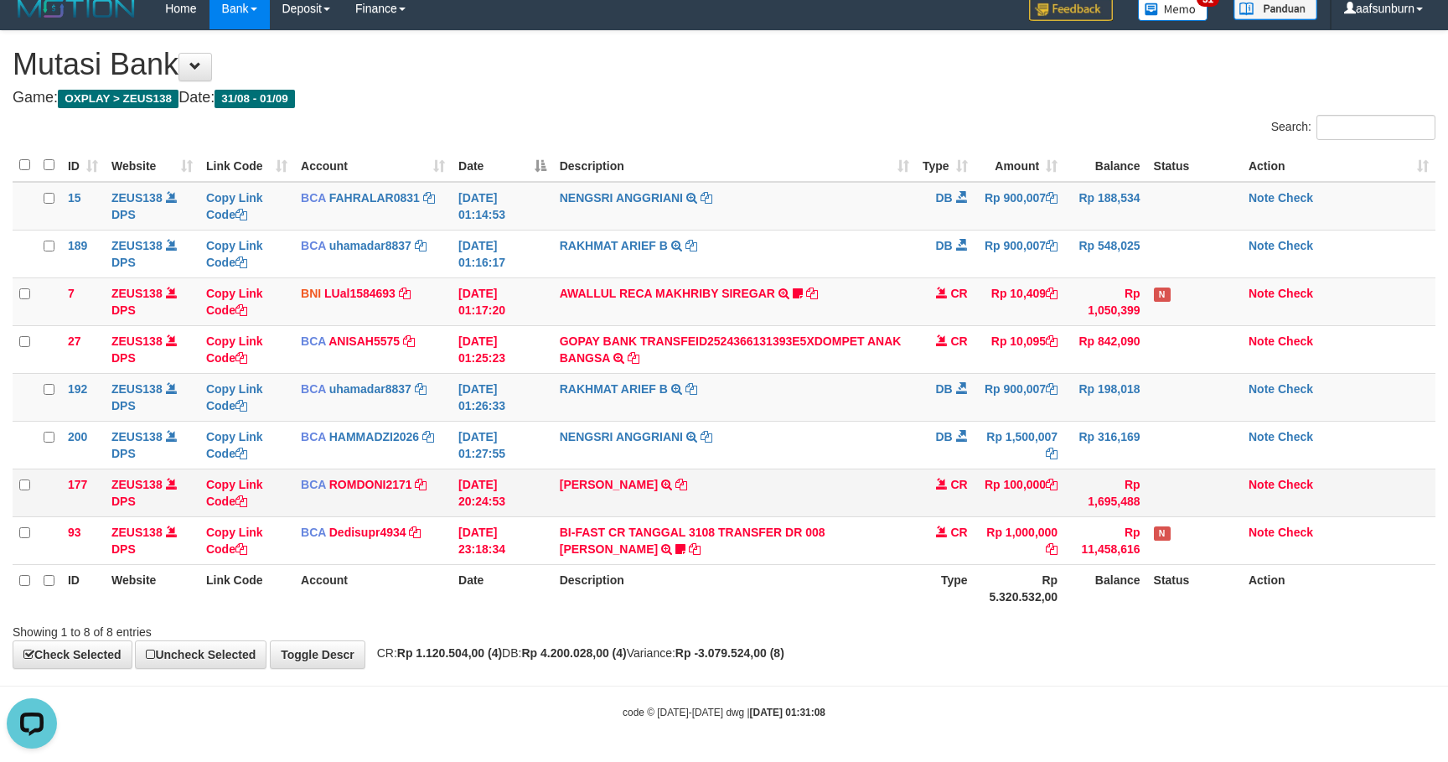
scroll to position [0, 0]
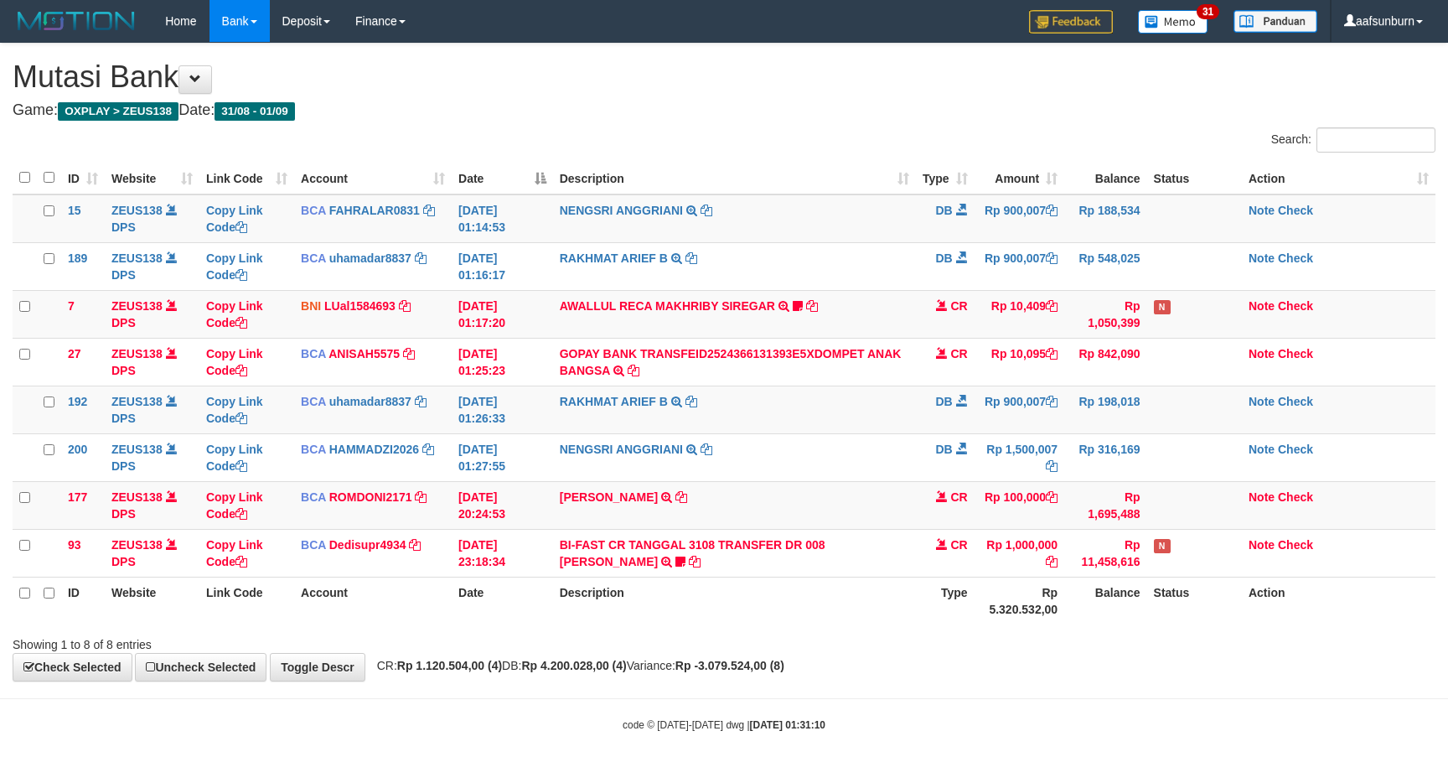
scroll to position [18, 0]
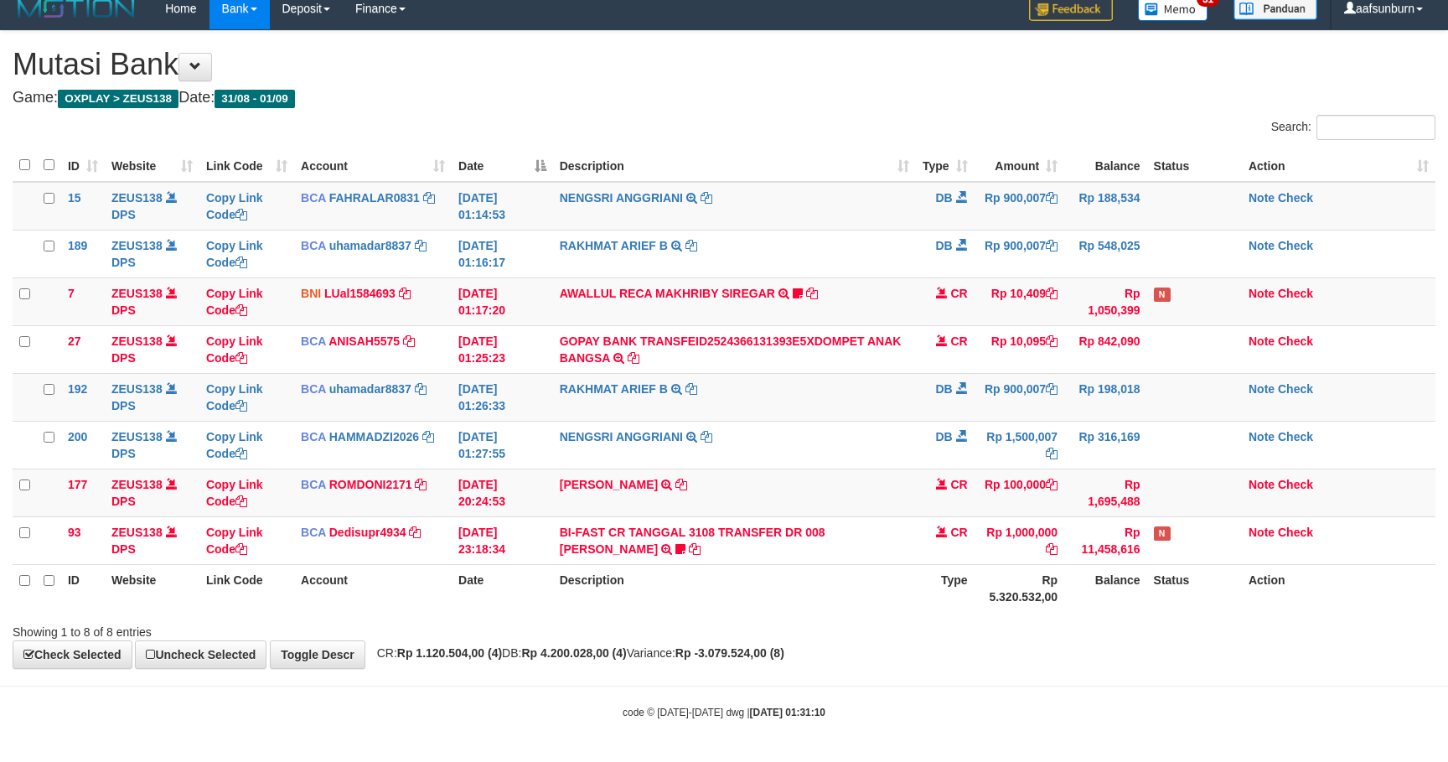
drag, startPoint x: 1026, startPoint y: 588, endPoint x: 1044, endPoint y: 602, distance: 22.1
click at [1028, 589] on th "Rp 5.320.532,00" at bounding box center [1019, 588] width 90 height 48
click at [734, 416] on td "RAKHMAT ARIEF B TRSF E-BANKING DB 0109/FTSCY/WS95031 900007.00RAKHMAT ARIEF B" at bounding box center [734, 397] width 363 height 48
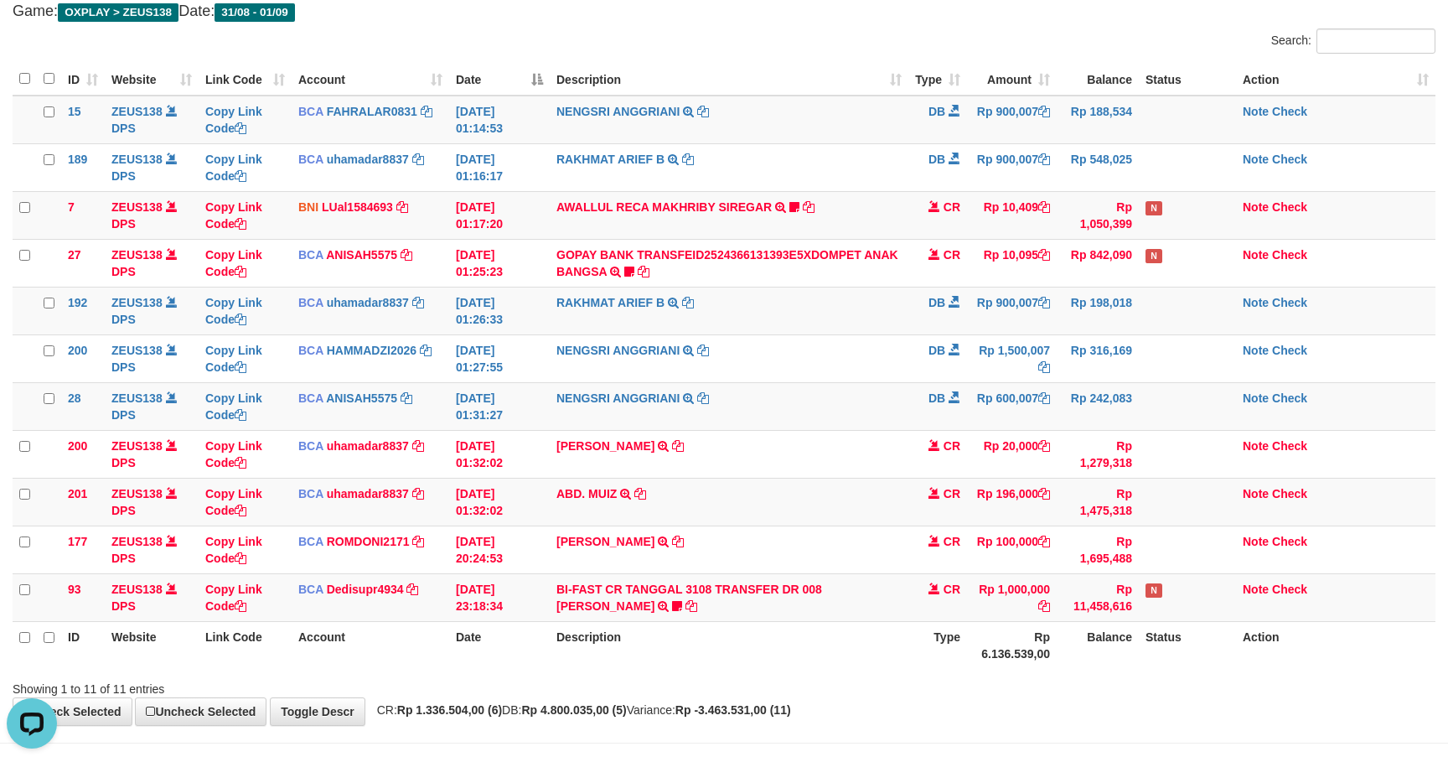
scroll to position [143, 0]
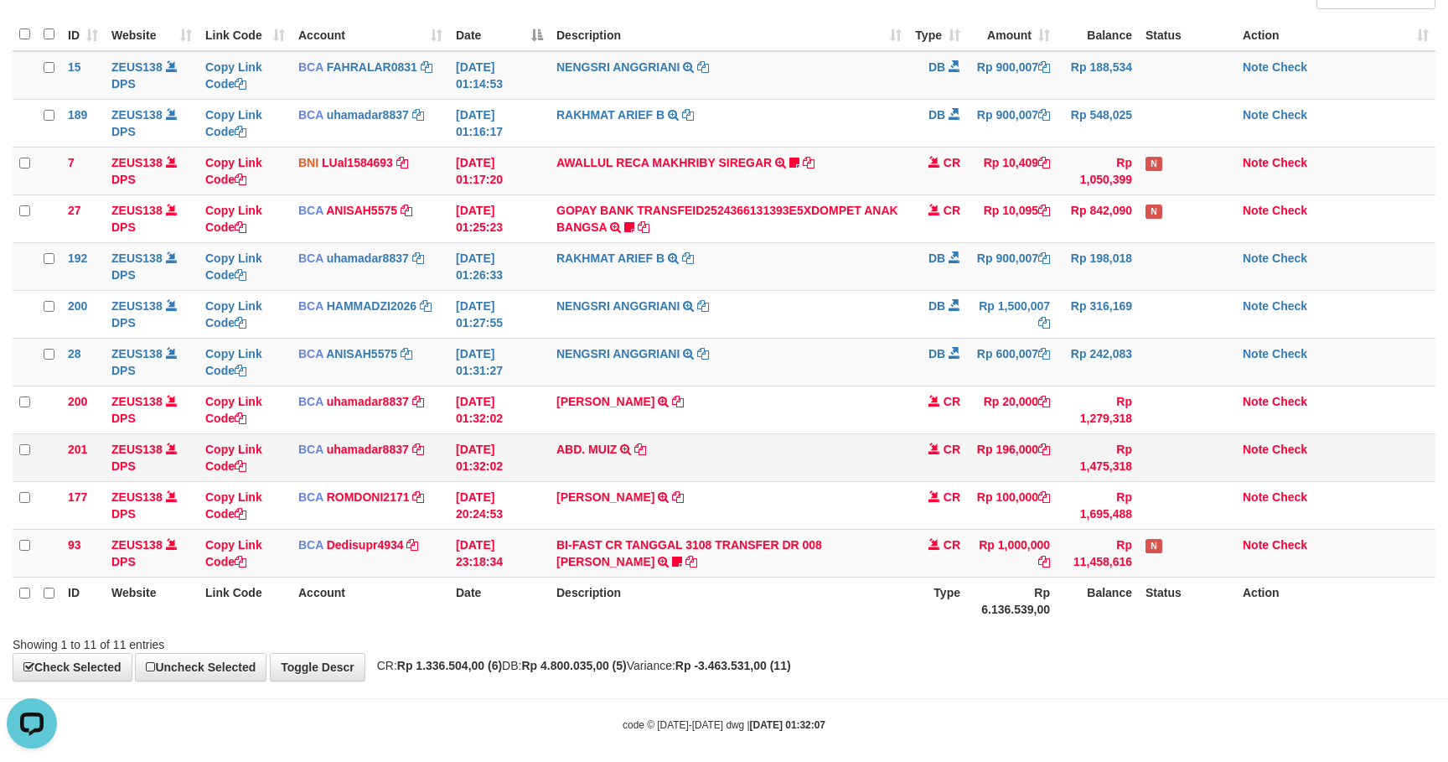
click at [789, 478] on td "ABD. MUIZ TRSF E-BANKING CR 0109/FTSCY/WS95031 196000.00ABD. MUIZ" at bounding box center [729, 457] width 359 height 48
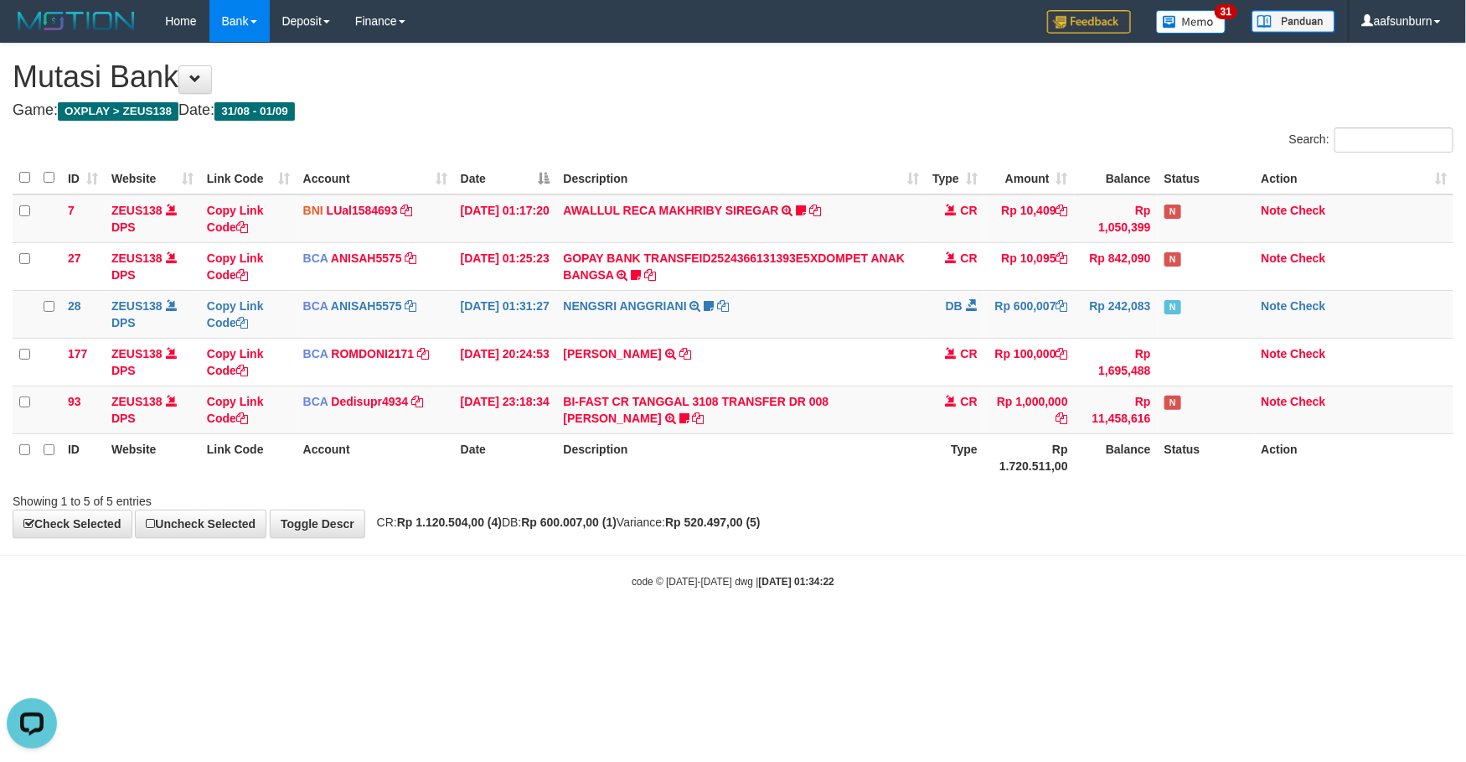
drag, startPoint x: 917, startPoint y: 425, endPoint x: 1459, endPoint y: 513, distance: 548.4
click at [925, 426] on tr "93 ZEUS138 DPS Copy Link Code BCA Dedisupr4934 DPS DEDI SUPRATMAN mutasi_202508…" at bounding box center [733, 409] width 1441 height 48
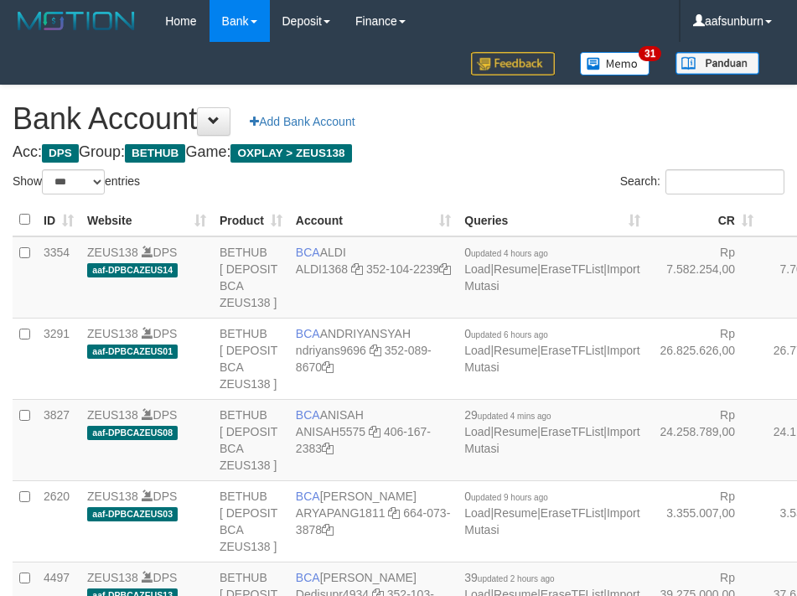
select select "***"
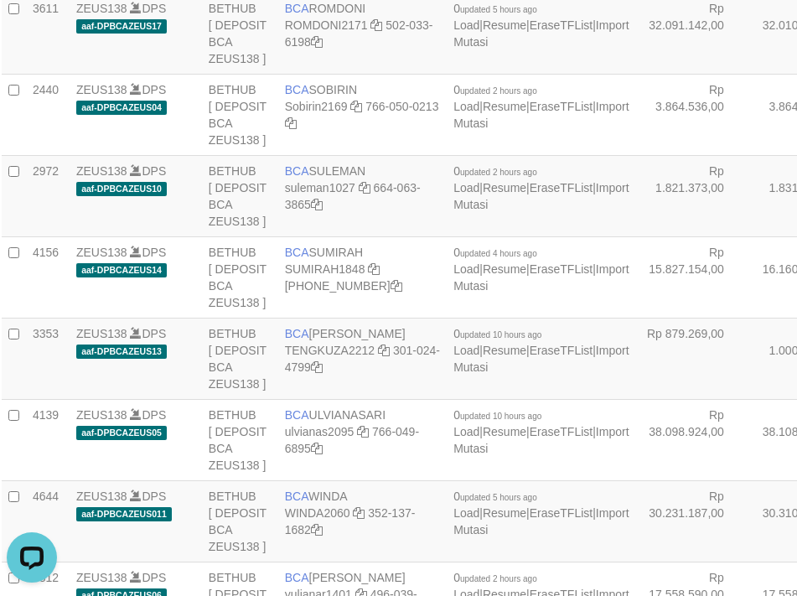
drag, startPoint x: 669, startPoint y: 149, endPoint x: 541, endPoint y: 177, distance: 130.3
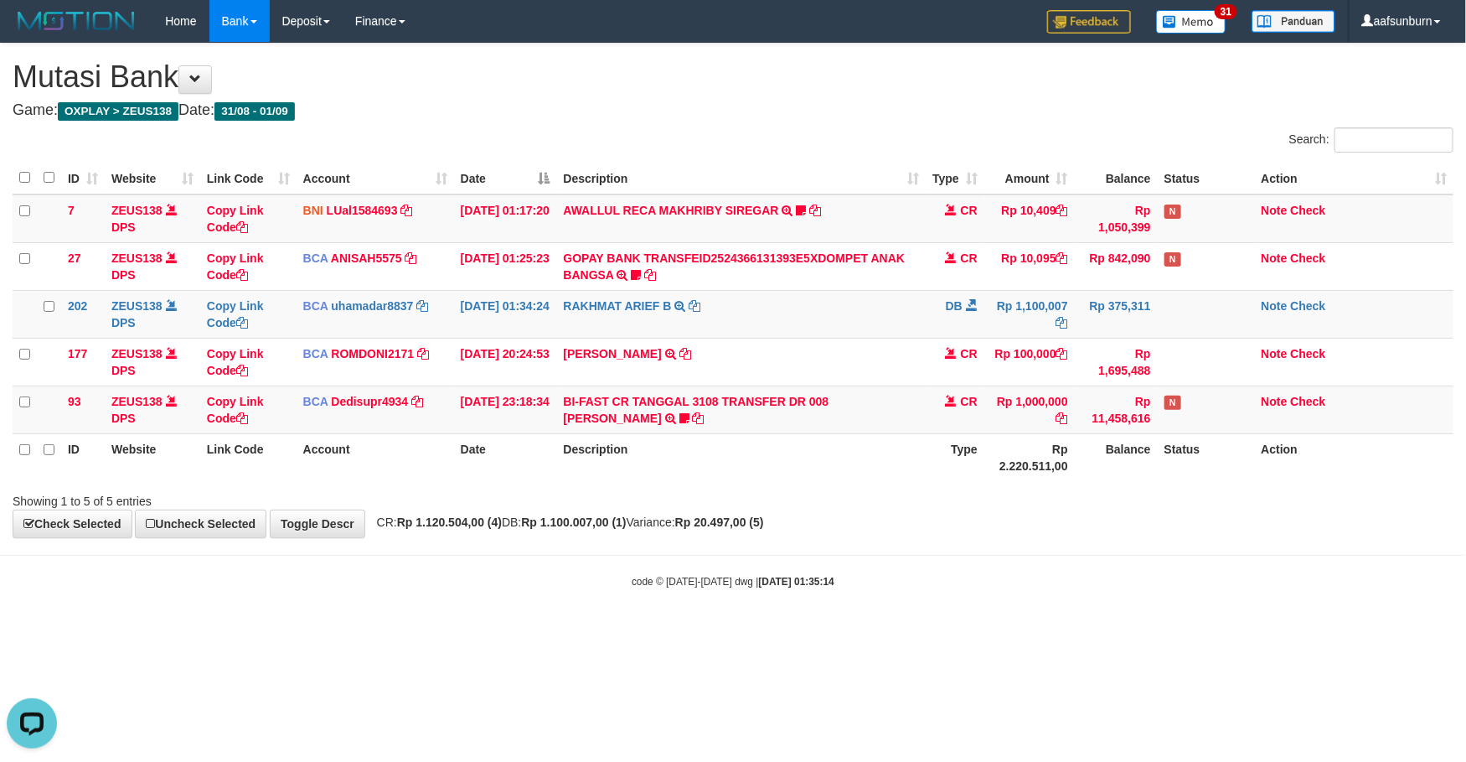
drag, startPoint x: 991, startPoint y: 499, endPoint x: 1119, endPoint y: 759, distance: 290.4
click at [1000, 511] on div "**********" at bounding box center [733, 291] width 1466 height 494
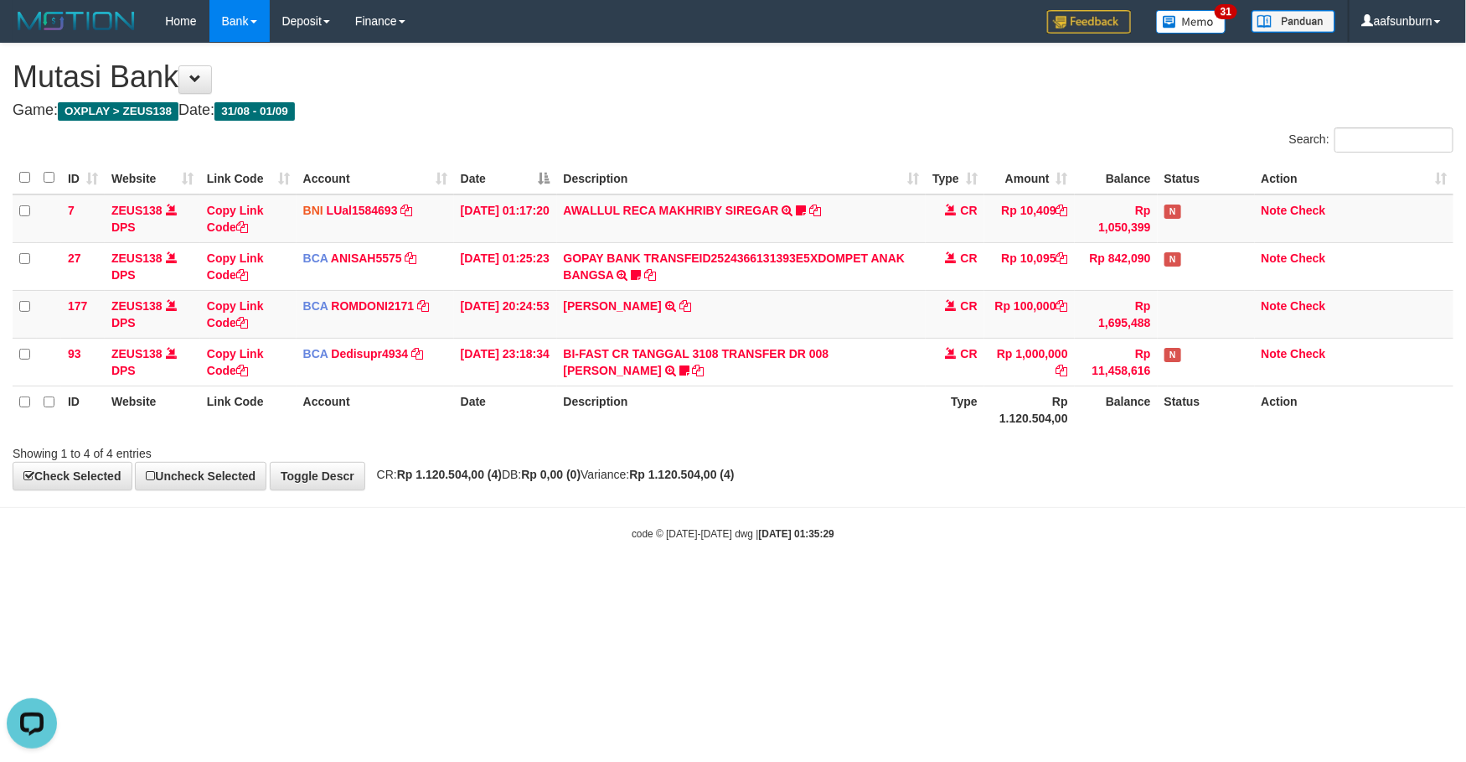
click at [706, 406] on th "Description" at bounding box center [741, 409] width 369 height 48
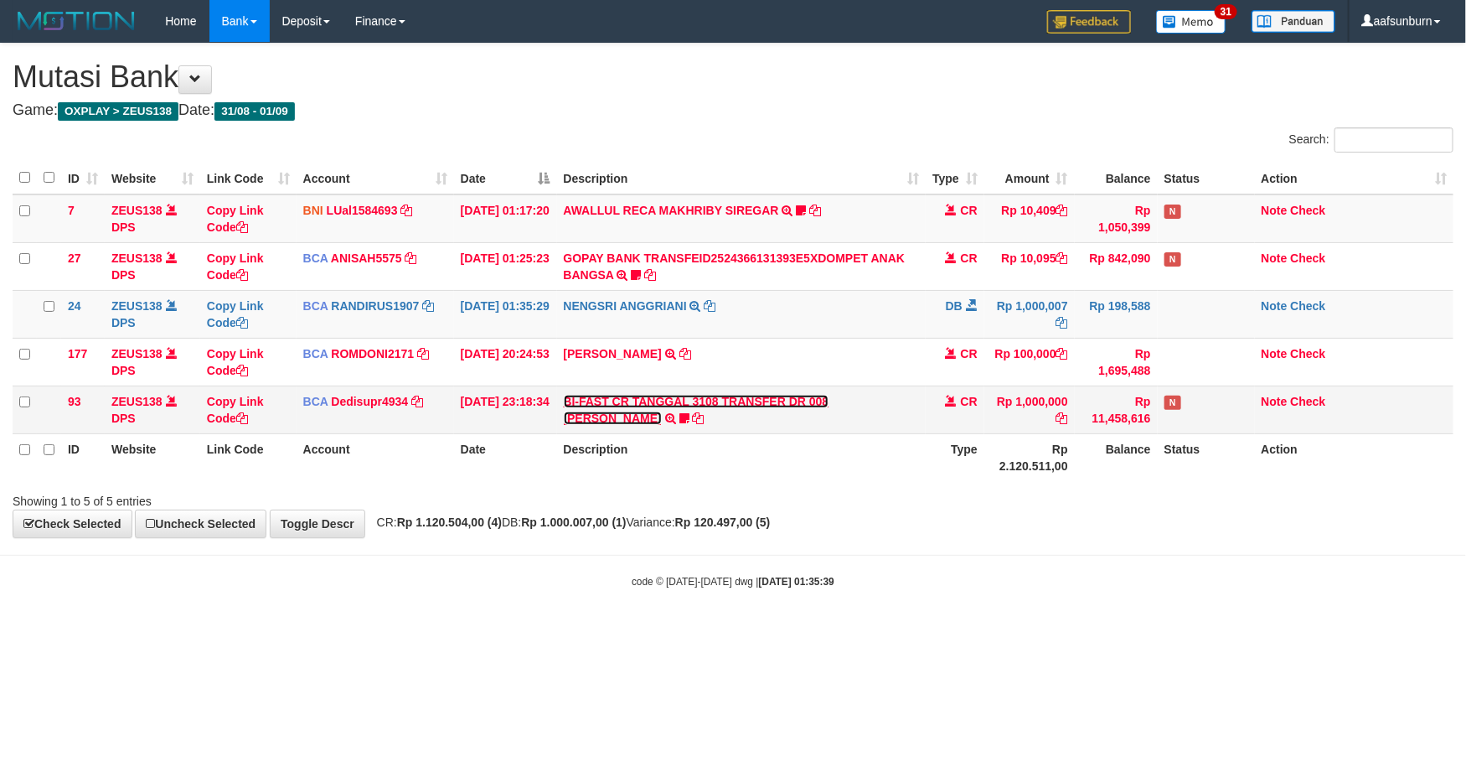
drag, startPoint x: 0, startPoint y: 0, endPoint x: 709, endPoint y: 406, distance: 816.7
click at [709, 406] on link "BI-FAST CR TANGGAL 3108 TRANSFER DR 008 [PERSON_NAME]" at bounding box center [697, 410] width 266 height 30
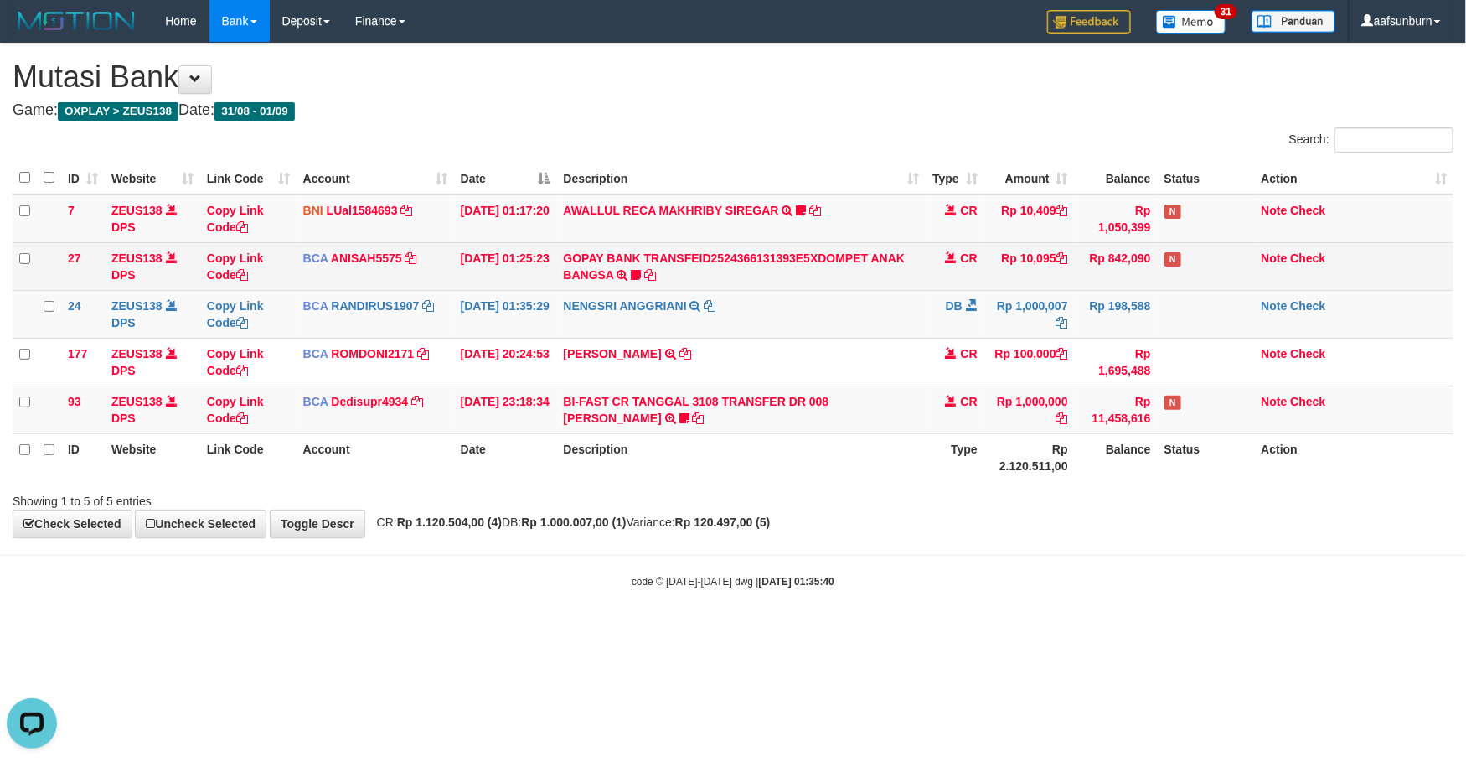
click at [508, 270] on td "01/09/2025 01:25:23" at bounding box center [505, 266] width 103 height 48
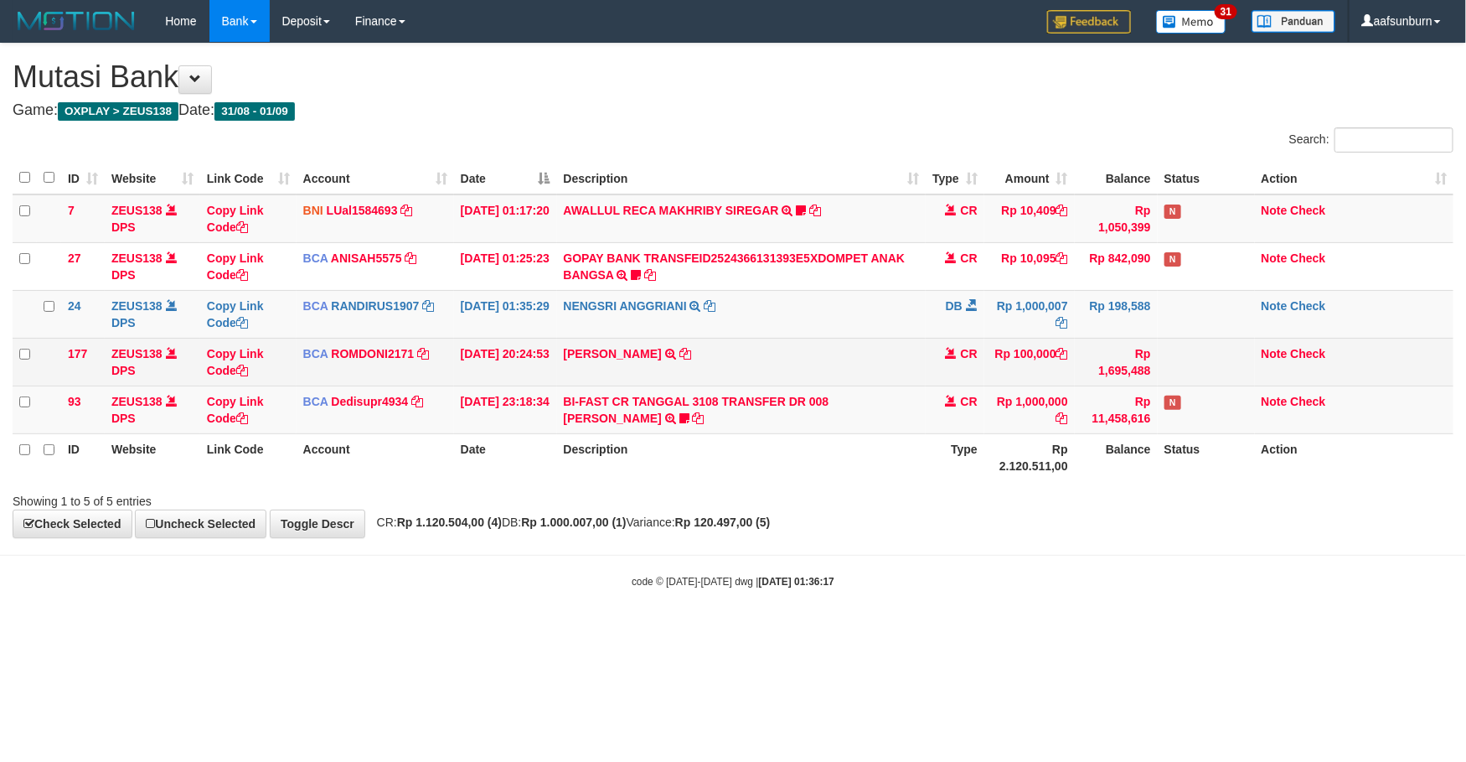
drag, startPoint x: 980, startPoint y: 393, endPoint x: 1453, endPoint y: 353, distance: 474.3
click at [985, 390] on tr "93 ZEUS138 DPS Copy Link Code BCA Dedisupr4934 DPS DEDI SUPRATMAN mutasi_202508…" at bounding box center [733, 409] width 1441 height 48
click at [983, 367] on td "CR" at bounding box center [955, 362] width 59 height 48
